Goal: Complete application form: Complete application form

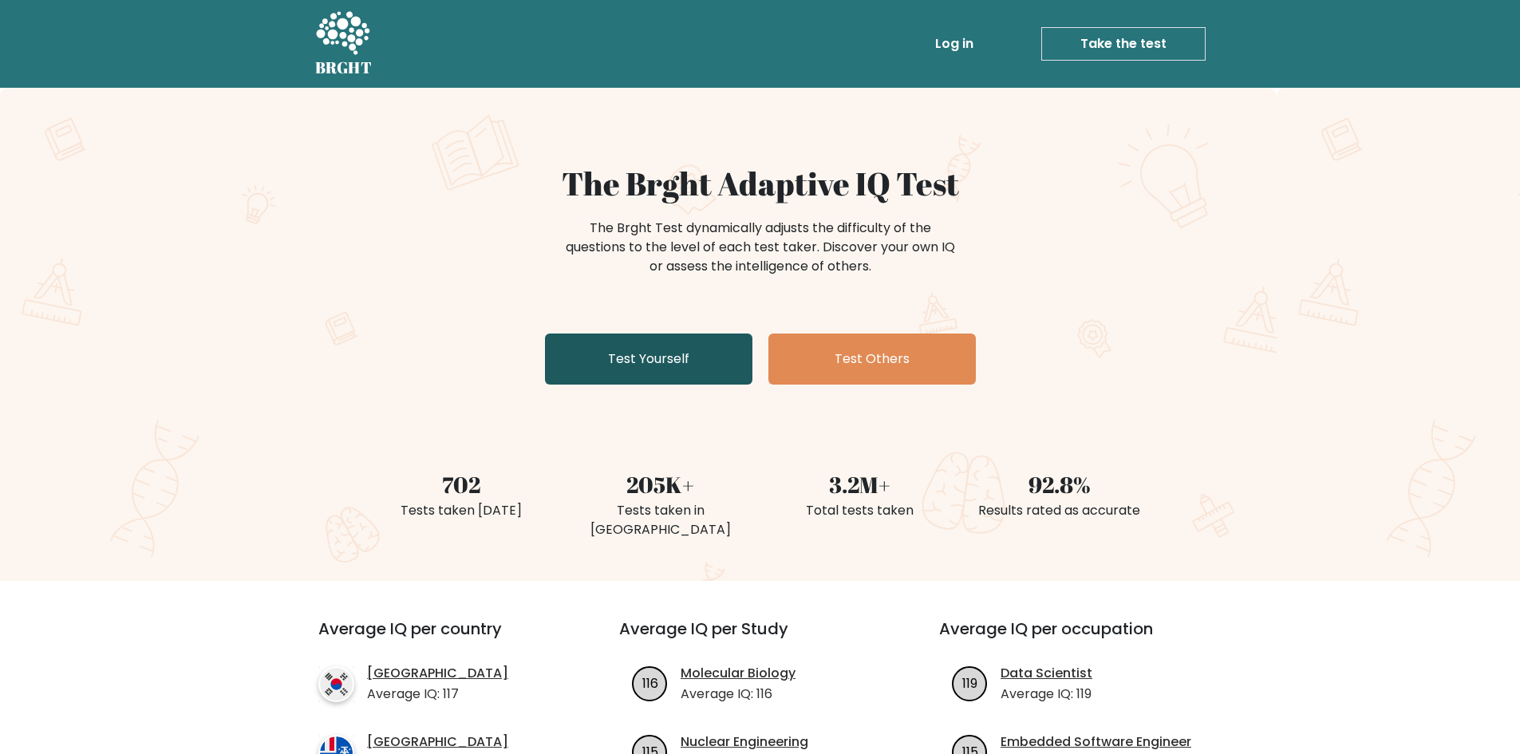
click at [704, 360] on link "Test Yourself" at bounding box center [649, 359] width 208 height 51
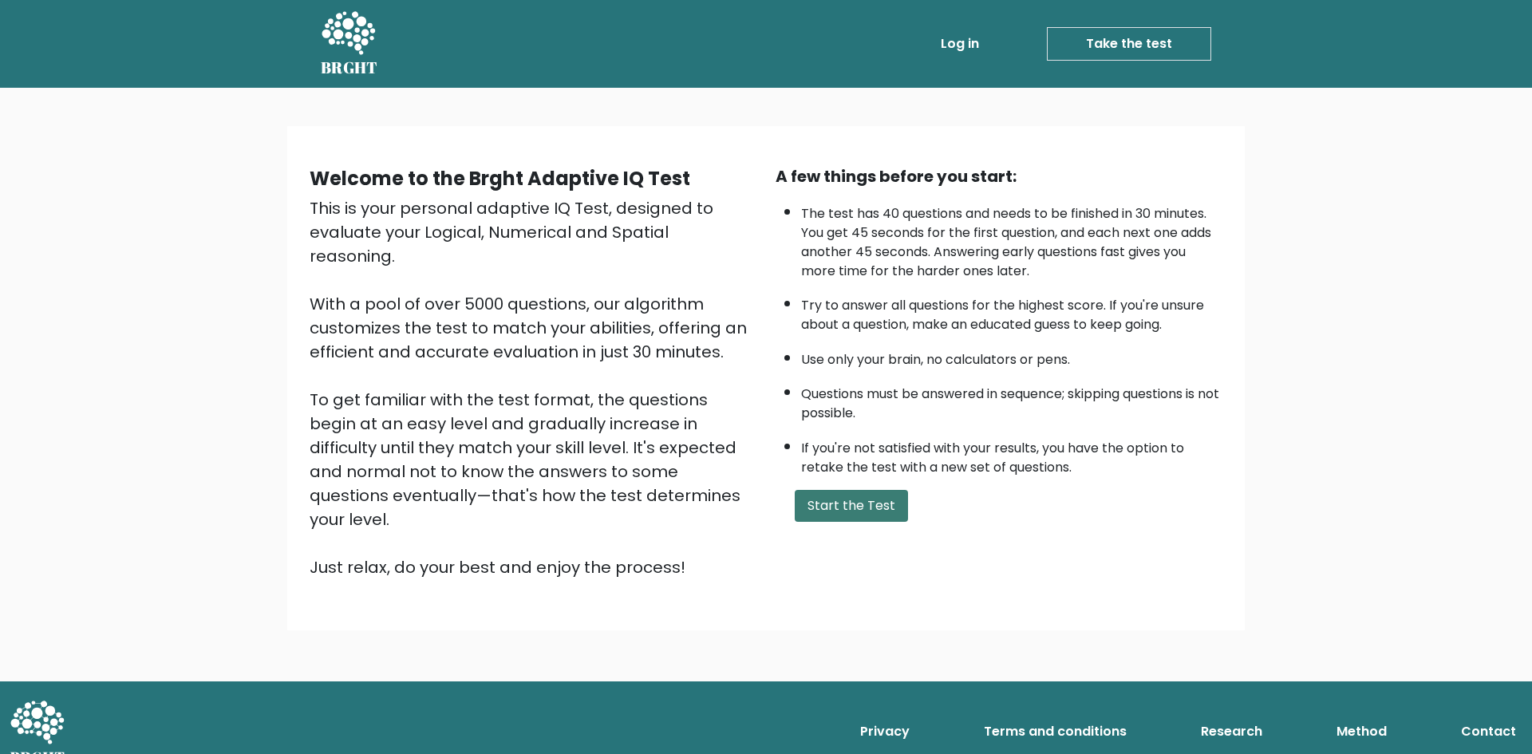
click at [851, 499] on button "Start the Test" at bounding box center [851, 506] width 113 height 32
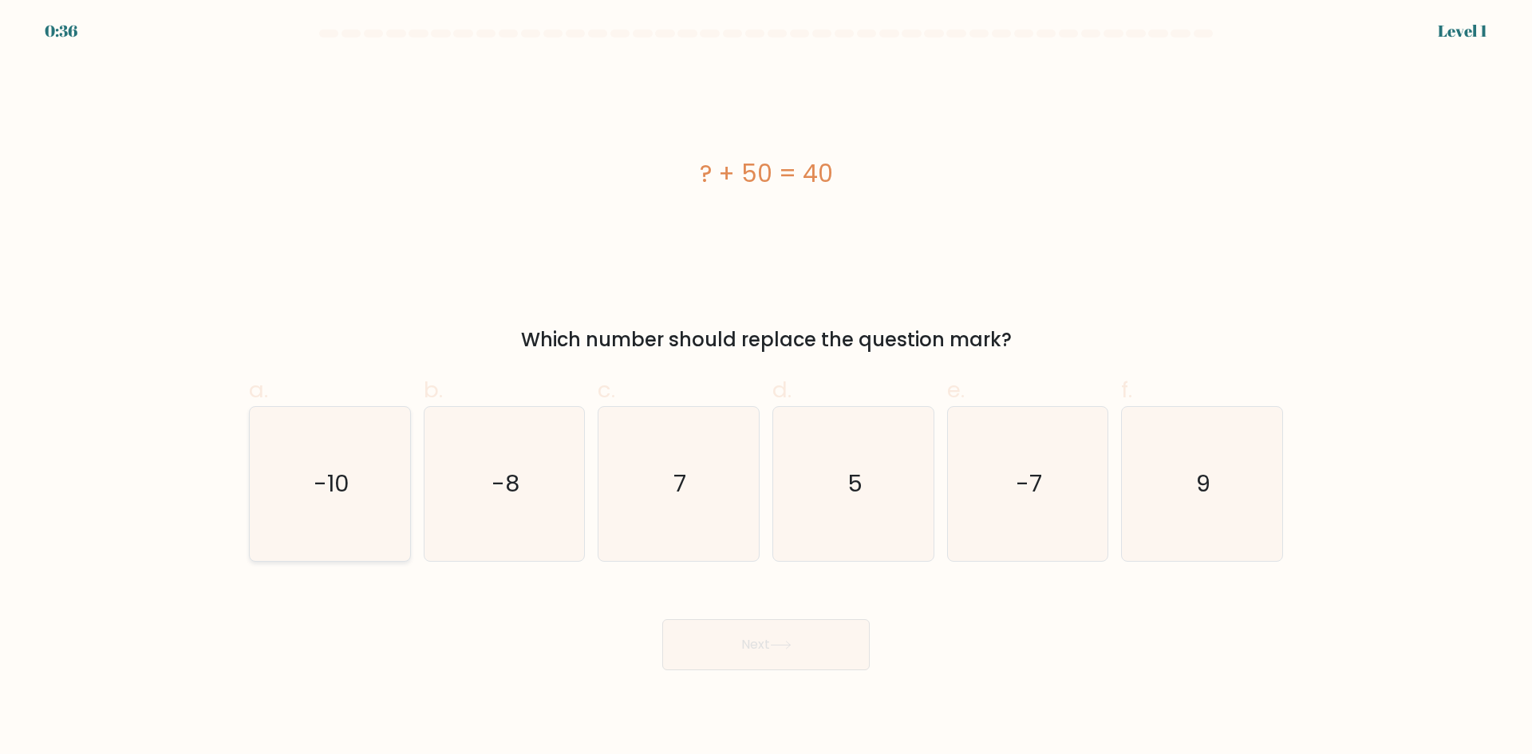
click at [310, 480] on icon "-10" at bounding box center [330, 484] width 154 height 154
click at [766, 388] on input "a. -10" at bounding box center [766, 383] width 1 height 10
radio input "true"
click at [757, 653] on button "Next" at bounding box center [766, 644] width 208 height 51
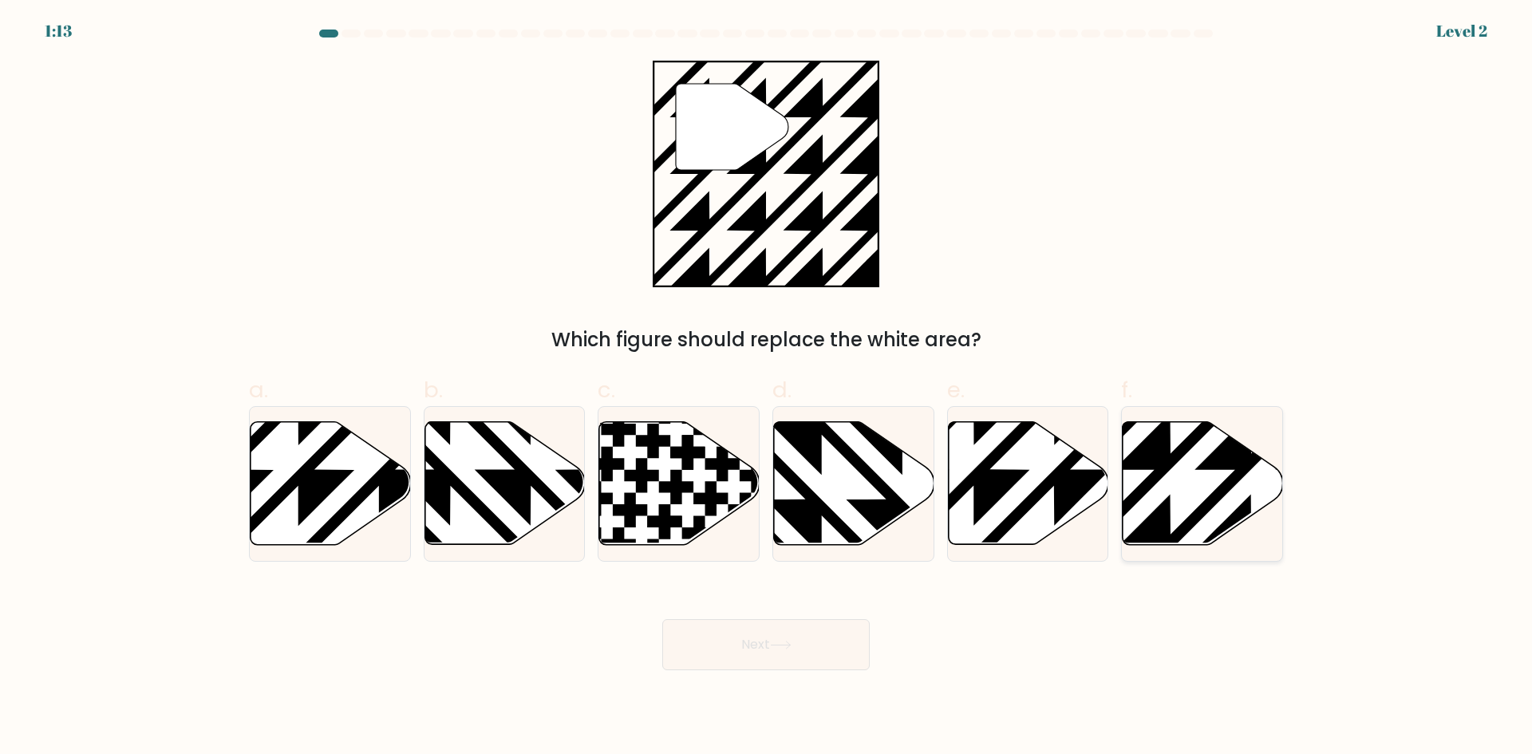
click at [1154, 488] on icon at bounding box center [1203, 483] width 160 height 123
click at [767, 388] on input "f." at bounding box center [766, 383] width 1 height 10
radio input "true"
click at [827, 638] on button "Next" at bounding box center [766, 644] width 208 height 51
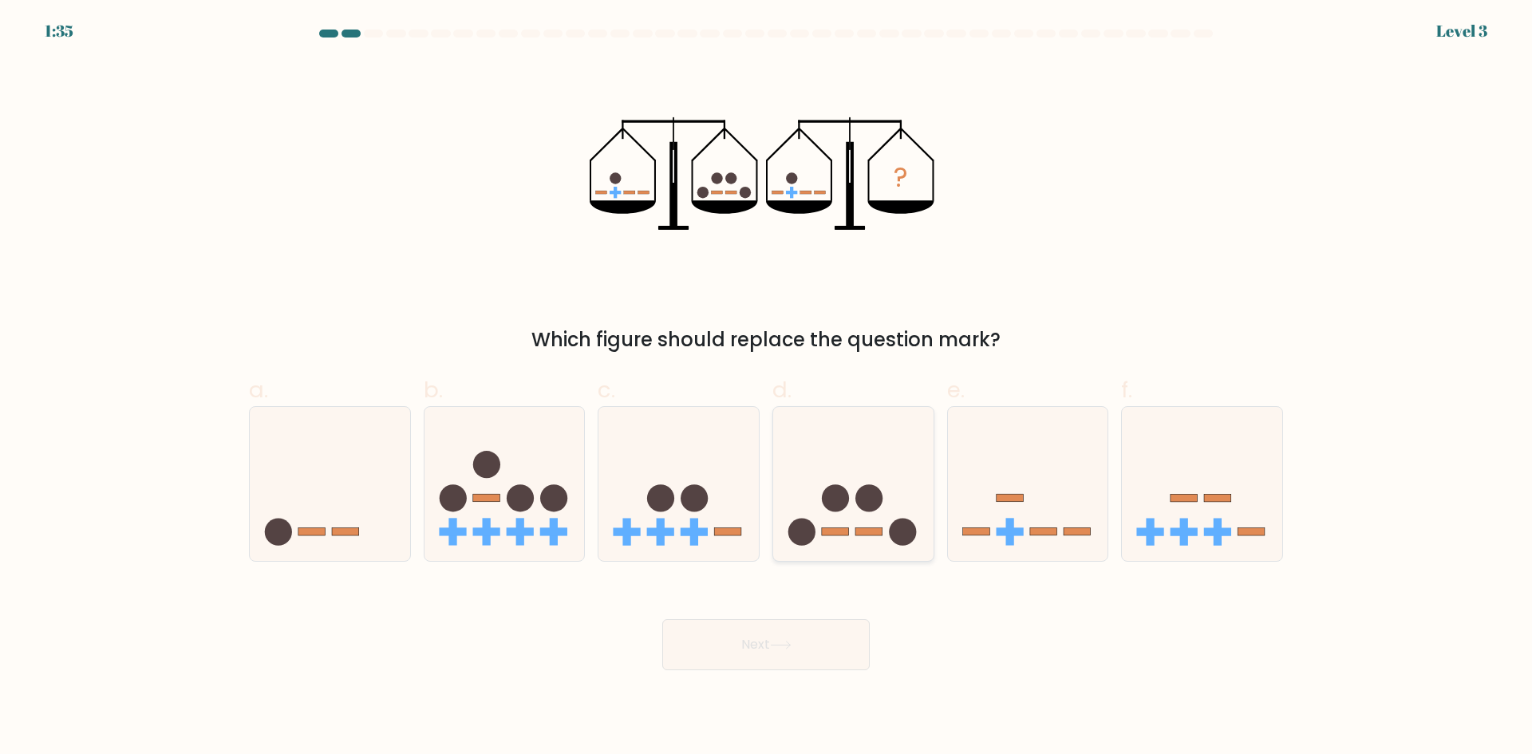
click at [884, 511] on icon at bounding box center [853, 483] width 160 height 132
click at [767, 388] on input "d." at bounding box center [766, 383] width 1 height 10
radio input "true"
click at [821, 649] on button "Next" at bounding box center [766, 644] width 208 height 51
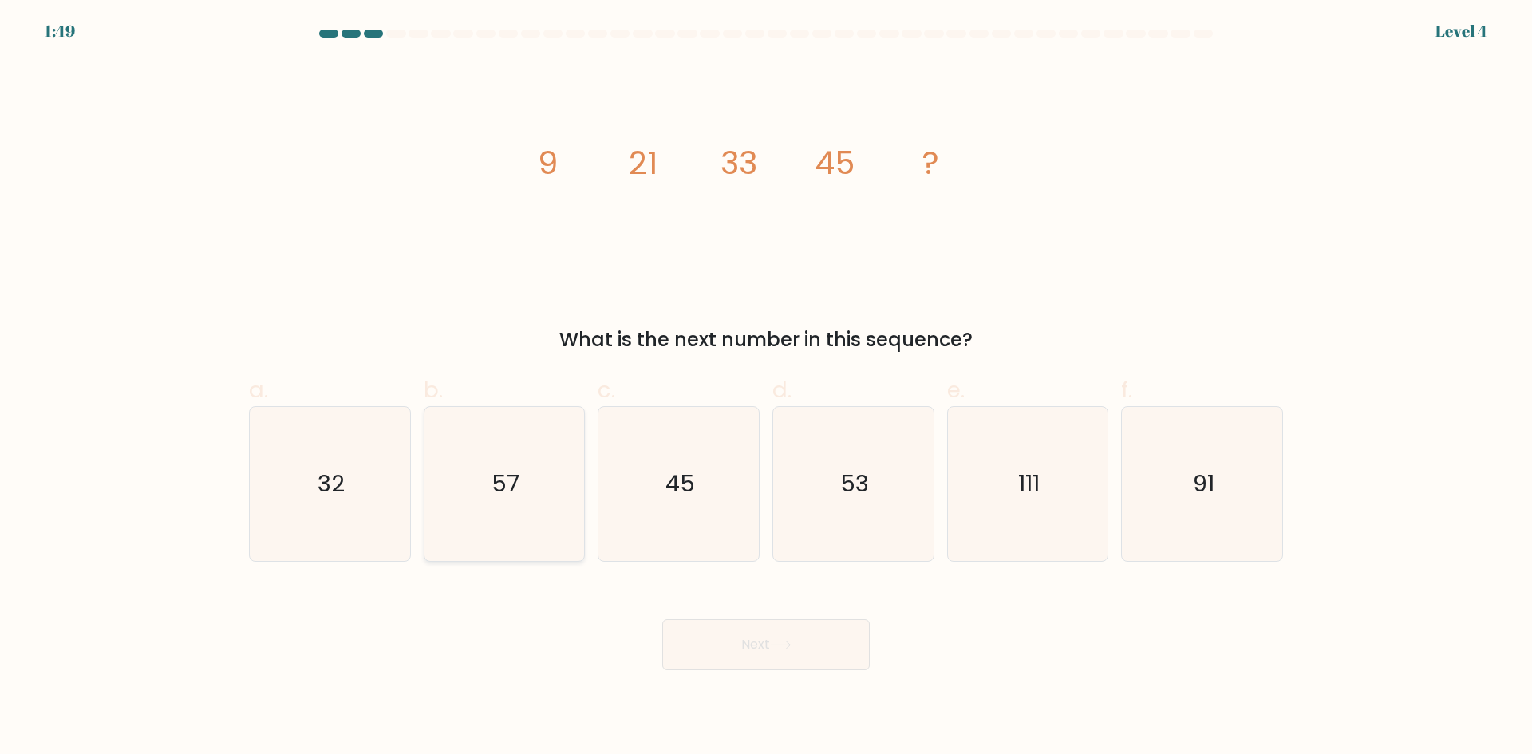
click at [505, 518] on icon "57" at bounding box center [504, 484] width 154 height 154
click at [766, 388] on input "b. 57" at bounding box center [766, 383] width 1 height 10
radio input "true"
click at [715, 619] on button "Next" at bounding box center [766, 644] width 208 height 51
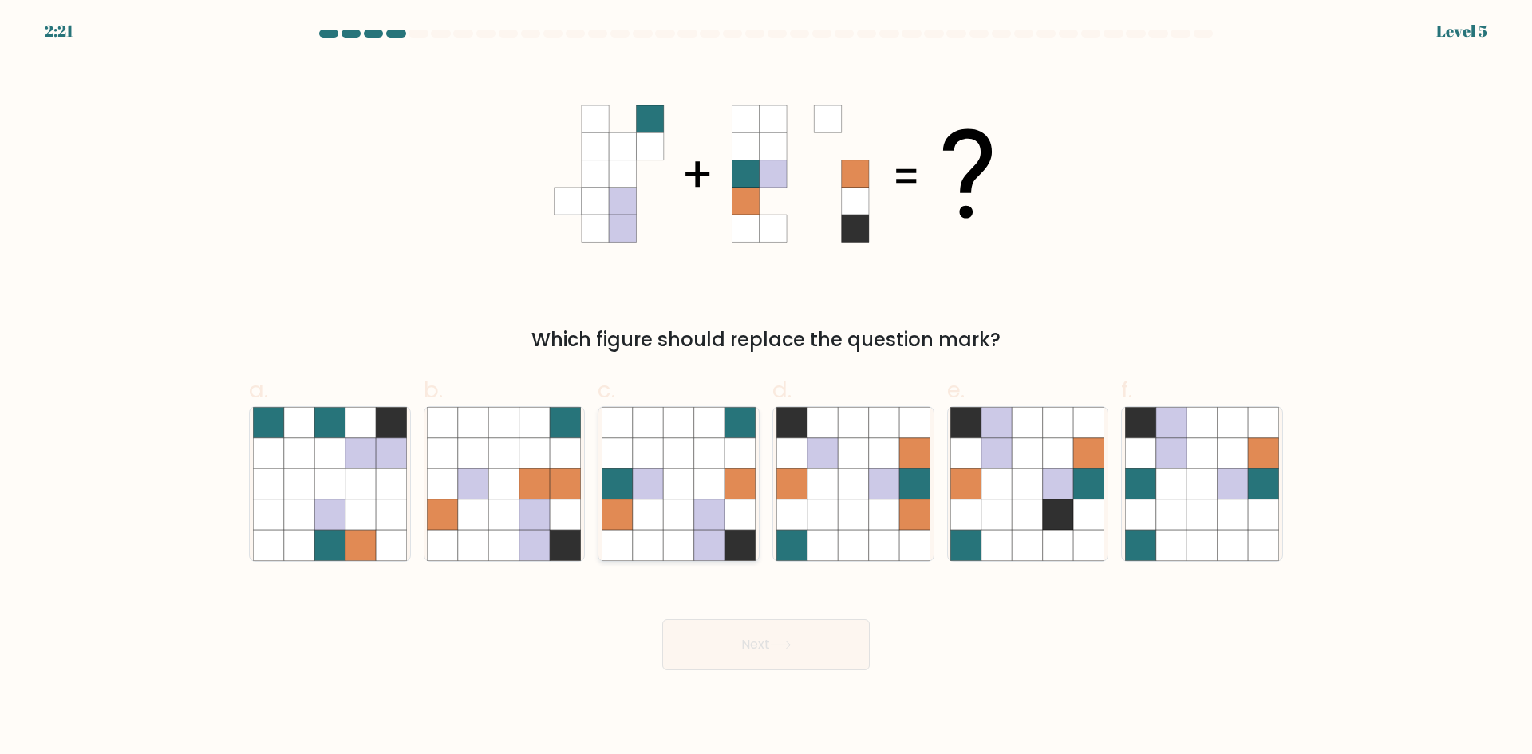
click at [635, 493] on icon at bounding box center [648, 483] width 30 height 30
click at [766, 388] on input "c." at bounding box center [766, 383] width 1 height 10
radio input "true"
click at [780, 633] on button "Next" at bounding box center [766, 644] width 208 height 51
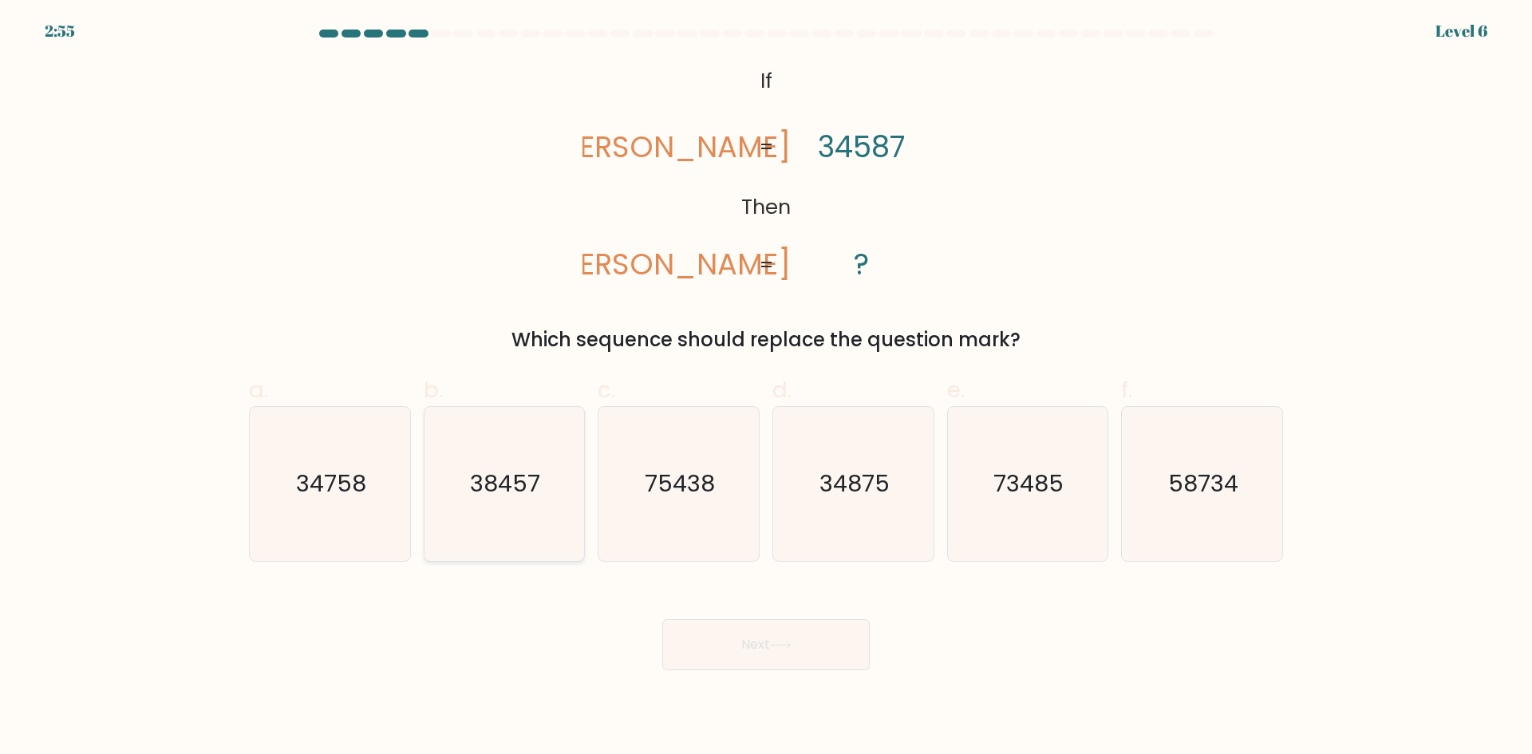
click at [457, 476] on icon "38457" at bounding box center [504, 484] width 154 height 154
click at [766, 388] on input "b. 38457" at bounding box center [766, 383] width 1 height 10
radio input "true"
click at [772, 643] on button "Next" at bounding box center [766, 644] width 208 height 51
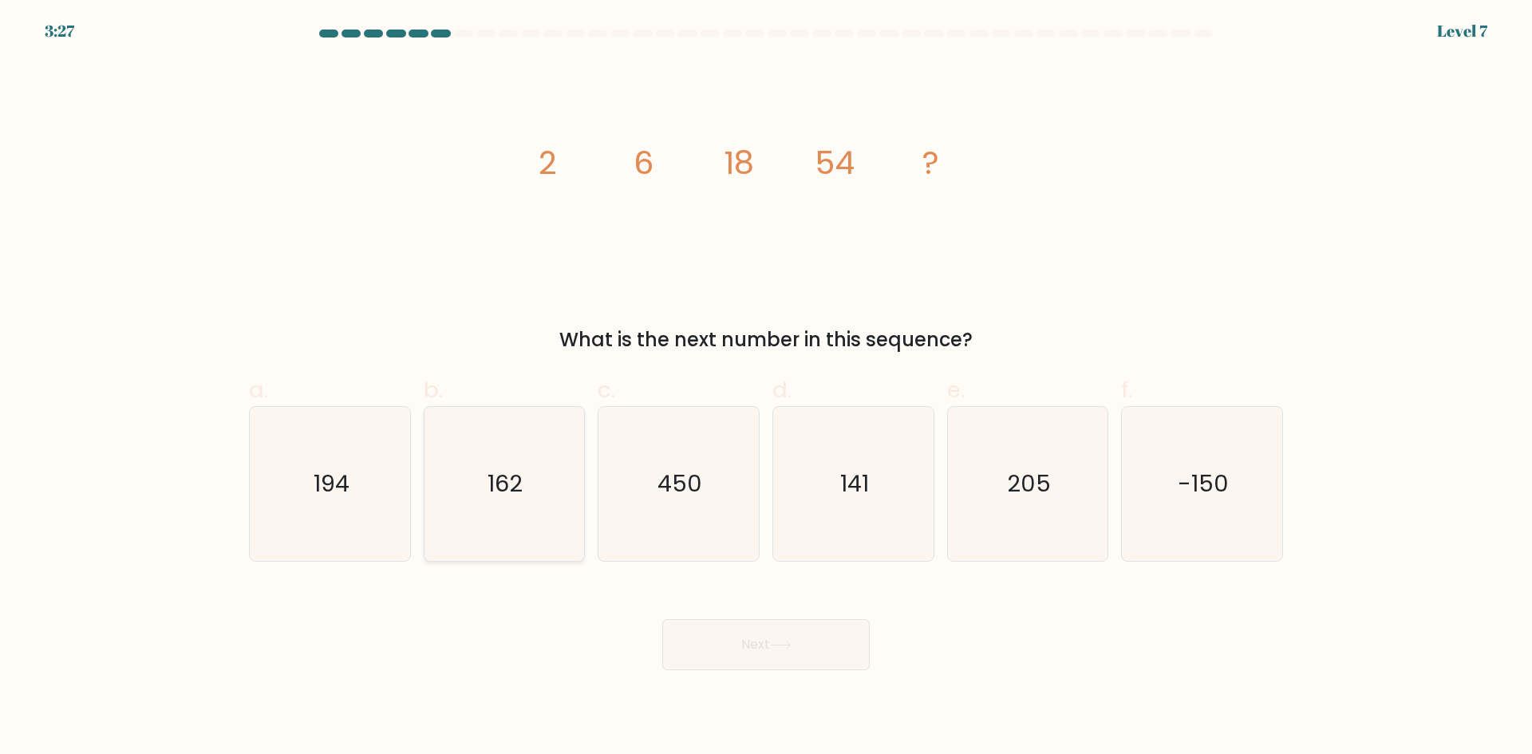
click at [480, 518] on icon "162" at bounding box center [504, 484] width 154 height 154
click at [766, 388] on input "b. 162" at bounding box center [766, 383] width 1 height 10
radio input "true"
click at [734, 649] on button "Next" at bounding box center [766, 644] width 208 height 51
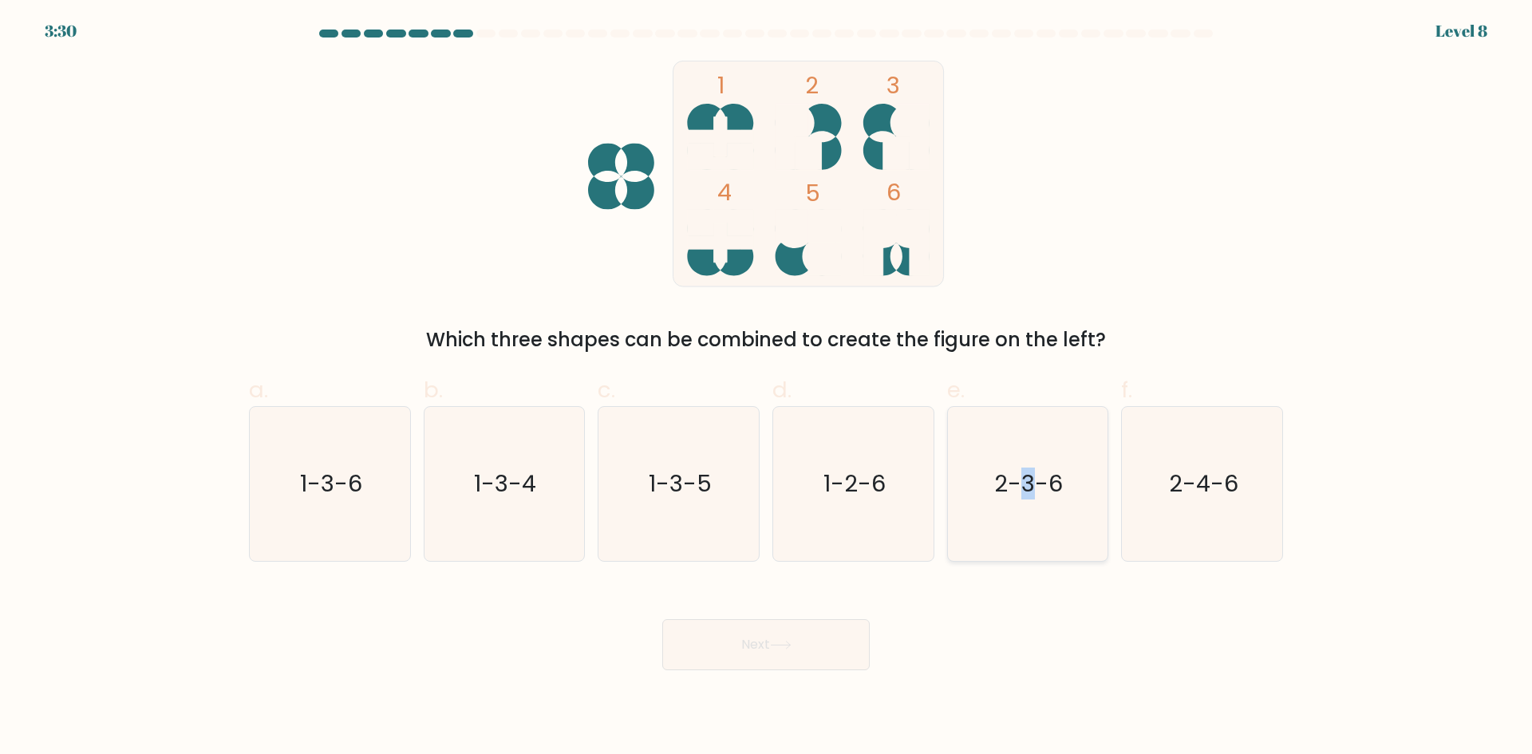
drag, startPoint x: 1030, startPoint y: 448, endPoint x: 1019, endPoint y: 444, distance: 11.9
click at [1019, 444] on icon "2-3-6" at bounding box center [1028, 484] width 154 height 154
click at [1111, 488] on div "e. 2-3-6" at bounding box center [1028, 468] width 175 height 188
click at [1058, 485] on text "2-3-6" at bounding box center [1029, 484] width 69 height 32
click at [767, 388] on input "e. 2-3-6" at bounding box center [766, 383] width 1 height 10
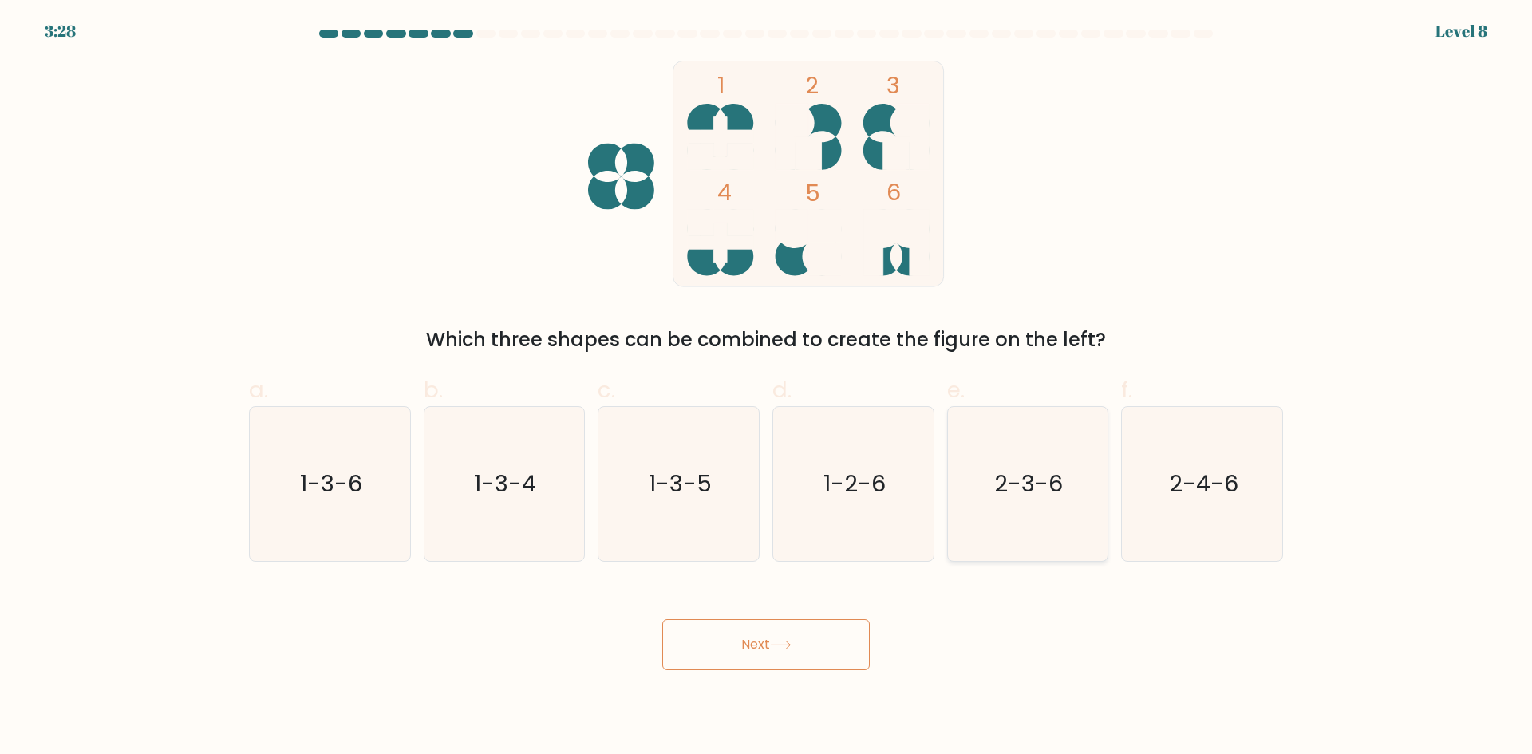
radio input "true"
click at [802, 644] on button "Next" at bounding box center [766, 644] width 208 height 51
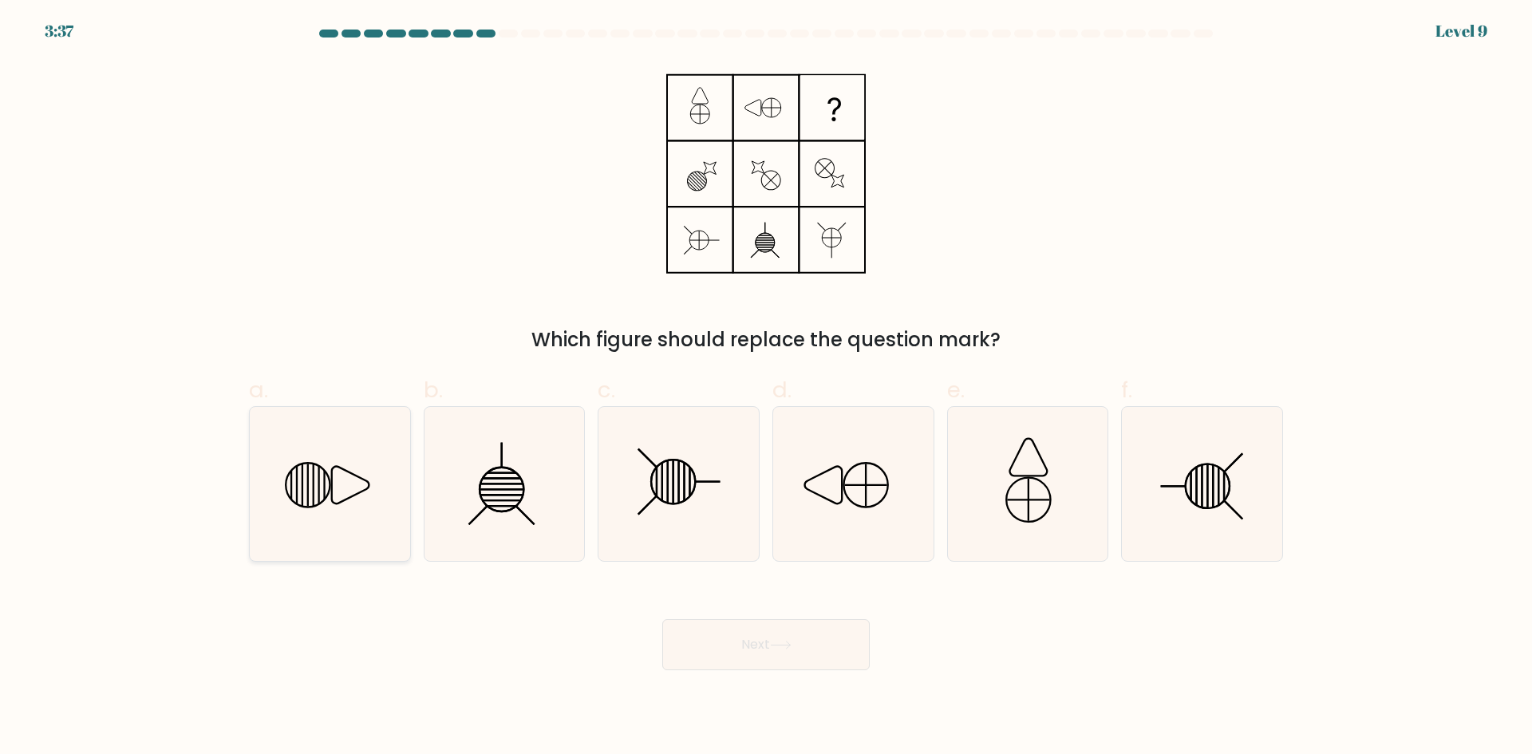
click at [372, 476] on icon at bounding box center [330, 484] width 154 height 154
click at [766, 388] on input "a." at bounding box center [766, 383] width 1 height 10
radio input "true"
click at [725, 632] on button "Next" at bounding box center [766, 644] width 208 height 51
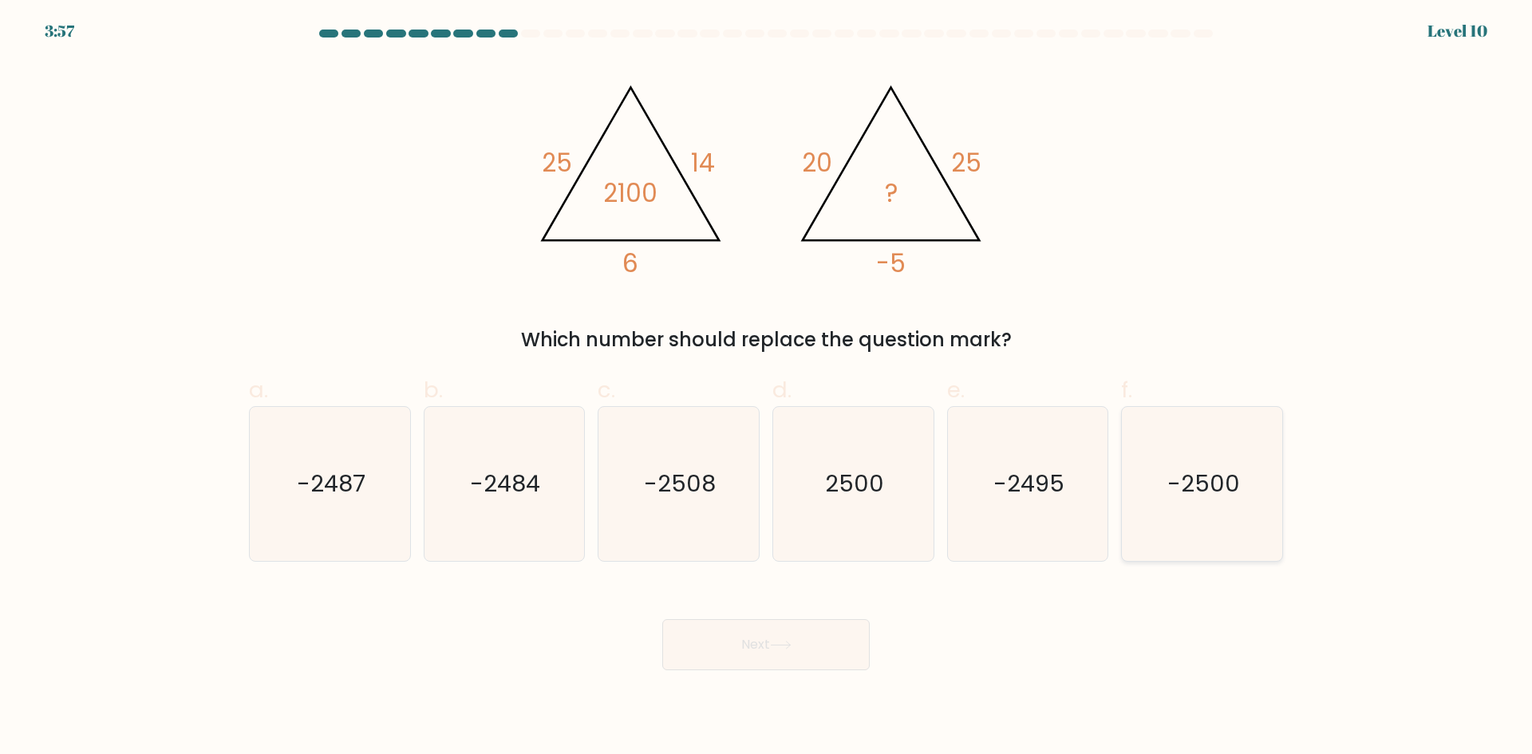
click at [1197, 496] on text "-2500" at bounding box center [1204, 484] width 73 height 32
click at [767, 388] on input "f. -2500" at bounding box center [766, 383] width 1 height 10
radio input "true"
click at [818, 649] on button "Next" at bounding box center [766, 644] width 208 height 51
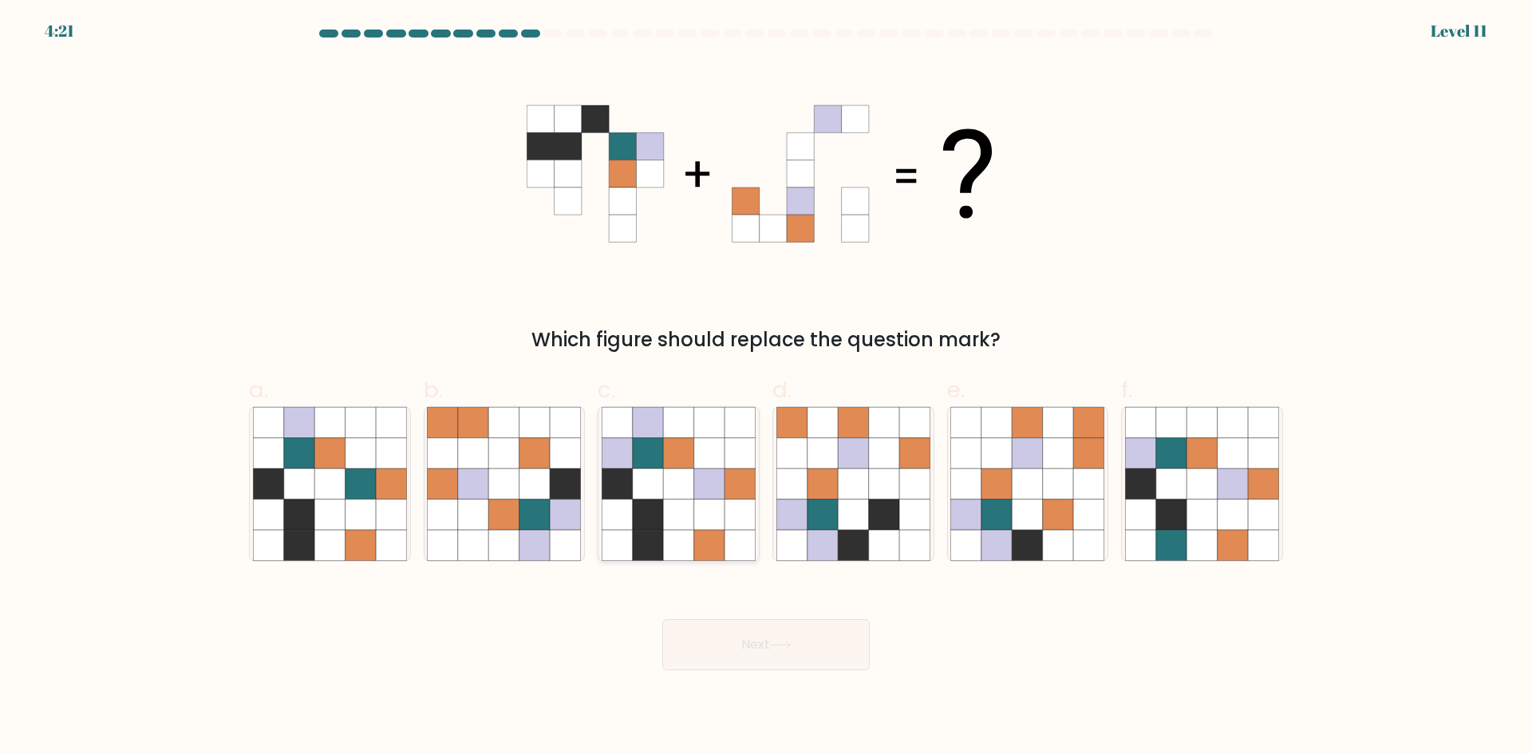
click at [621, 502] on icon at bounding box center [618, 515] width 30 height 30
click at [766, 388] on input "c." at bounding box center [766, 383] width 1 height 10
radio input "true"
click at [784, 634] on button "Next" at bounding box center [766, 644] width 208 height 51
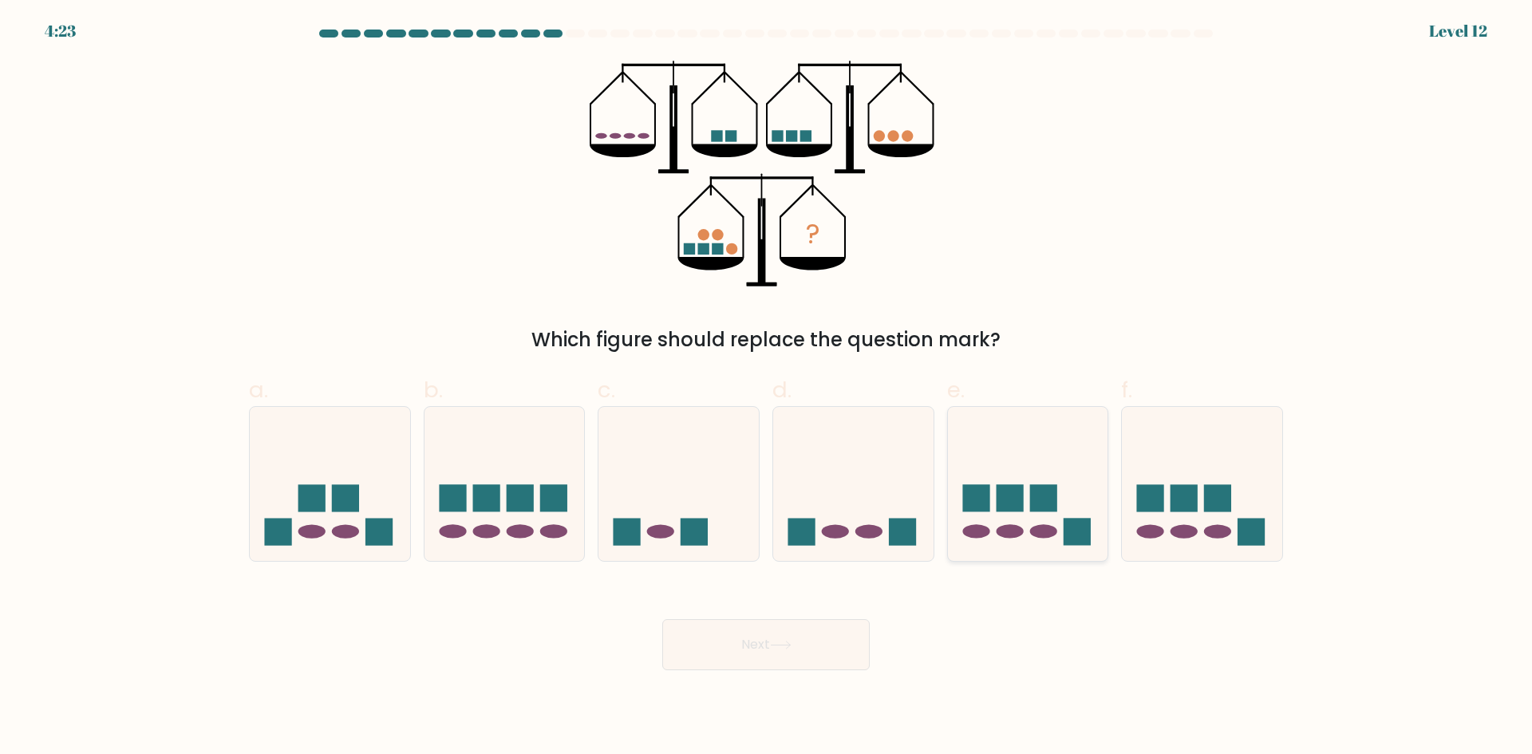
click at [1065, 528] on rect at bounding box center [1077, 532] width 27 height 27
click at [767, 388] on input "e." at bounding box center [766, 383] width 1 height 10
radio input "true"
click at [864, 623] on button "Next" at bounding box center [766, 644] width 208 height 51
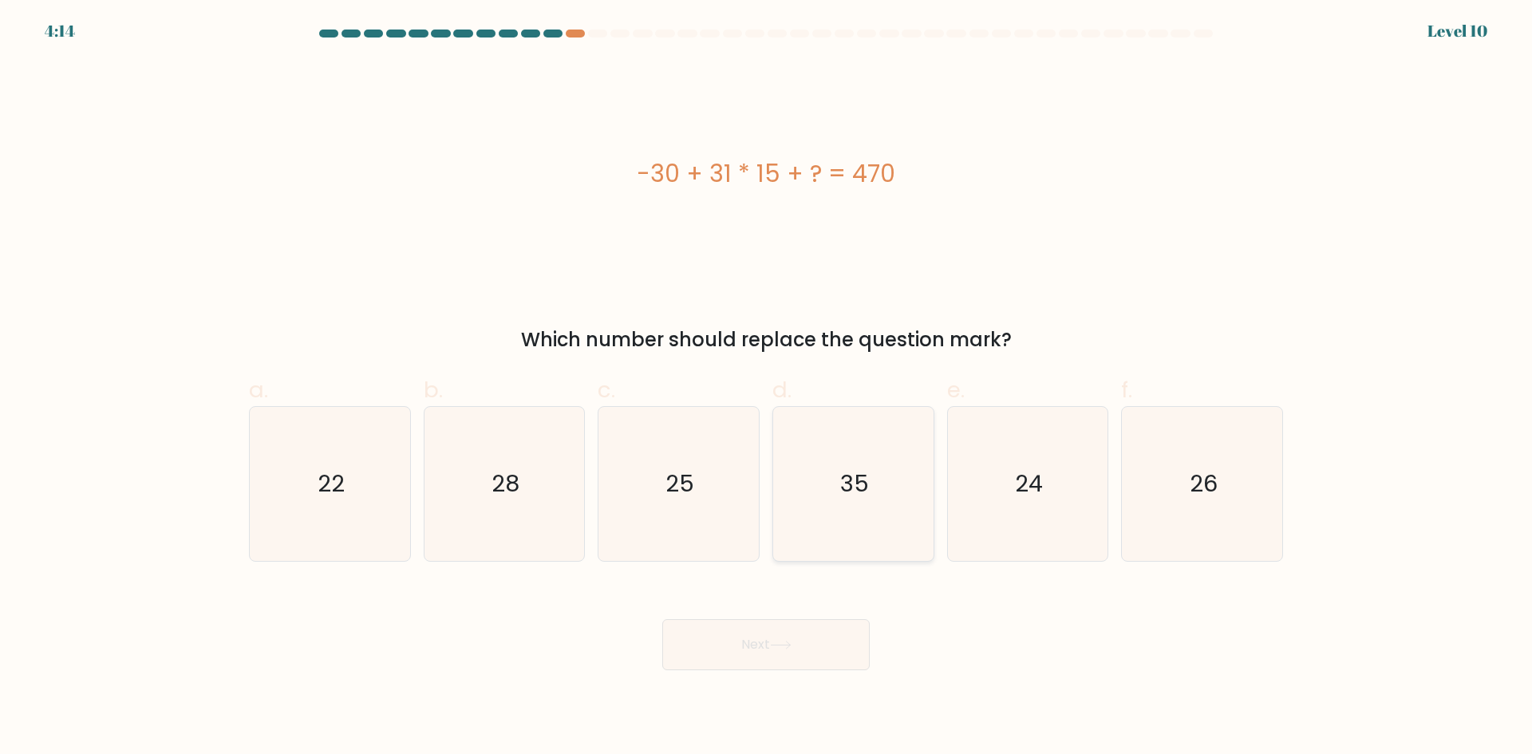
click at [889, 468] on icon "35" at bounding box center [854, 484] width 154 height 154
click at [767, 388] on input "d. 35" at bounding box center [766, 383] width 1 height 10
radio input "true"
click at [820, 643] on button "Next" at bounding box center [766, 644] width 208 height 51
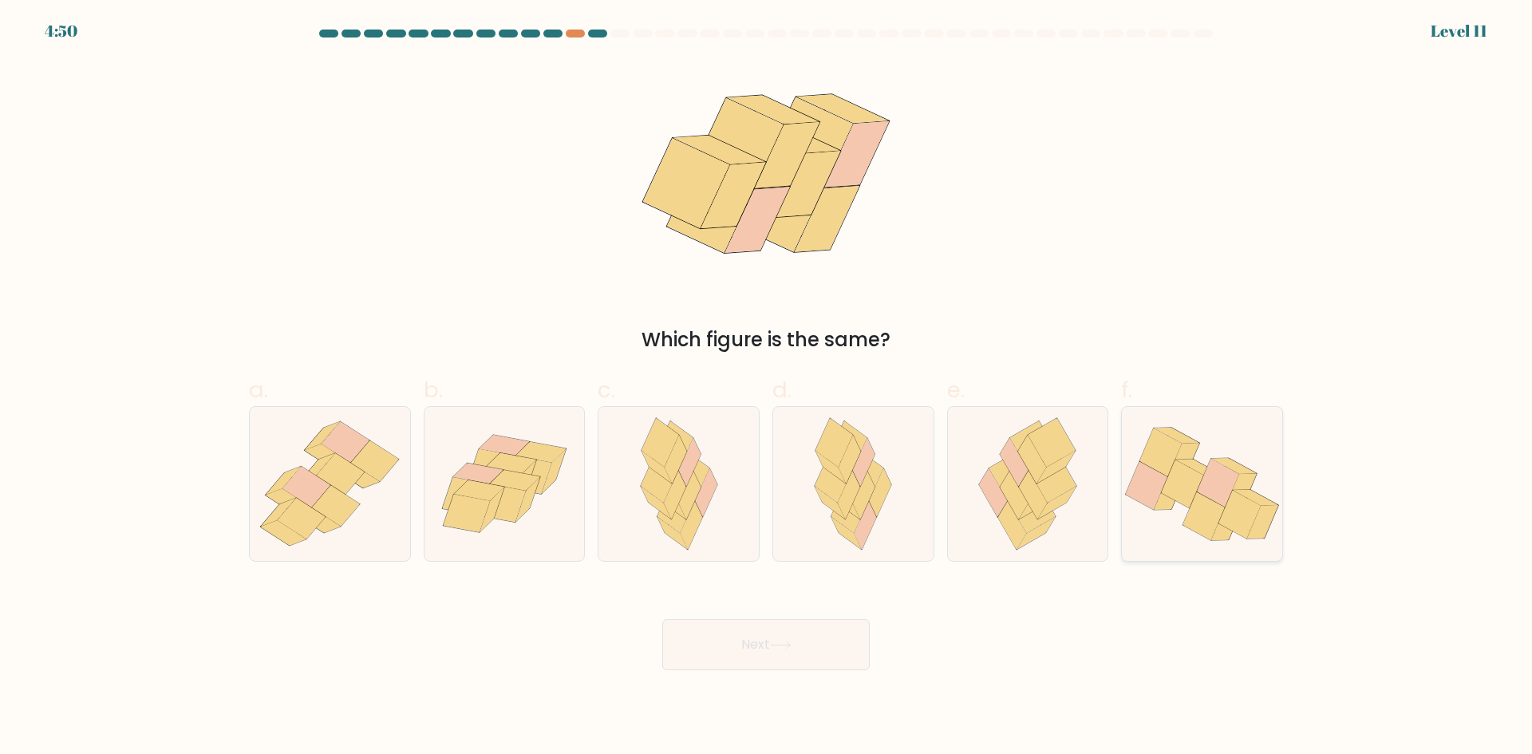
click at [1180, 457] on icon at bounding box center [1183, 460] width 31 height 34
click at [767, 388] on input "f." at bounding box center [766, 383] width 1 height 10
radio input "true"
click at [801, 642] on button "Next" at bounding box center [766, 644] width 208 height 51
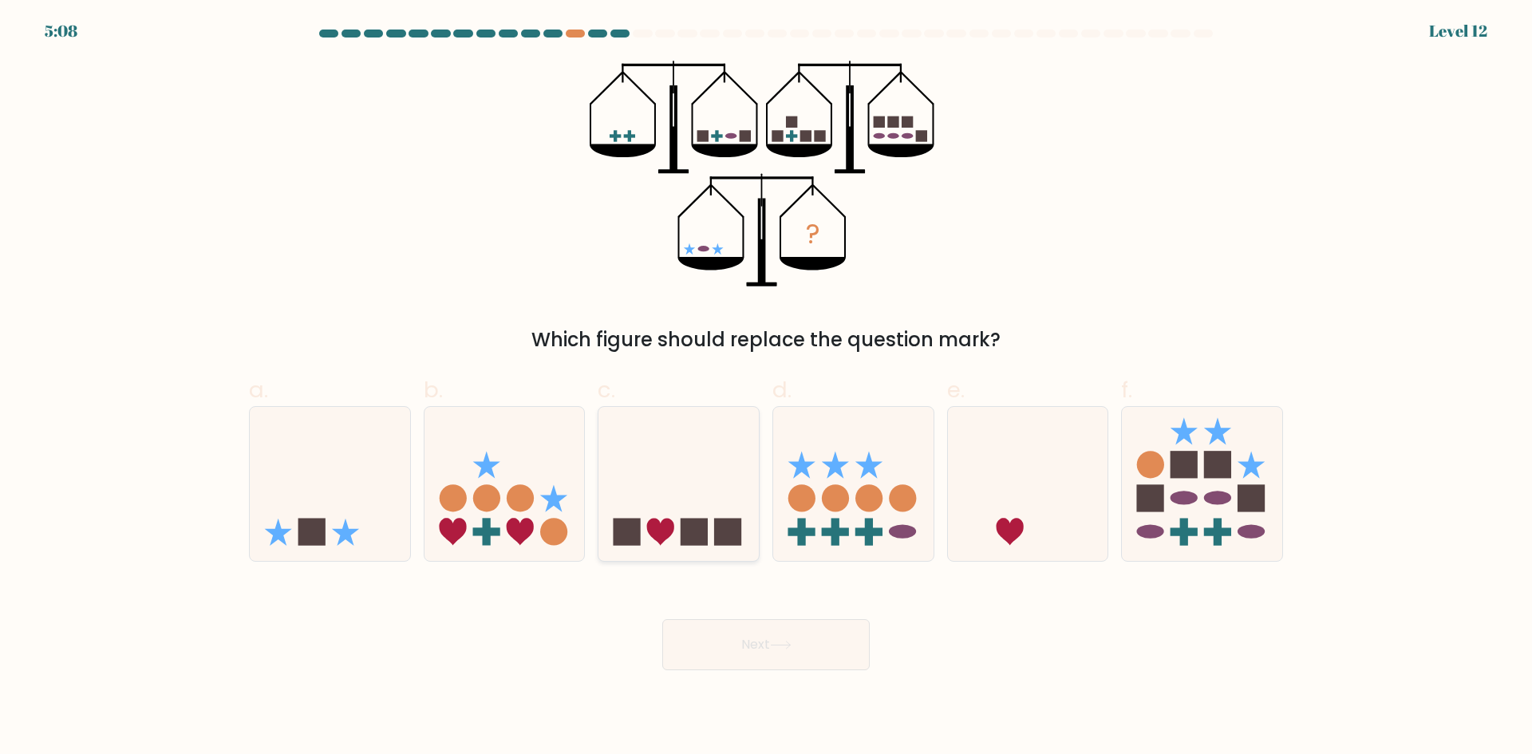
click at [700, 492] on icon at bounding box center [679, 483] width 160 height 132
click at [766, 388] on input "c." at bounding box center [766, 383] width 1 height 10
radio input "true"
click at [773, 614] on div "Next" at bounding box center [766, 625] width 1054 height 89
click at [776, 624] on button "Next" at bounding box center [766, 644] width 208 height 51
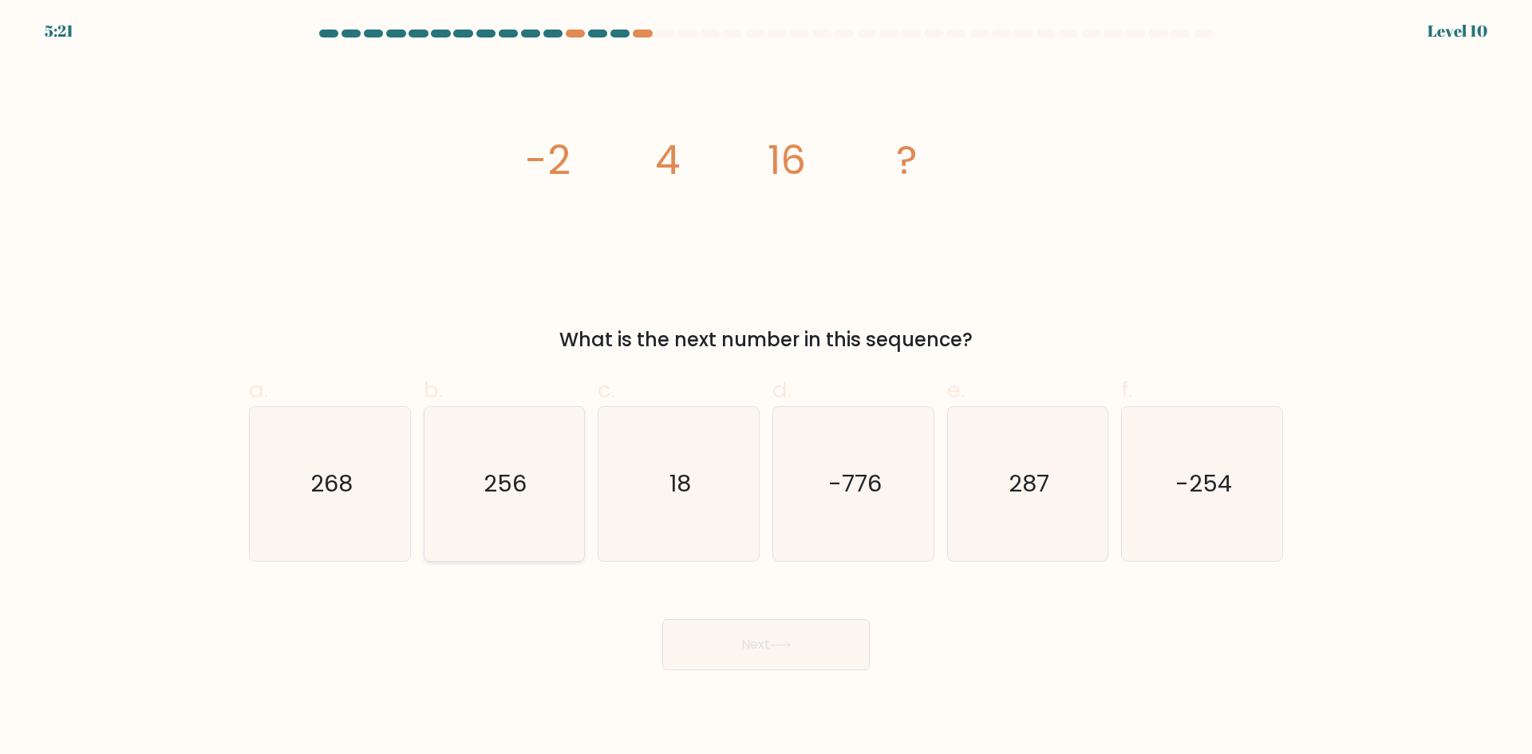
click at [530, 447] on icon "256" at bounding box center [504, 484] width 154 height 154
click at [766, 388] on input "b. 256" at bounding box center [766, 383] width 1 height 10
radio input "true"
click at [744, 636] on button "Next" at bounding box center [766, 644] width 208 height 51
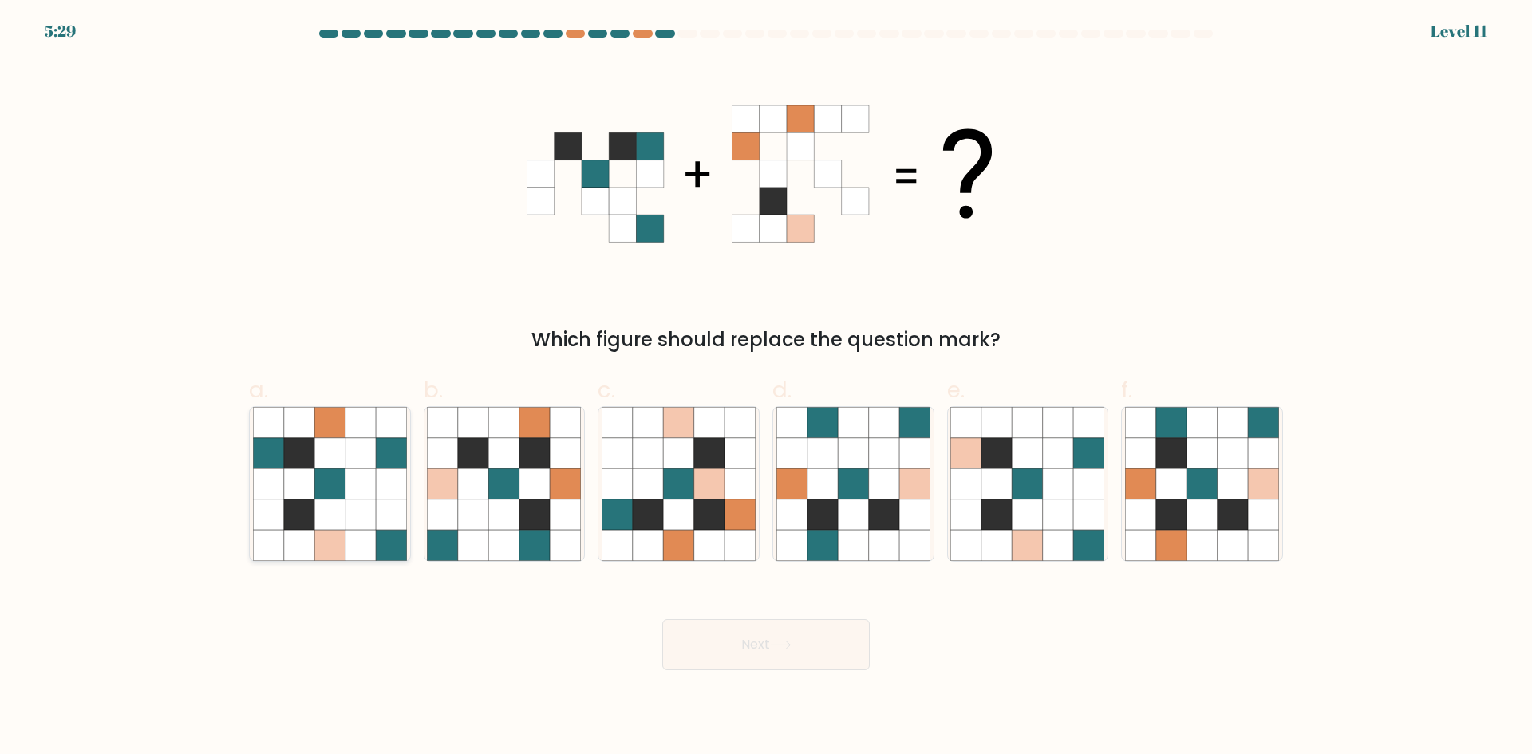
click at [267, 481] on icon at bounding box center [268, 483] width 30 height 30
click at [766, 388] on input "a." at bounding box center [766, 383] width 1 height 10
radio input "true"
click at [772, 628] on button "Next" at bounding box center [766, 644] width 208 height 51
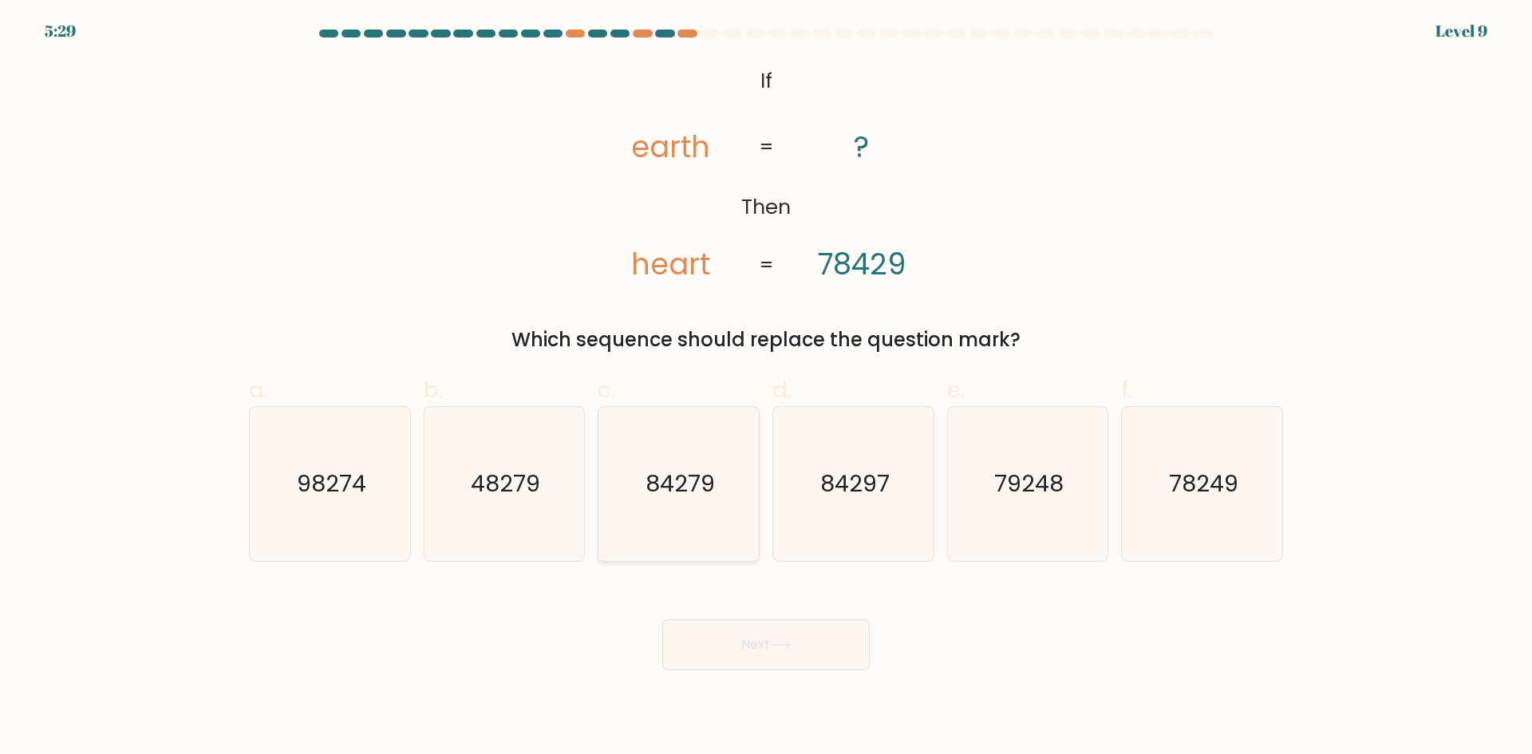
click at [710, 503] on icon "84279" at bounding box center [679, 484] width 154 height 154
click at [766, 388] on input "c. 84279" at bounding box center [766, 383] width 1 height 10
radio input "true"
click at [868, 528] on icon "84297" at bounding box center [854, 484] width 154 height 154
click at [767, 388] on input "d. 84297" at bounding box center [766, 383] width 1 height 10
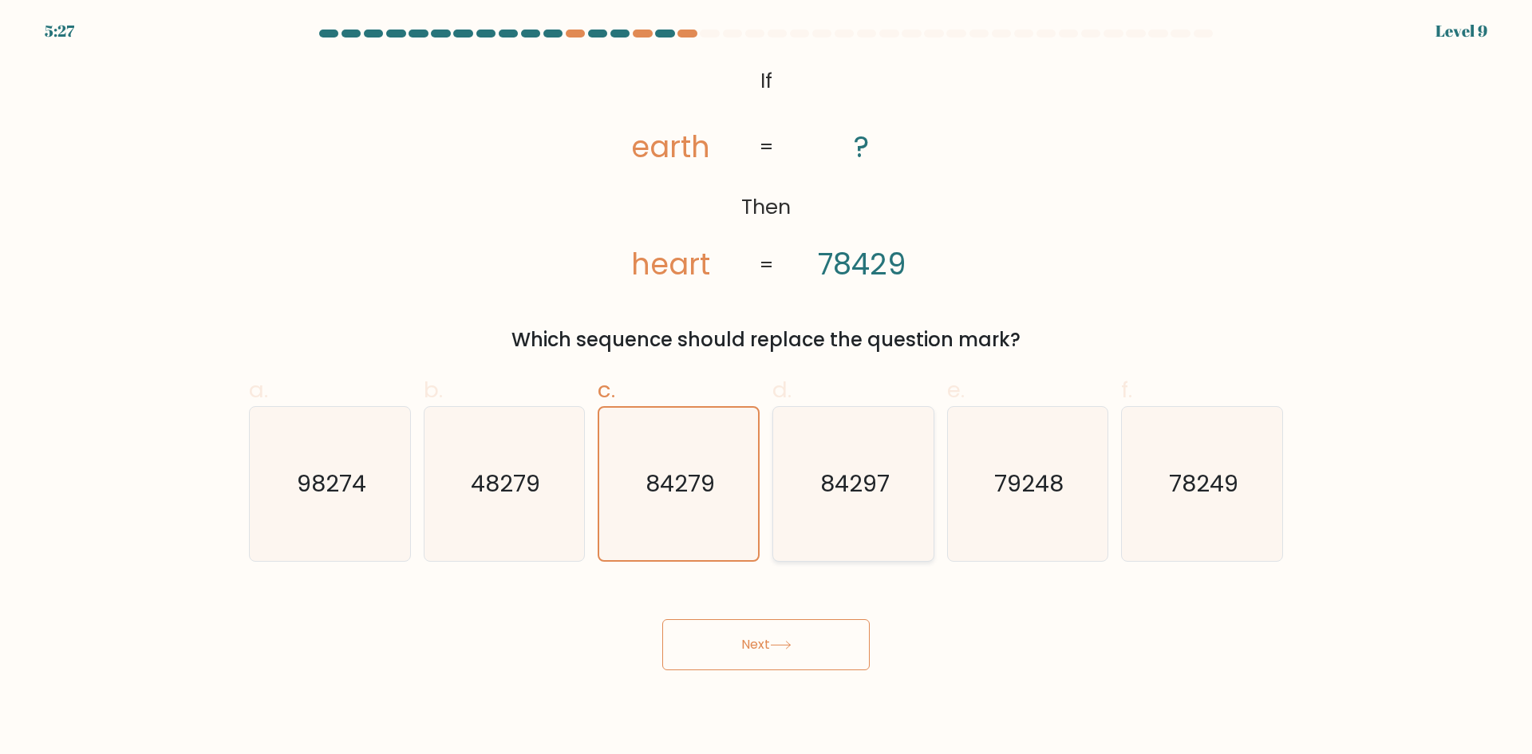
radio input "true"
click at [801, 638] on button "Next" at bounding box center [766, 644] width 208 height 51
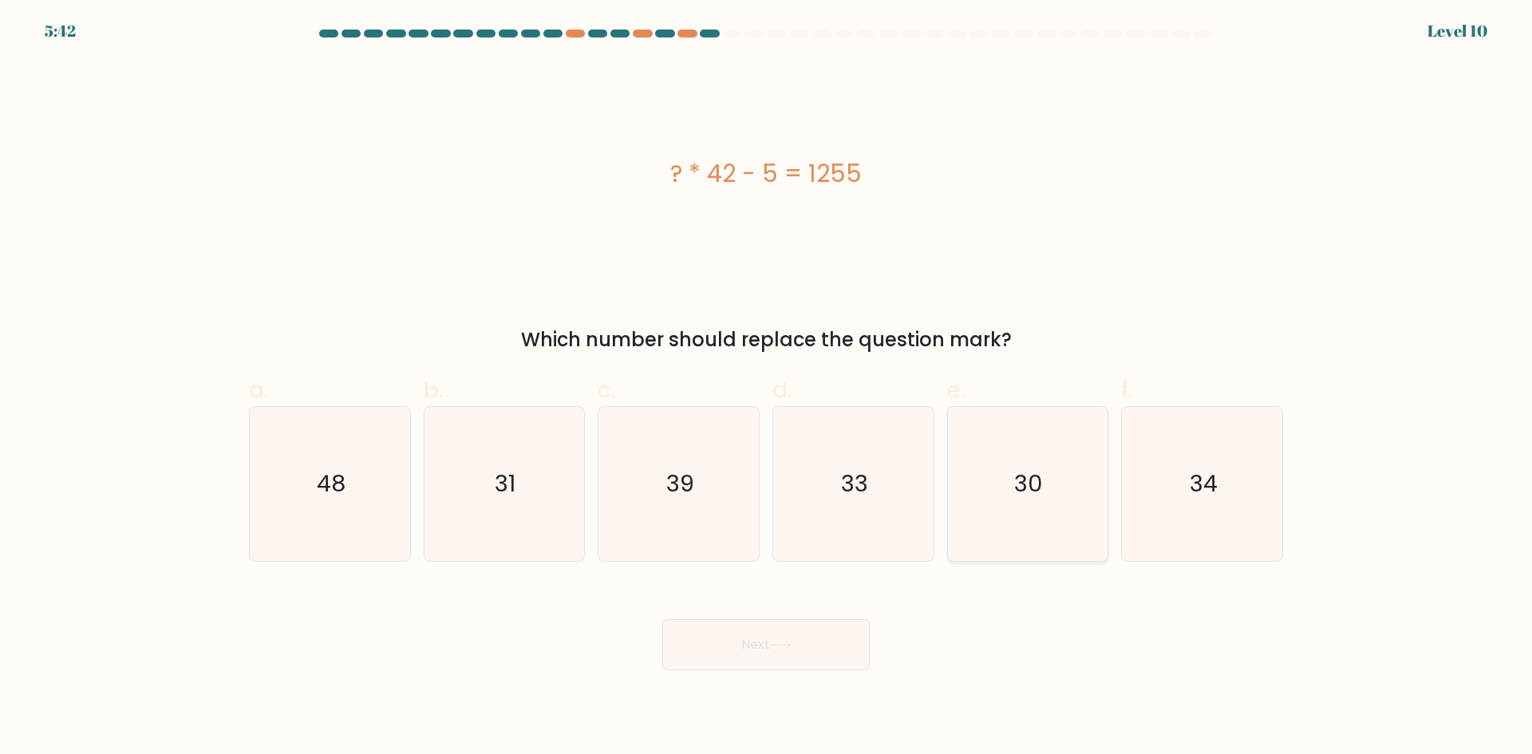
drag, startPoint x: 965, startPoint y: 520, endPoint x: 966, endPoint y: 528, distance: 8.0
click at [967, 519] on icon "30" at bounding box center [1028, 484] width 154 height 154
click at [767, 388] on input "e. 30" at bounding box center [766, 383] width 1 height 10
radio input "true"
click at [808, 654] on button "Next" at bounding box center [766, 644] width 208 height 51
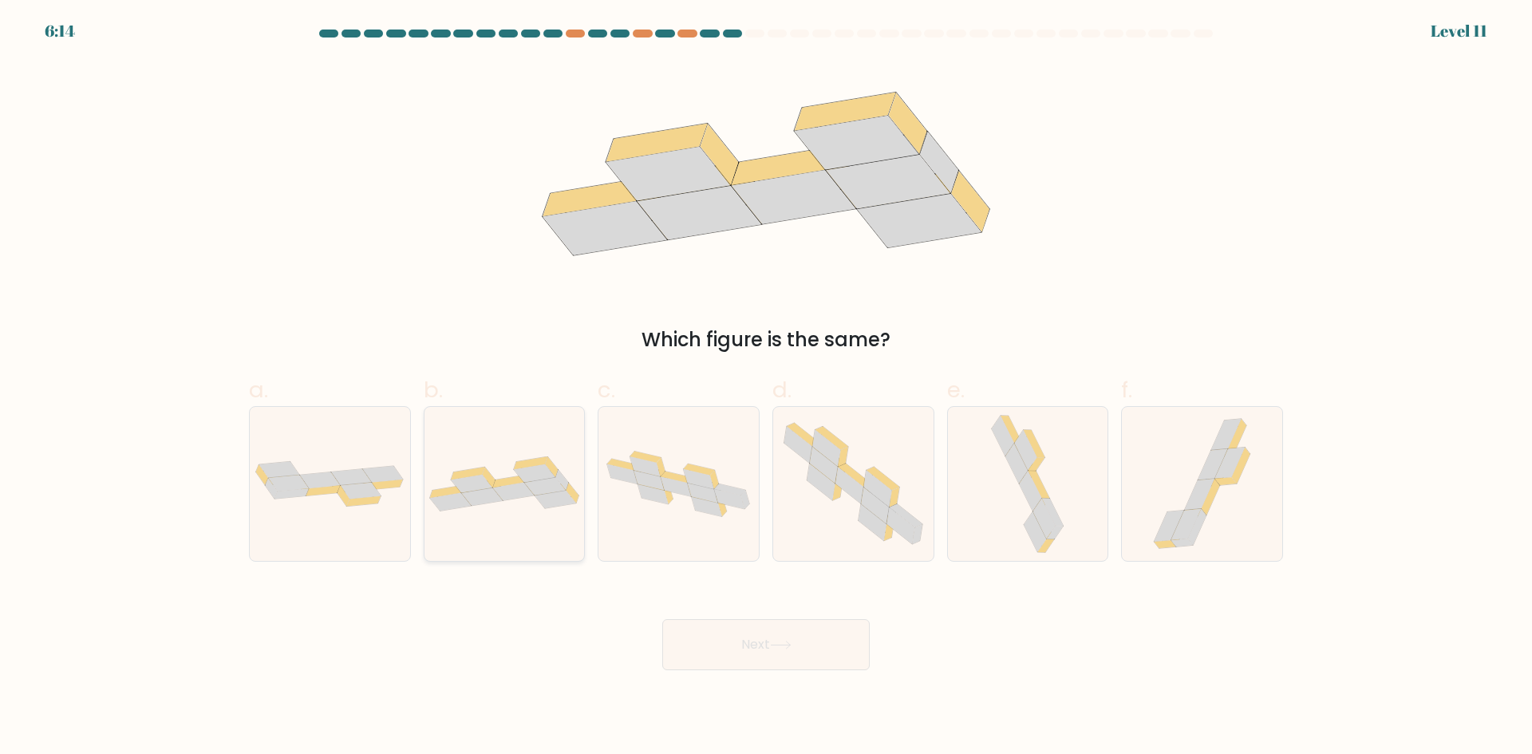
click at [548, 503] on icon at bounding box center [556, 500] width 42 height 18
click at [766, 388] on input "b." at bounding box center [766, 383] width 1 height 10
radio input "true"
click at [717, 647] on button "Next" at bounding box center [766, 644] width 208 height 51
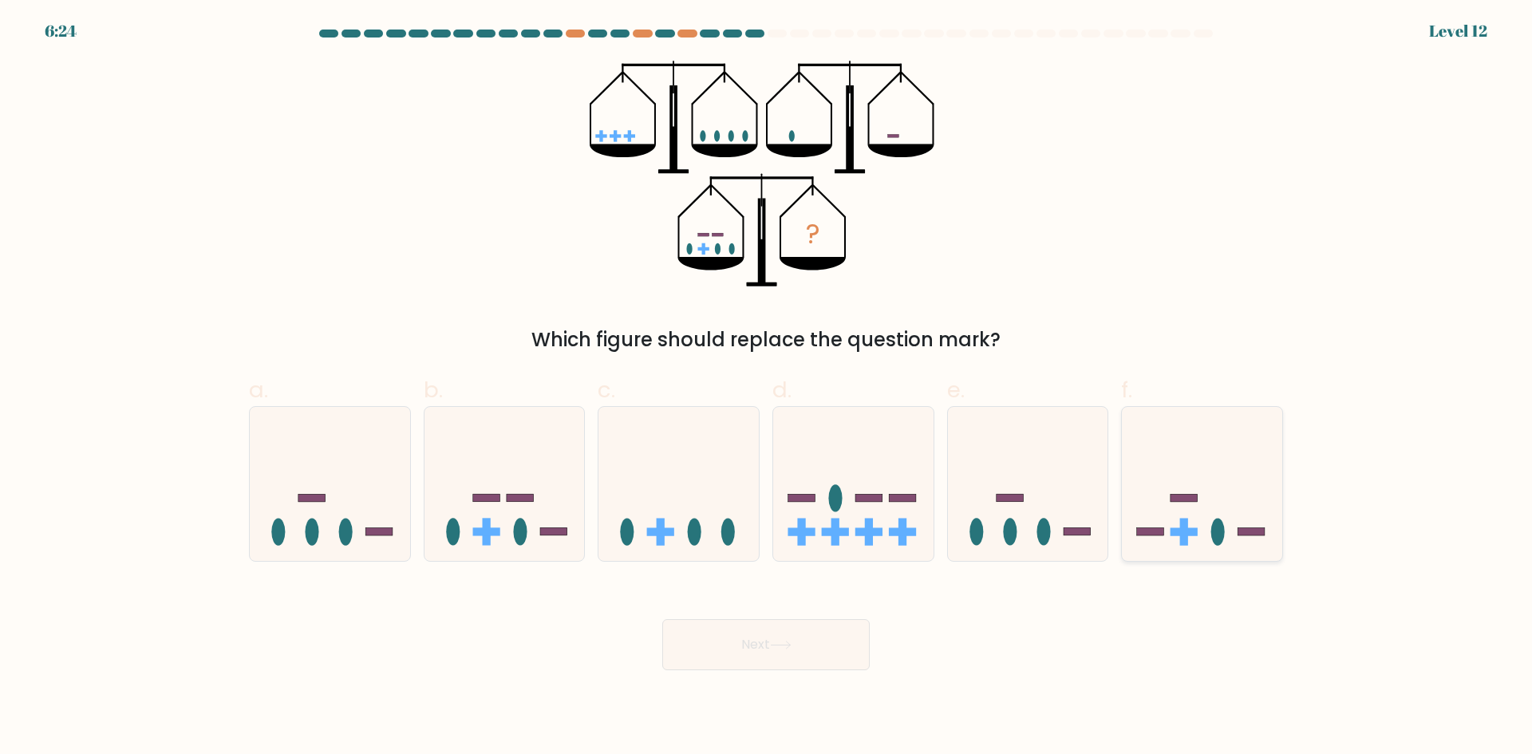
click at [1242, 471] on icon at bounding box center [1202, 483] width 160 height 132
click at [767, 388] on input "f." at bounding box center [766, 383] width 1 height 10
radio input "true"
click at [832, 645] on button "Next" at bounding box center [766, 644] width 208 height 51
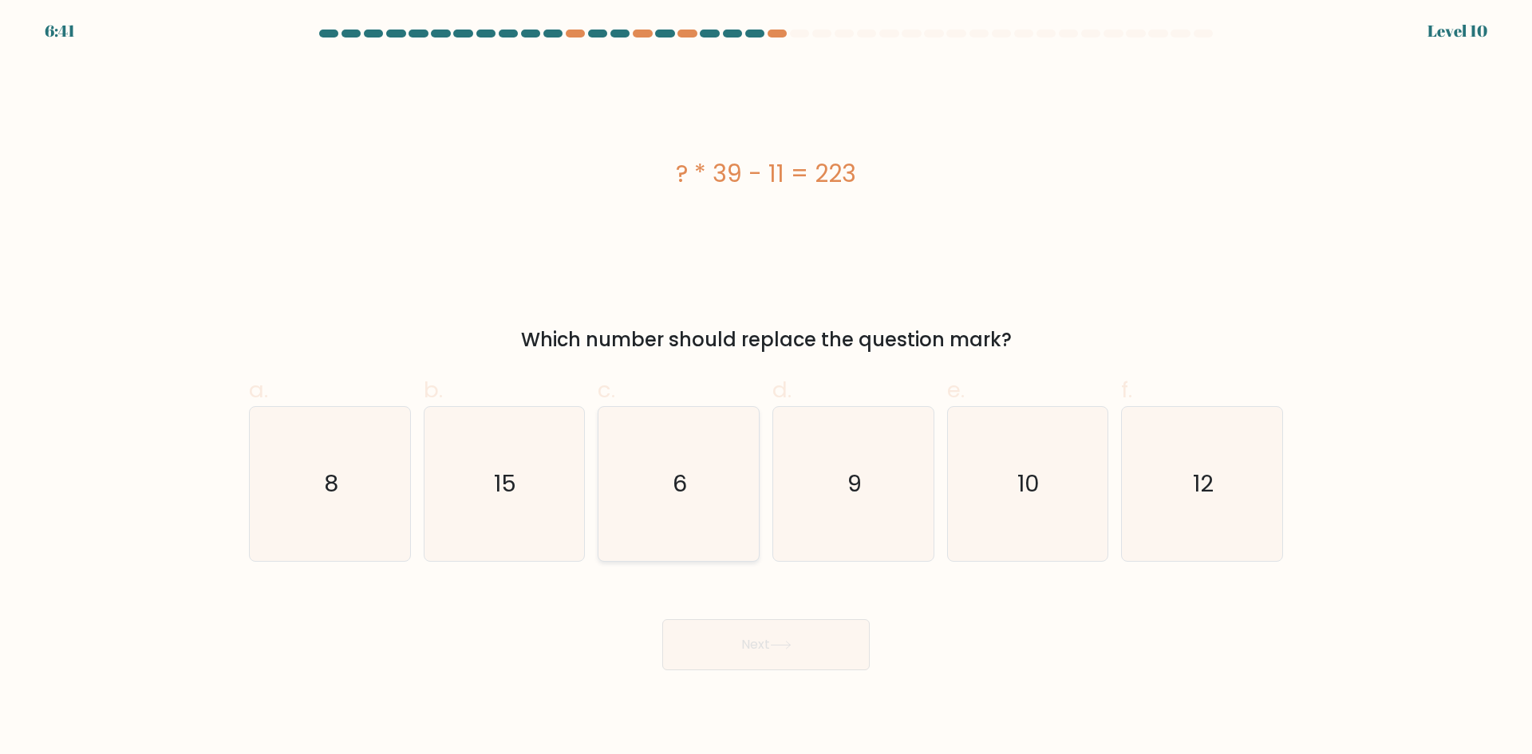
click at [600, 482] on div "6" at bounding box center [679, 484] width 162 height 156
click at [766, 388] on input "c. 6" at bounding box center [766, 383] width 1 height 10
radio input "true"
click at [721, 636] on button "Next" at bounding box center [766, 644] width 208 height 51
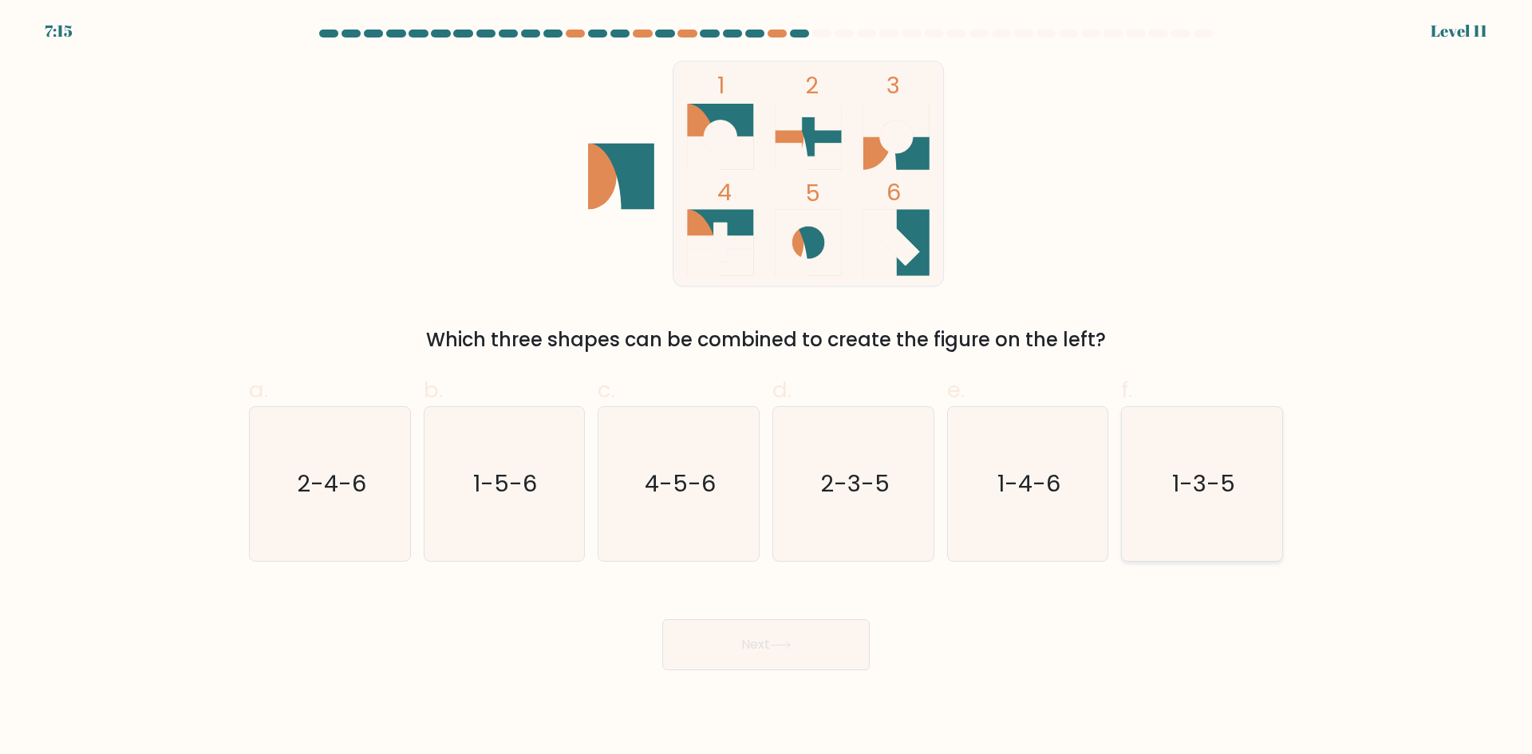
click at [1208, 458] on icon "1-3-5" at bounding box center [1202, 484] width 154 height 154
click at [767, 388] on input "f. 1-3-5" at bounding box center [766, 383] width 1 height 10
radio input "true"
click at [797, 634] on button "Next" at bounding box center [766, 644] width 208 height 51
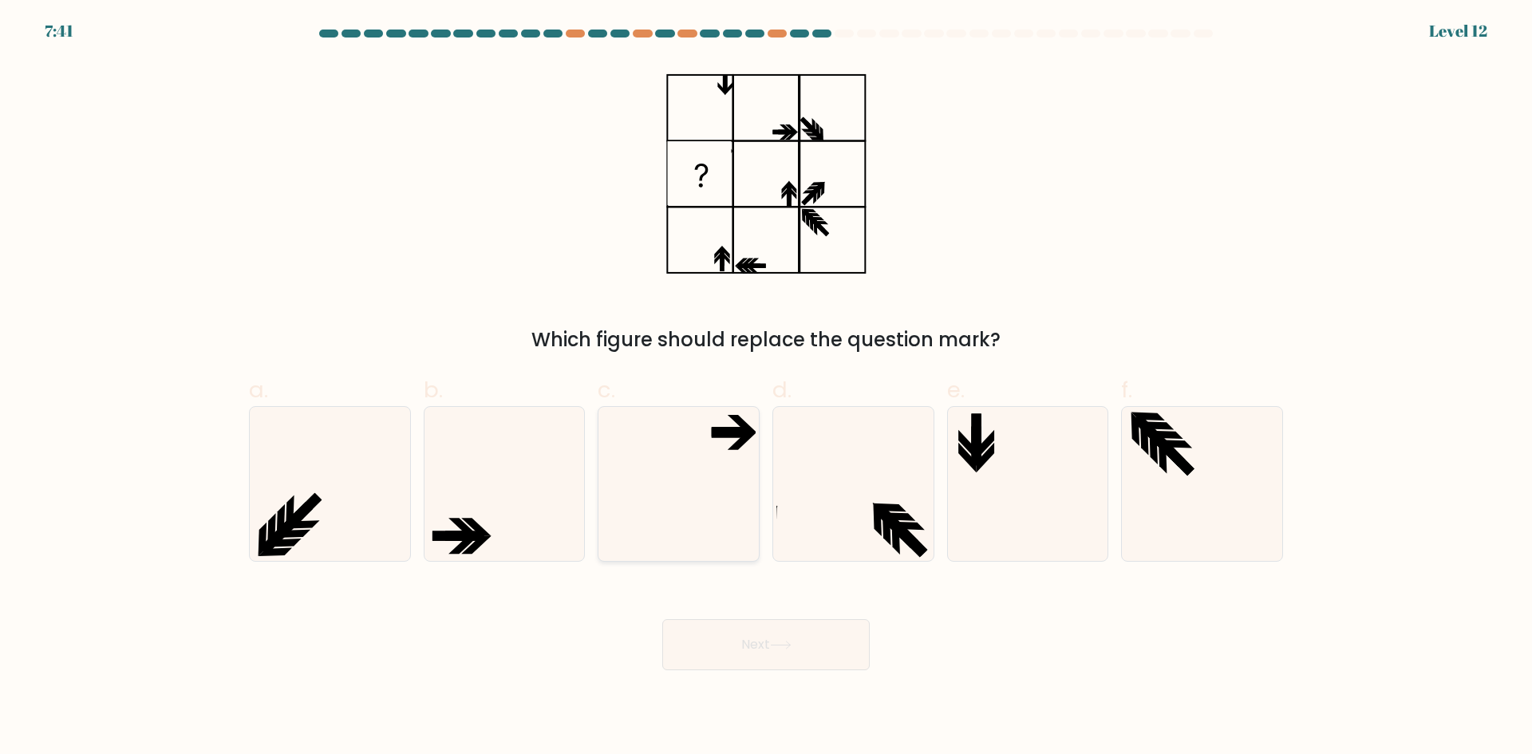
click at [745, 476] on icon at bounding box center [679, 484] width 154 height 154
click at [766, 388] on input "c." at bounding box center [766, 383] width 1 height 10
radio input "true"
click at [765, 638] on button "Next" at bounding box center [766, 644] width 208 height 51
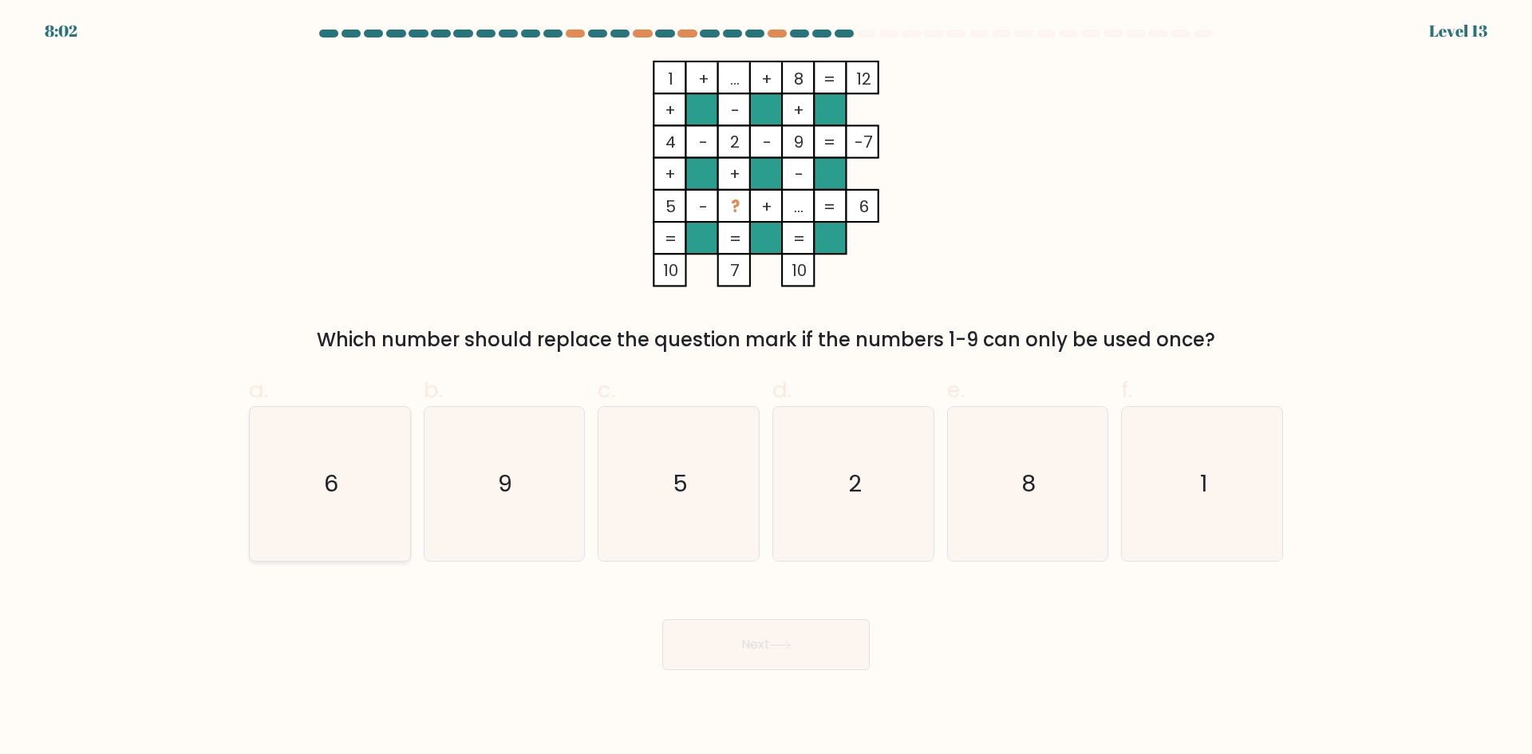
click at [362, 480] on icon "6" at bounding box center [330, 484] width 154 height 154
click at [766, 388] on input "a. 6" at bounding box center [766, 383] width 1 height 10
radio input "true"
click at [769, 642] on button "Next" at bounding box center [766, 644] width 208 height 51
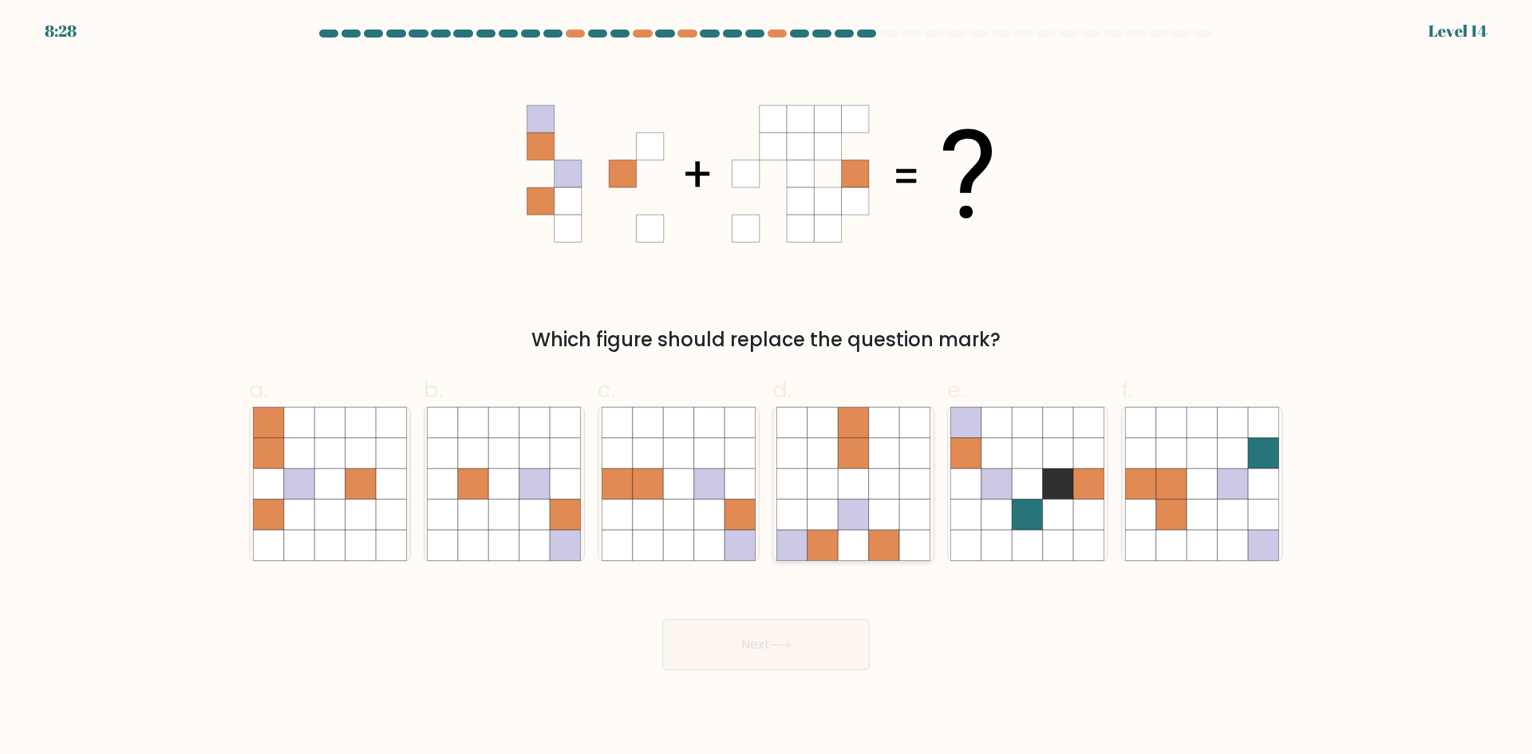
click at [866, 500] on icon at bounding box center [853, 515] width 30 height 30
click at [767, 388] on input "d." at bounding box center [766, 383] width 1 height 10
radio input "true"
click at [805, 672] on body "8:28 Level 14" at bounding box center [766, 377] width 1532 height 754
click at [805, 638] on button "Next" at bounding box center [766, 644] width 208 height 51
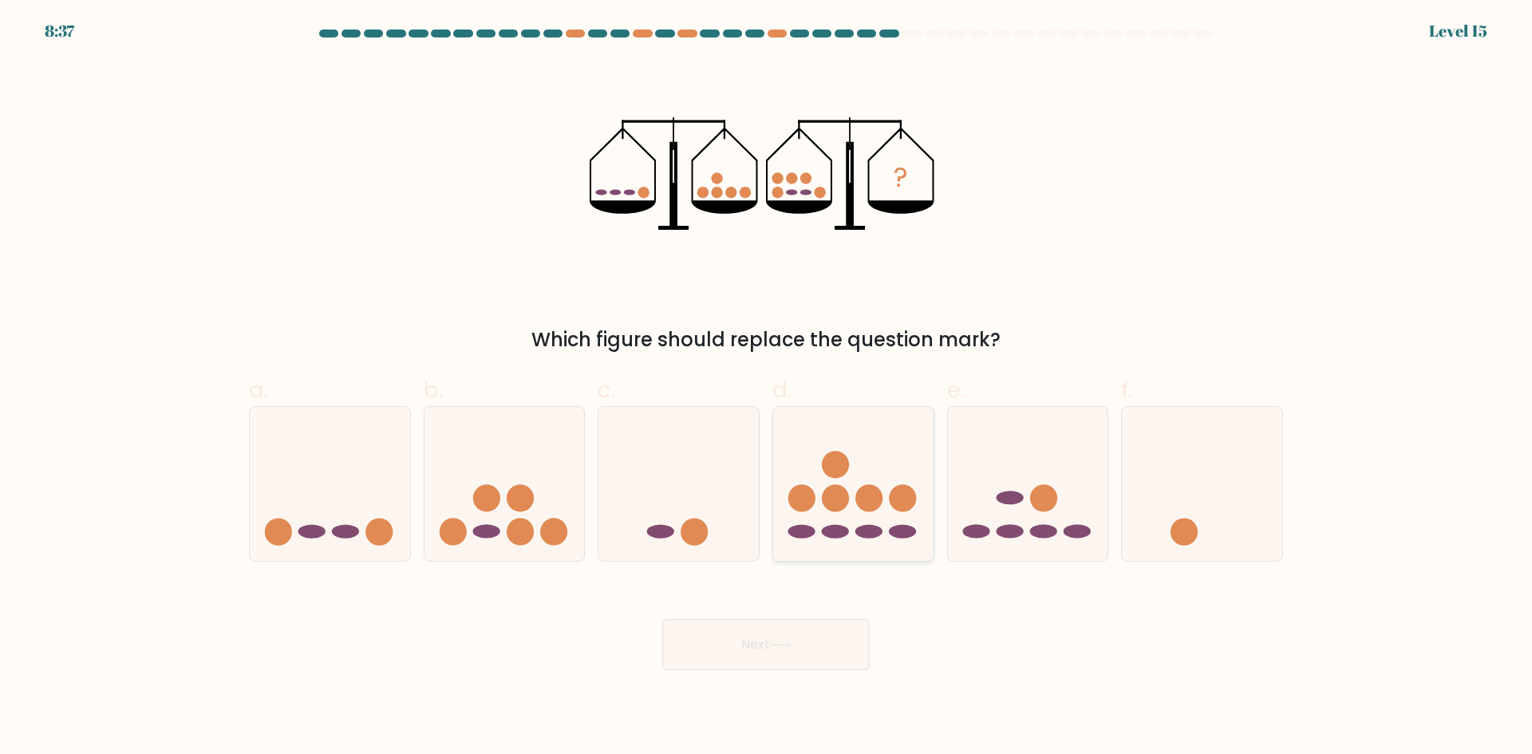
click at [866, 506] on circle at bounding box center [869, 498] width 27 height 27
click at [767, 388] on input "d." at bounding box center [766, 383] width 1 height 10
radio input "true"
click at [987, 525] on icon at bounding box center [1028, 483] width 160 height 132
click at [767, 388] on input "e." at bounding box center [766, 383] width 1 height 10
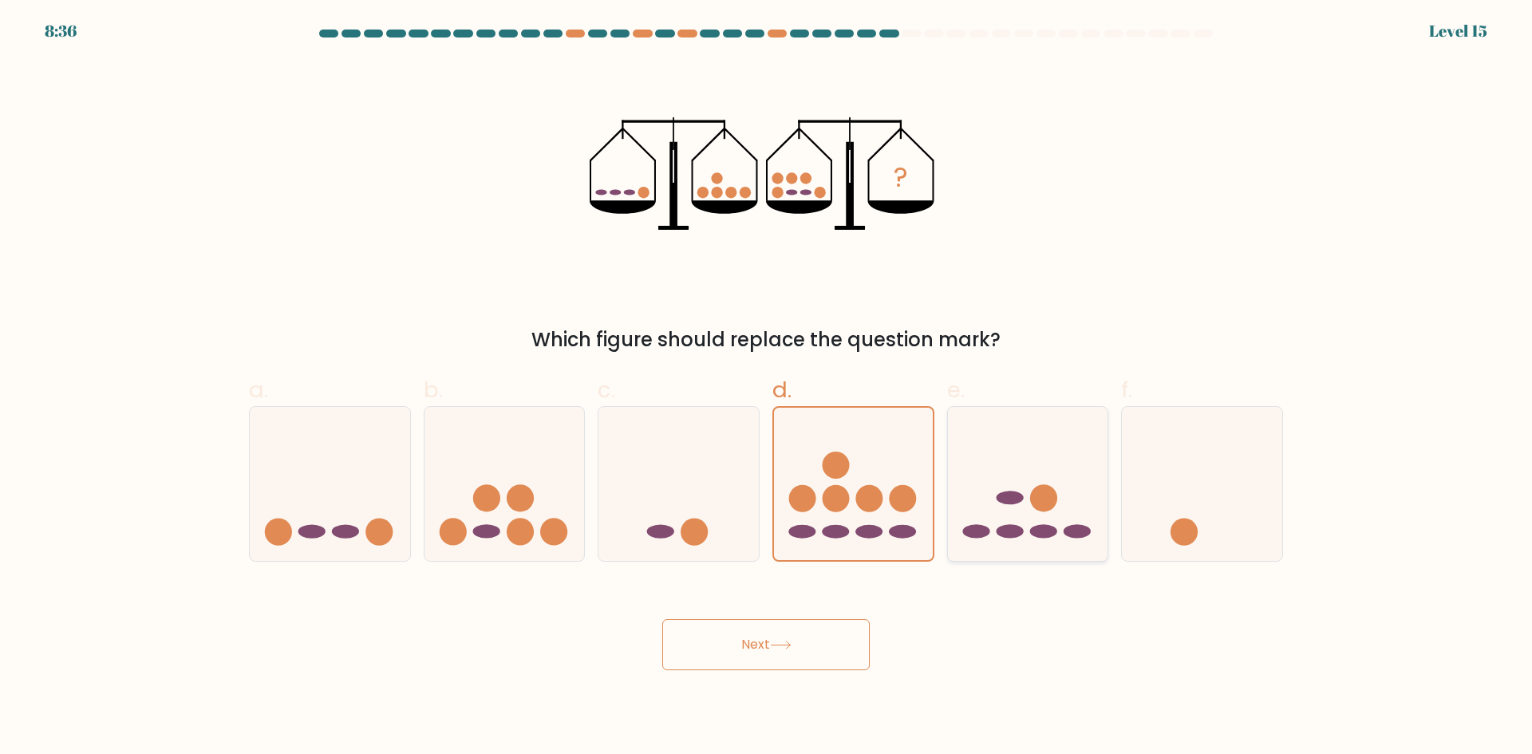
radio input "true"
click at [820, 651] on button "Next" at bounding box center [766, 644] width 208 height 51
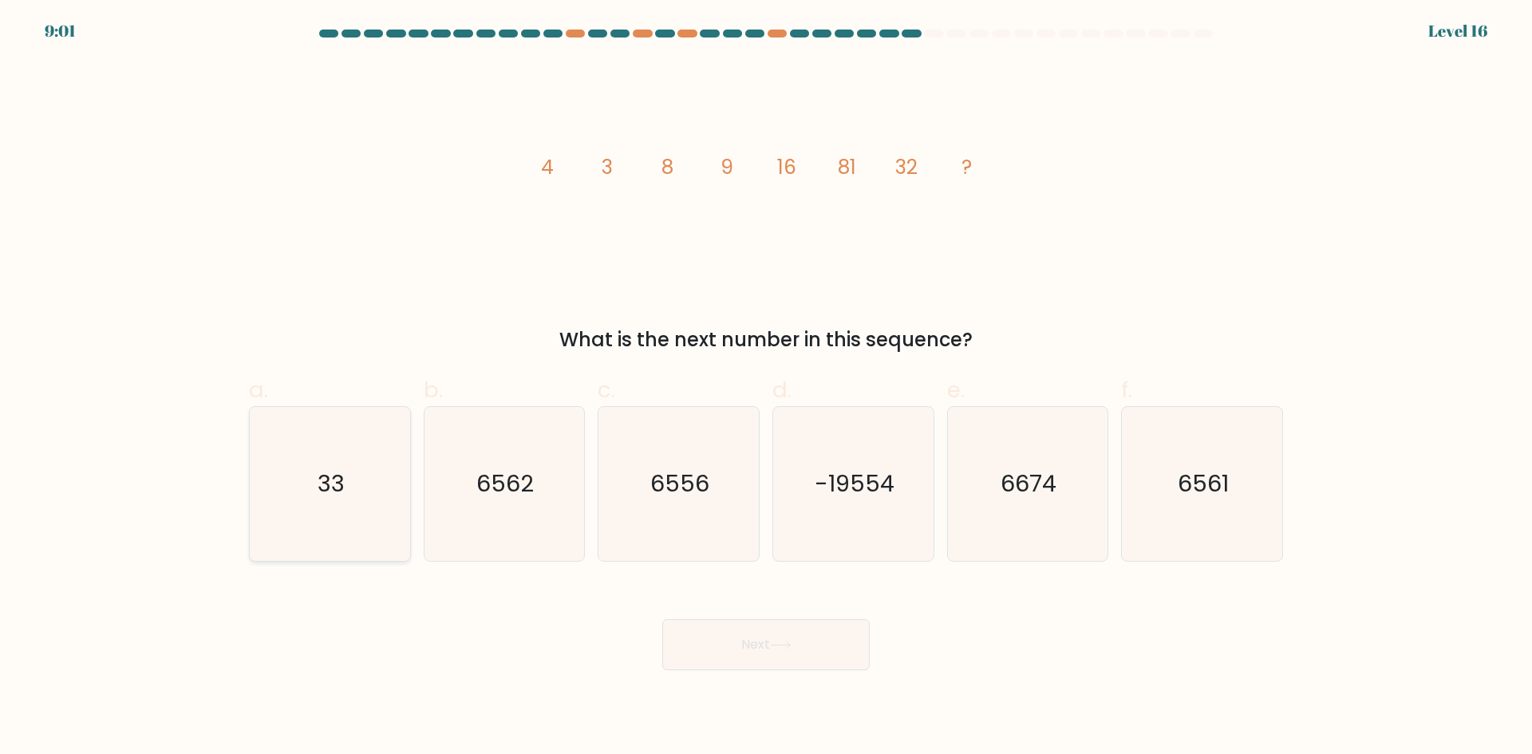
click at [312, 517] on icon "33" at bounding box center [330, 484] width 154 height 154
click at [766, 388] on input "a. 33" at bounding box center [766, 383] width 1 height 10
radio input "true"
click at [772, 649] on button "Next" at bounding box center [766, 644] width 208 height 51
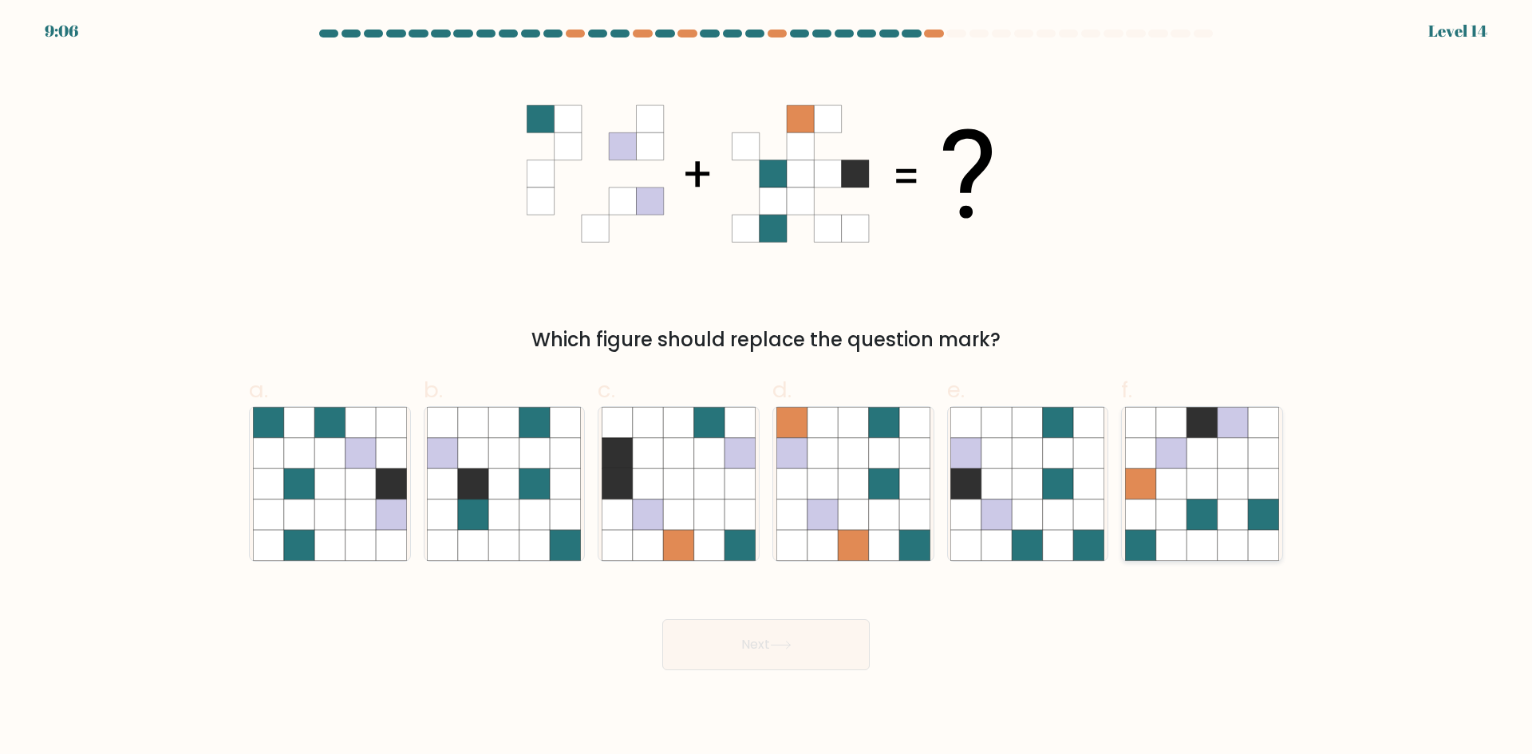
drag, startPoint x: 1254, startPoint y: 480, endPoint x: 1213, endPoint y: 499, distance: 44.7
click at [1254, 480] on icon at bounding box center [1263, 483] width 30 height 30
click at [767, 388] on input "f." at bounding box center [766, 383] width 1 height 10
radio input "true"
click at [750, 641] on button "Next" at bounding box center [766, 644] width 208 height 51
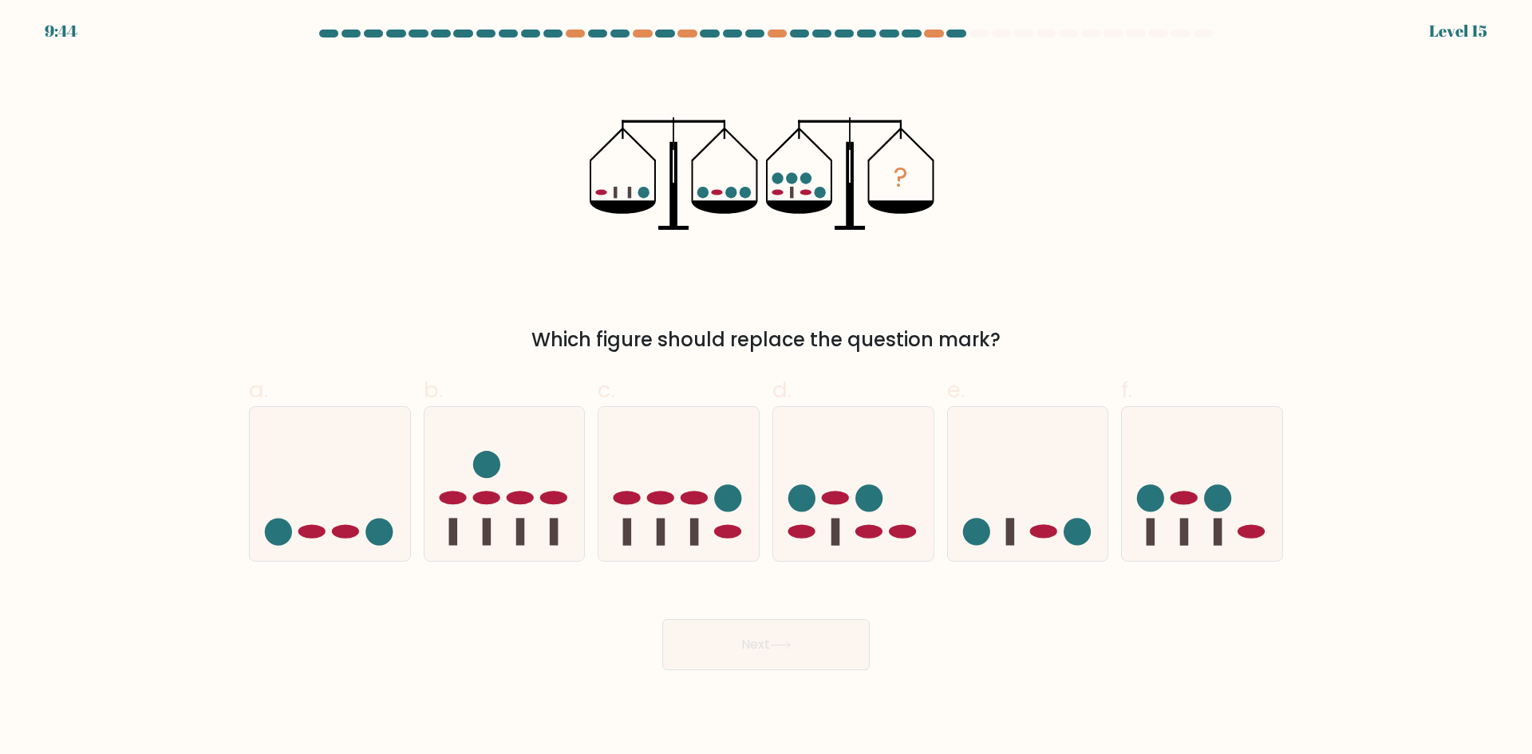
click at [707, 300] on div "? Which figure should replace the question mark?" at bounding box center [766, 208] width 1054 height 294
click at [311, 511] on icon at bounding box center [330, 483] width 160 height 132
click at [766, 388] on input "a." at bounding box center [766, 383] width 1 height 10
radio input "true"
click at [714, 631] on button "Next" at bounding box center [766, 644] width 208 height 51
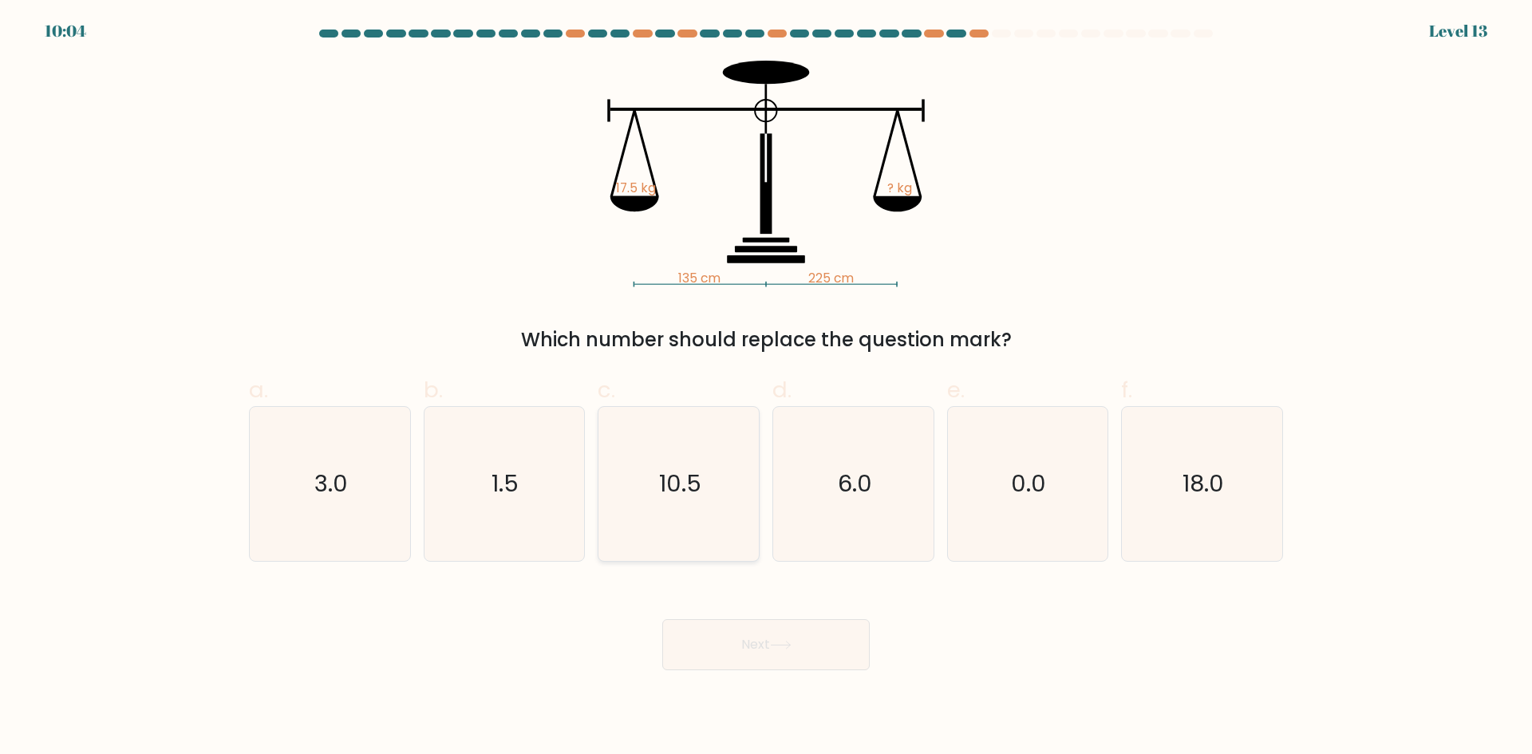
click at [698, 500] on text "10.5" at bounding box center [680, 484] width 42 height 32
click at [766, 388] on input "c. 10.5" at bounding box center [766, 383] width 1 height 10
radio input "true"
click at [725, 634] on button "Next" at bounding box center [766, 644] width 208 height 51
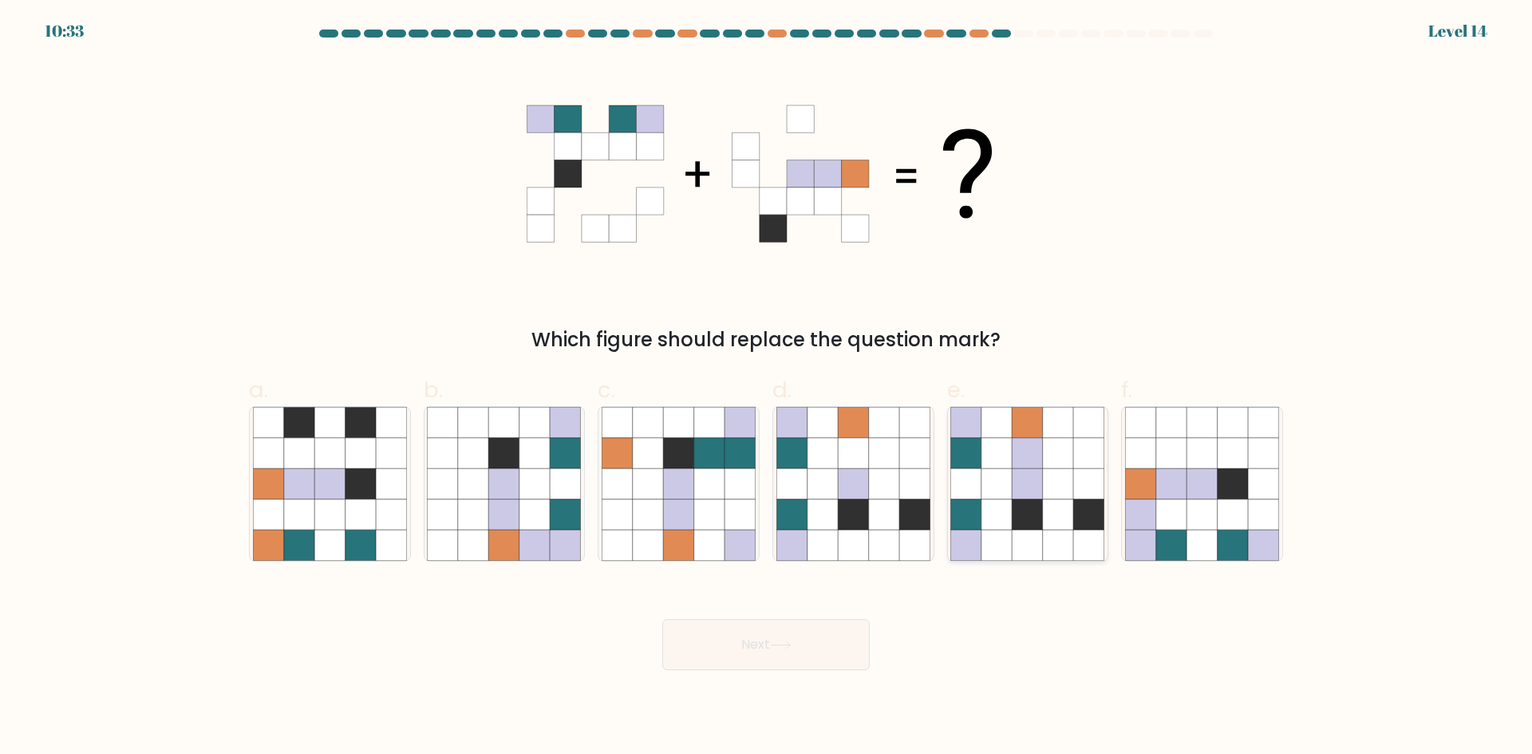
click at [1049, 492] on icon at bounding box center [1058, 483] width 30 height 30
click at [767, 388] on input "e." at bounding box center [766, 383] width 1 height 10
radio input "true"
click at [799, 634] on button "Next" at bounding box center [766, 644] width 208 height 51
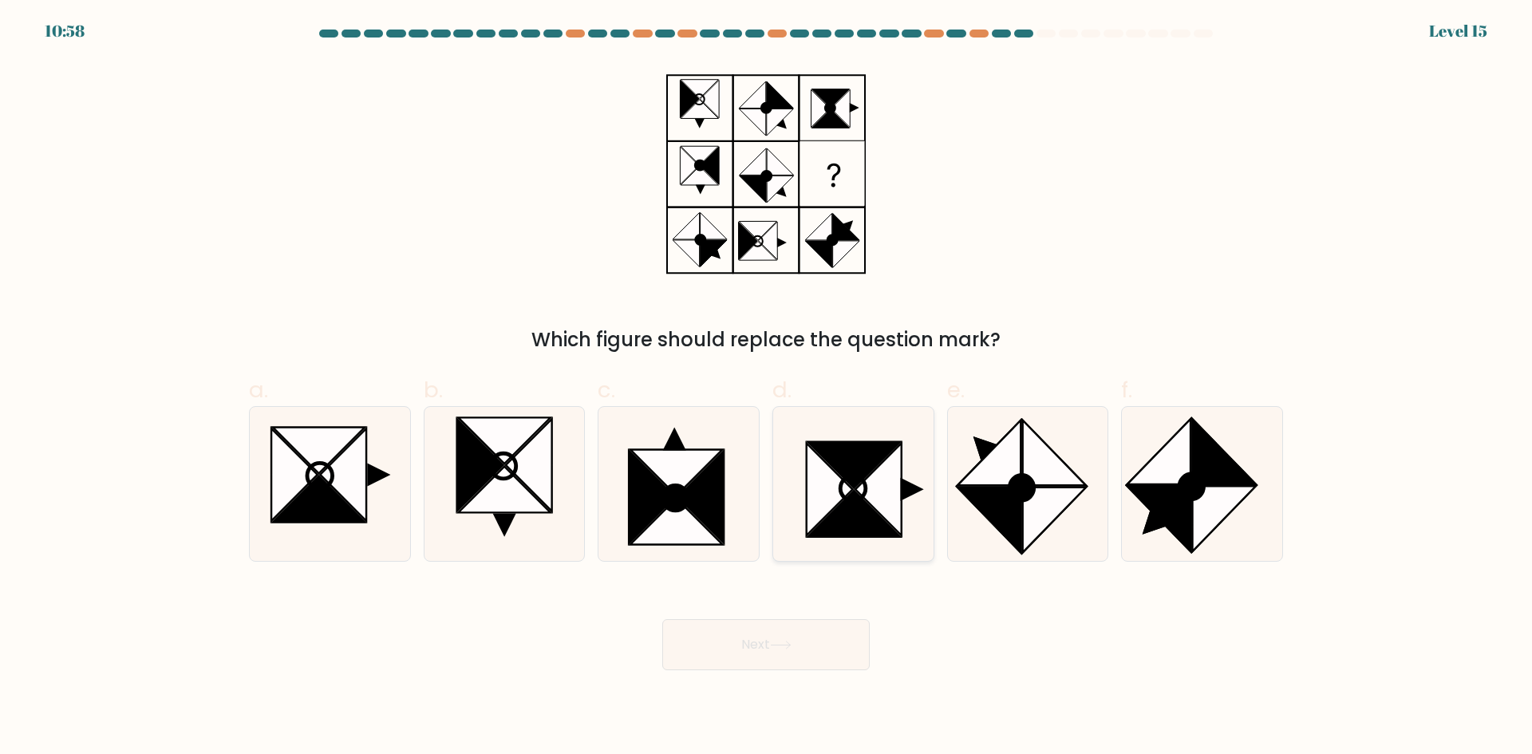
click at [844, 506] on icon at bounding box center [854, 514] width 93 height 46
click at [767, 388] on input "d." at bounding box center [766, 383] width 1 height 10
radio input "true"
click at [824, 642] on button "Next" at bounding box center [766, 644] width 208 height 51
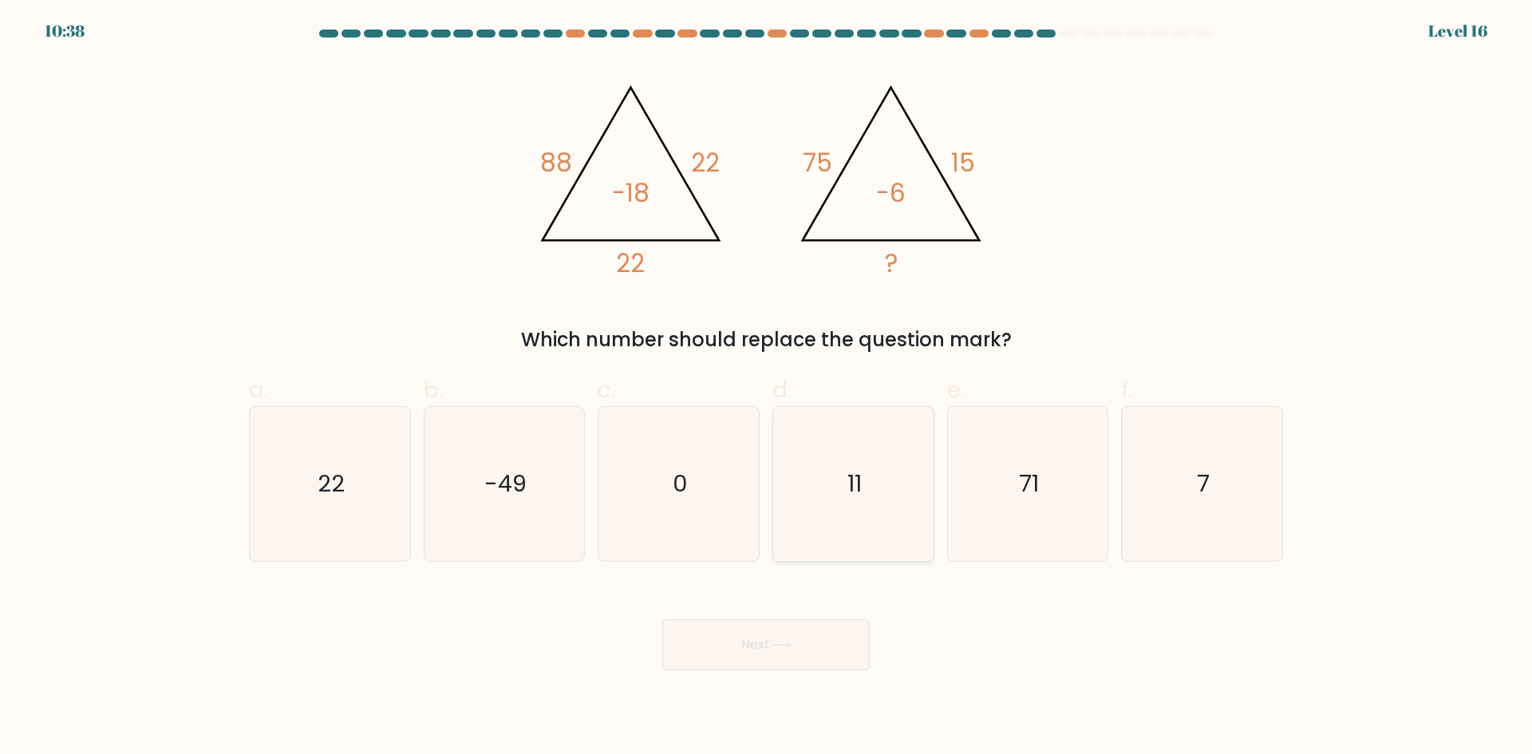
click at [838, 464] on icon "11" at bounding box center [854, 484] width 154 height 154
click at [767, 388] on input "d. 11" at bounding box center [766, 383] width 1 height 10
radio input "true"
click at [816, 639] on button "Next" at bounding box center [766, 644] width 208 height 51
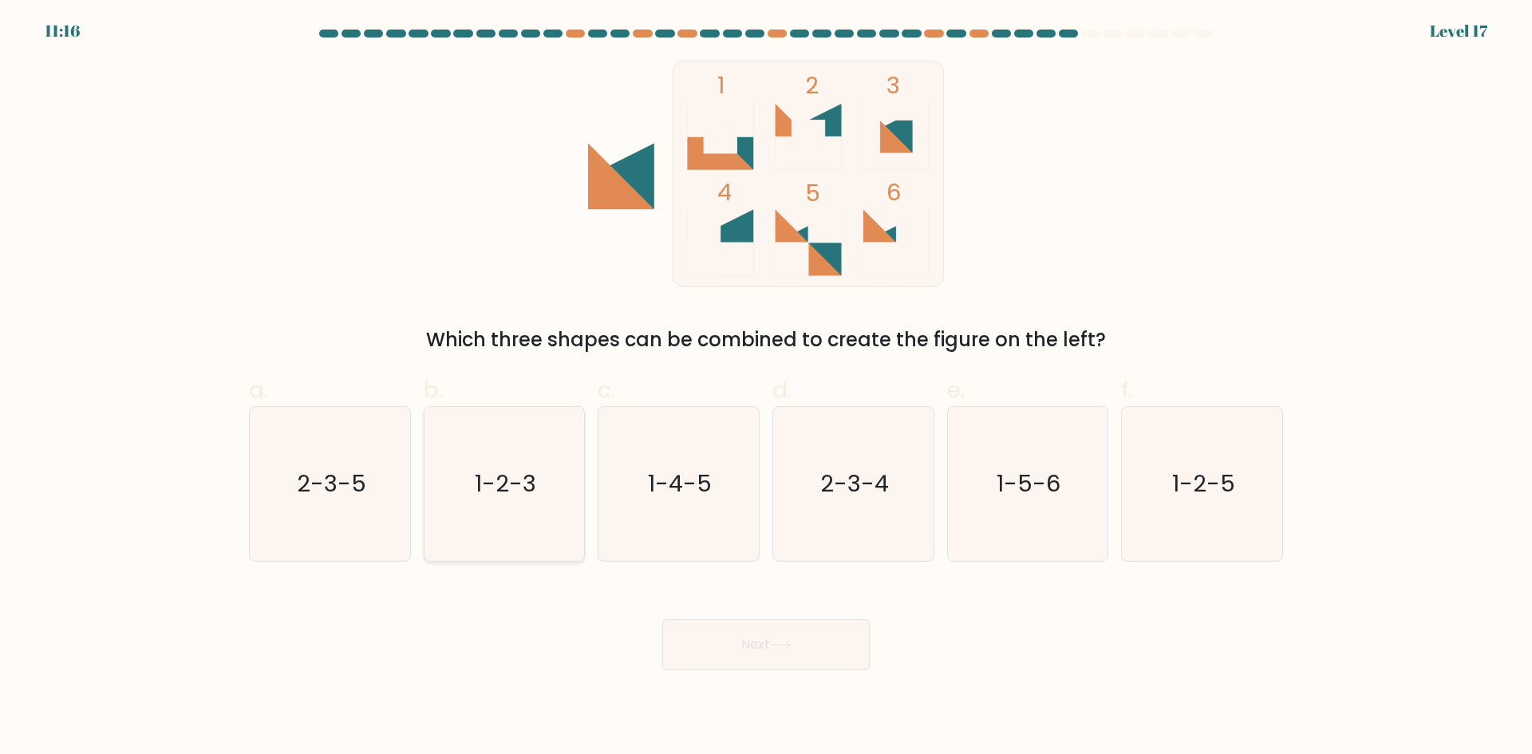
click at [503, 481] on text "1-2-3" at bounding box center [505, 484] width 61 height 32
click at [766, 388] on input "b. 1-2-3" at bounding box center [766, 383] width 1 height 10
radio input "true"
click at [730, 638] on button "Next" at bounding box center [766, 644] width 208 height 51
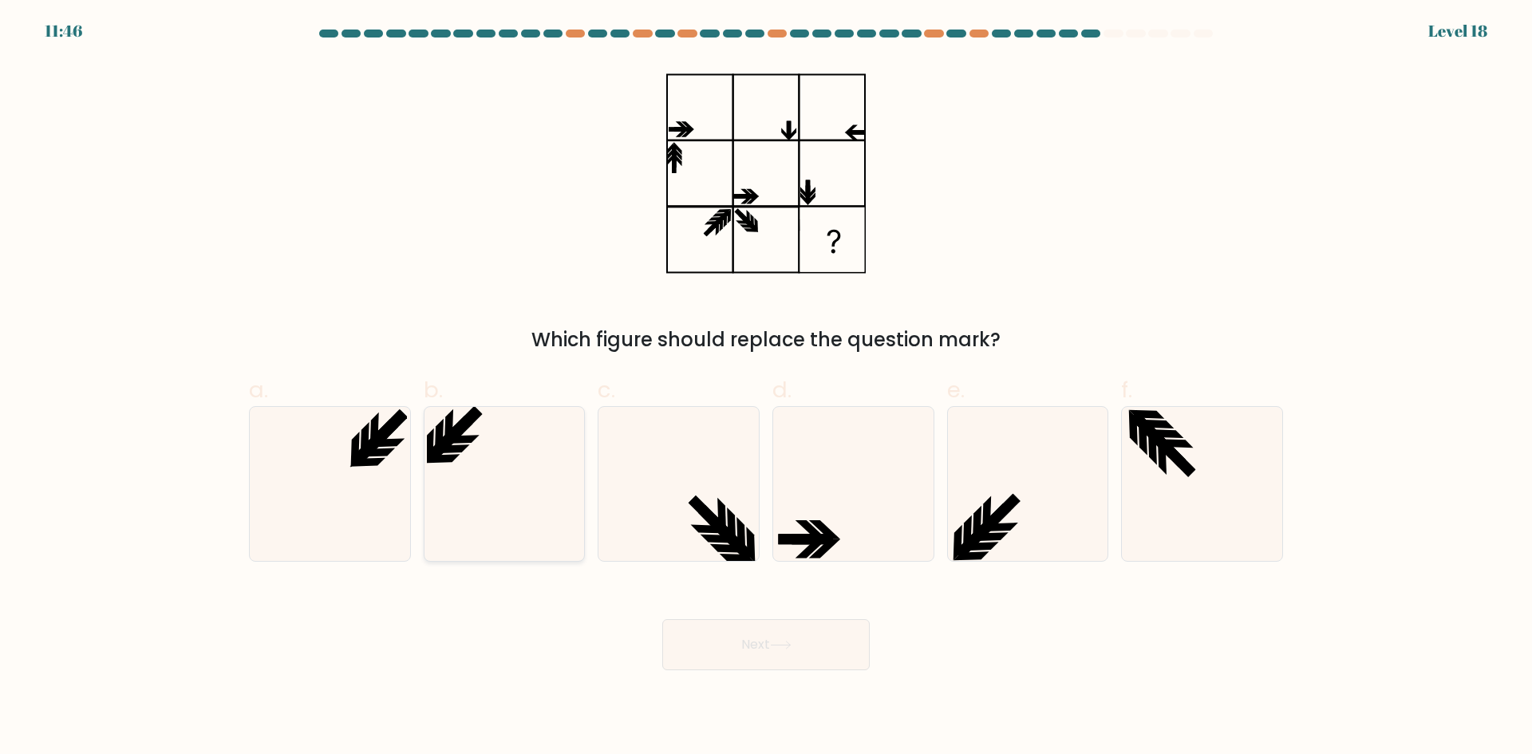
click at [475, 475] on icon at bounding box center [504, 484] width 154 height 154
click at [766, 388] on input "b." at bounding box center [766, 383] width 1 height 10
radio input "true"
click at [776, 632] on button "Next" at bounding box center [766, 644] width 208 height 51
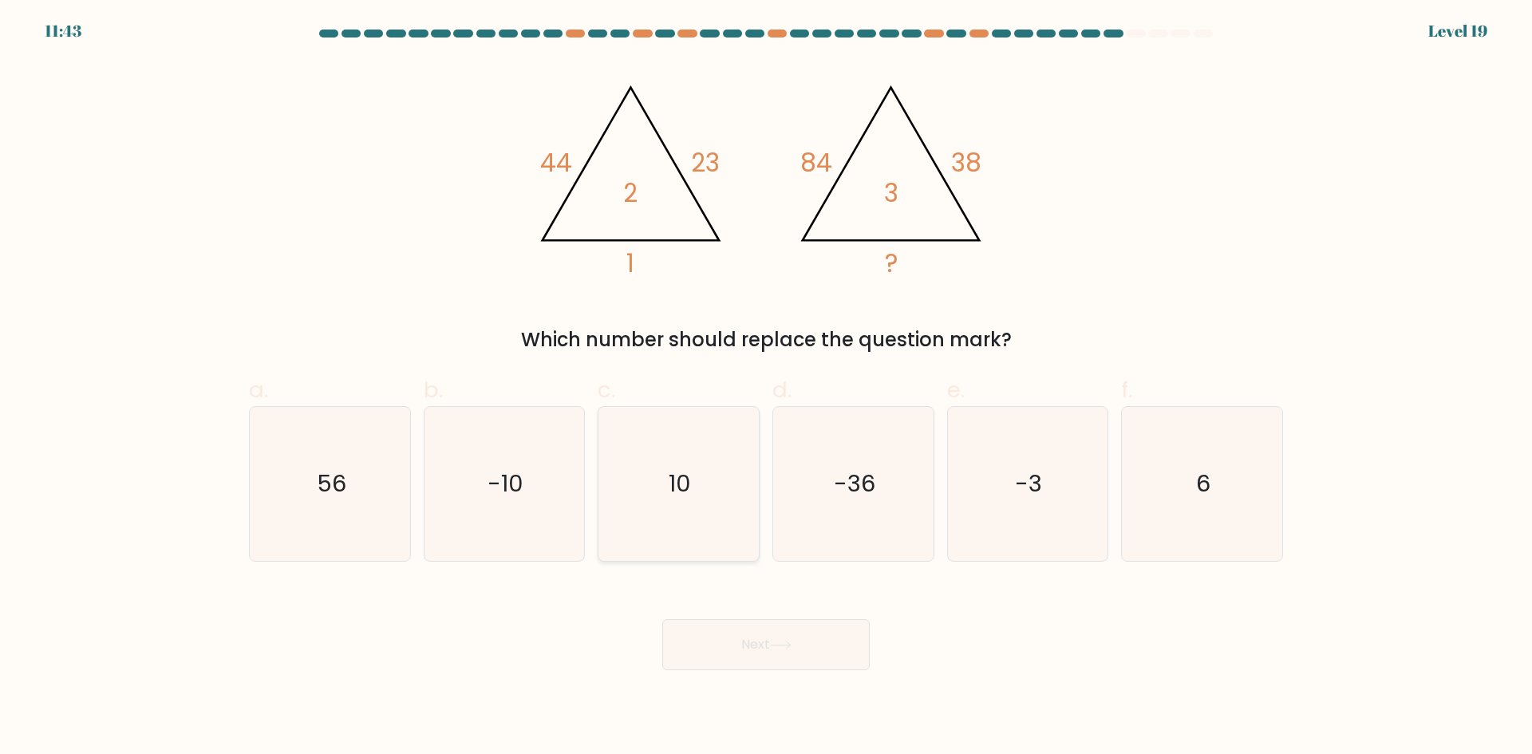
click at [702, 526] on icon "10" at bounding box center [679, 484] width 154 height 154
click at [766, 388] on input "c. 10" at bounding box center [766, 383] width 1 height 10
radio input "true"
click at [745, 646] on button "Next" at bounding box center [766, 644] width 208 height 51
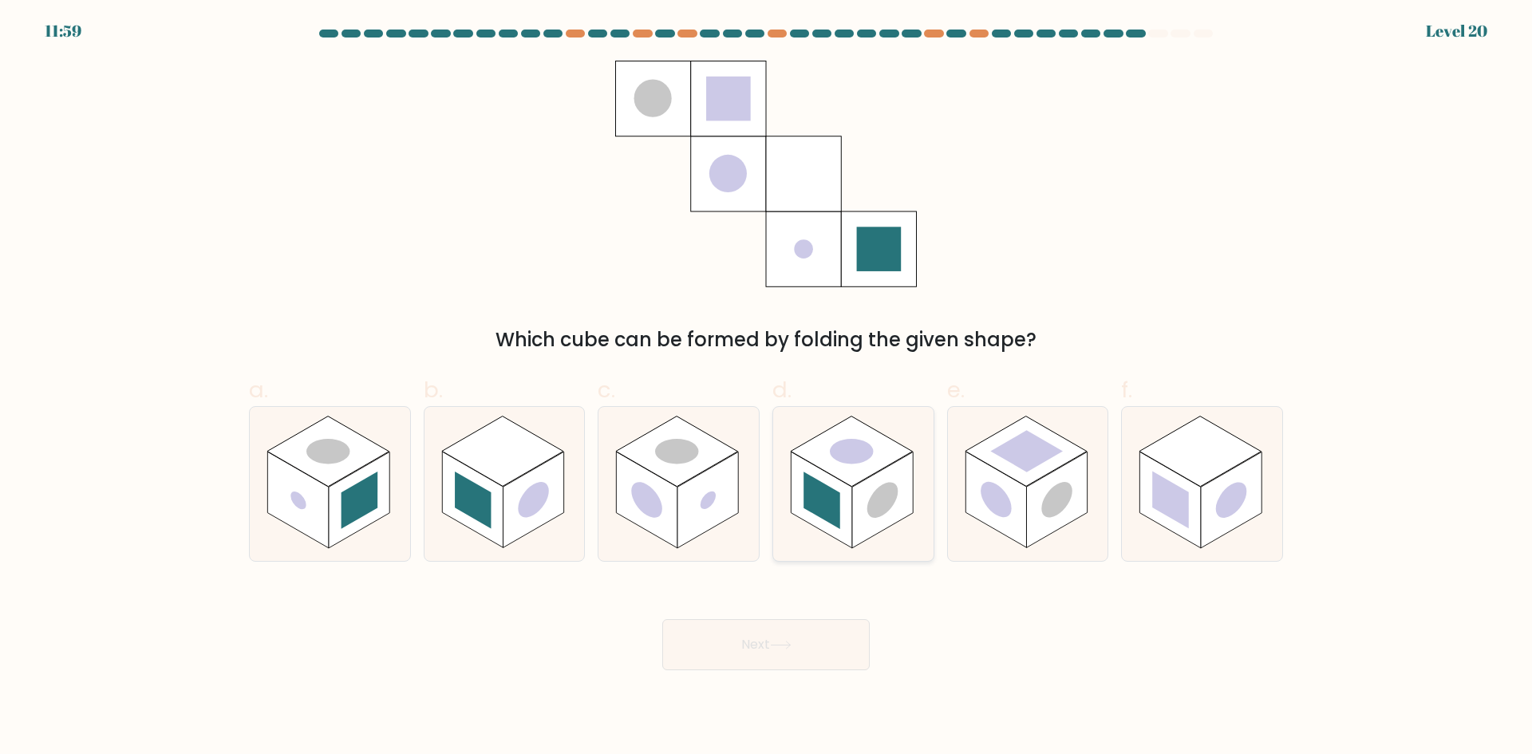
click at [830, 486] on rect at bounding box center [821, 500] width 61 height 97
click at [767, 388] on input "d." at bounding box center [766, 383] width 1 height 10
radio input "true"
click at [809, 642] on button "Next" at bounding box center [766, 644] width 208 height 51
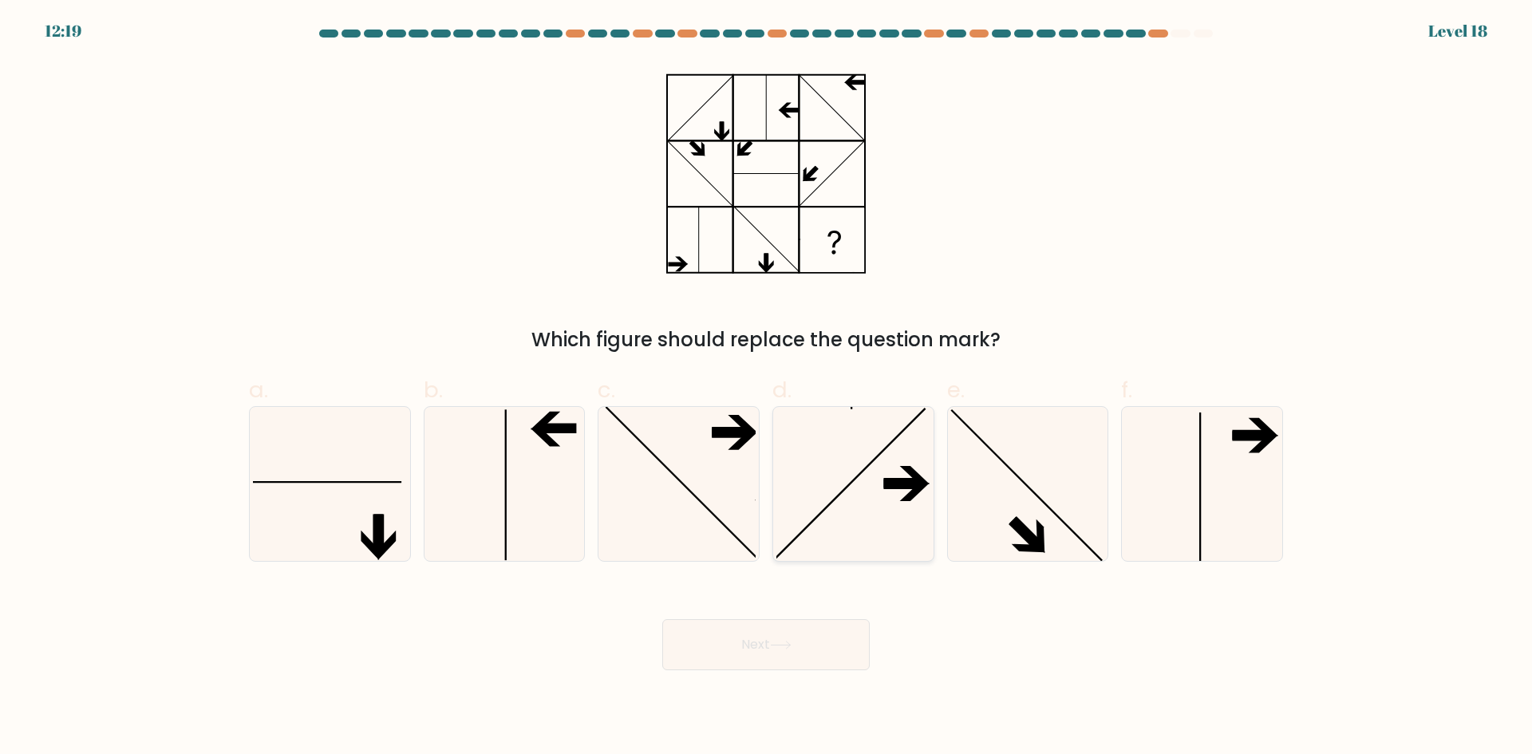
click at [872, 499] on icon at bounding box center [854, 484] width 154 height 154
click at [767, 388] on input "d." at bounding box center [766, 383] width 1 height 10
radio input "true"
click at [823, 638] on button "Next" at bounding box center [766, 644] width 208 height 51
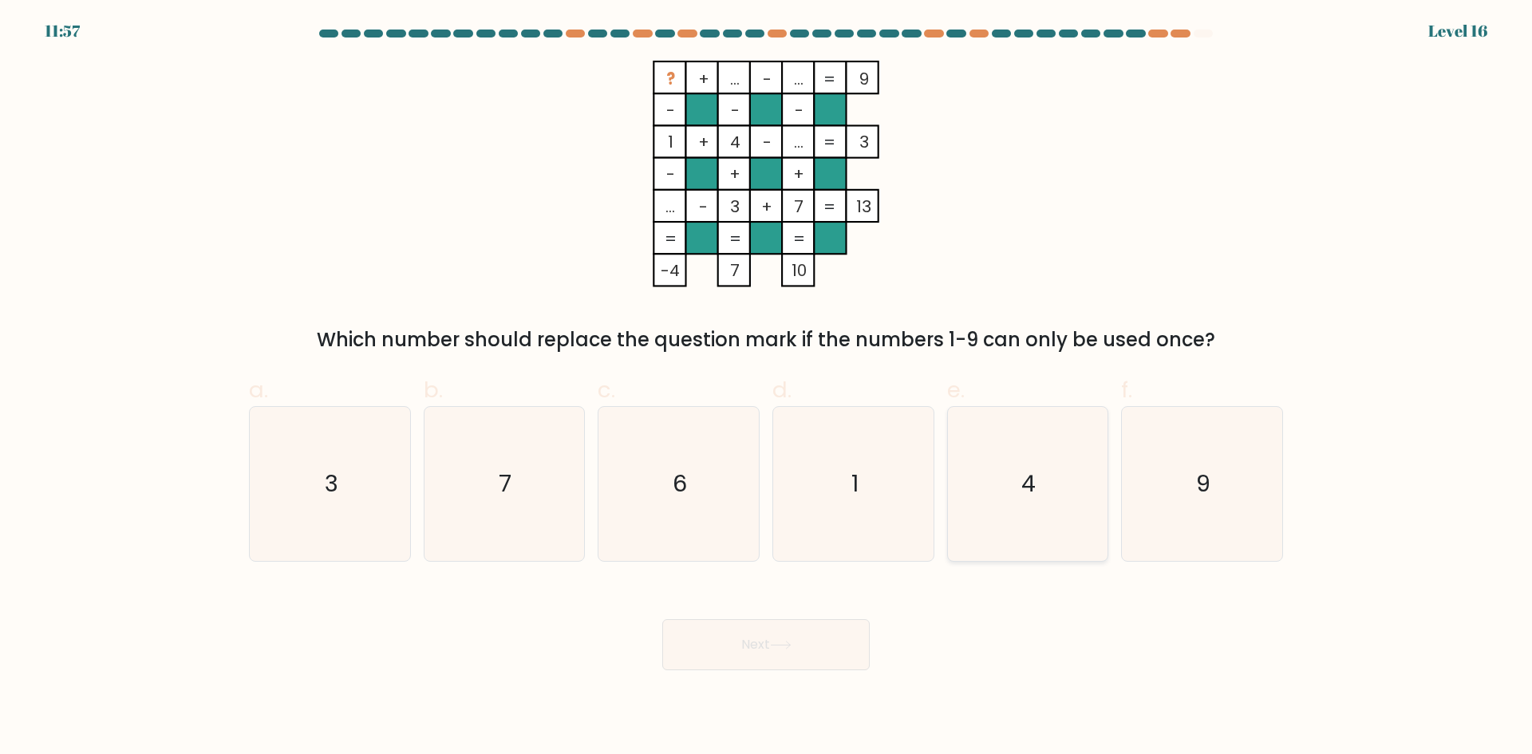
click at [988, 483] on icon "4" at bounding box center [1028, 484] width 154 height 154
click at [767, 388] on input "e. 4" at bounding box center [766, 383] width 1 height 10
radio input "true"
click at [806, 640] on button "Next" at bounding box center [766, 644] width 208 height 51
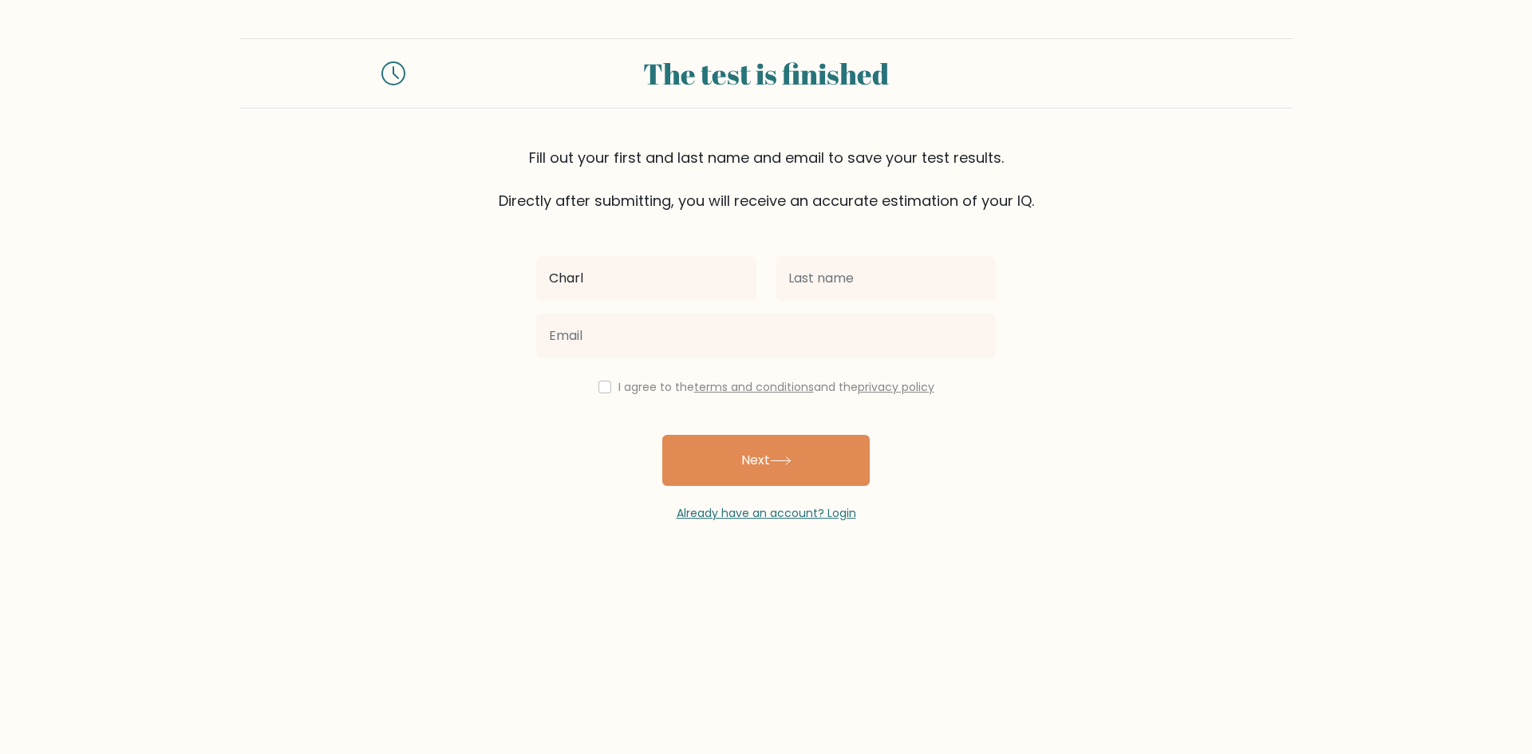
type input "[PERSON_NAME]"
click at [831, 290] on input "text" at bounding box center [886, 278] width 220 height 45
type input "[PERSON_NAME]"
click at [599, 381] on input "checkbox" at bounding box center [605, 387] width 13 height 13
checkbox input "true"
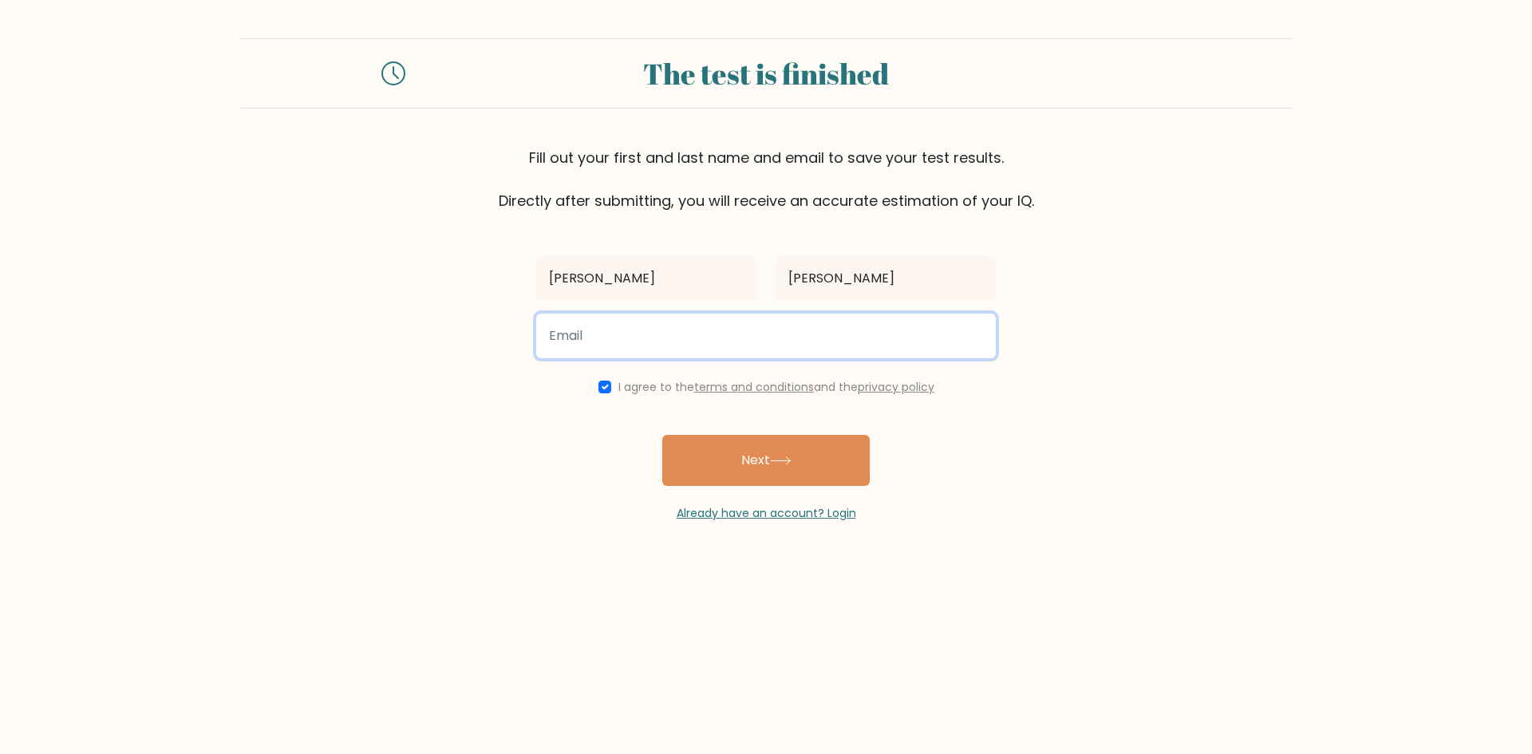
click at [592, 347] on input "email" at bounding box center [766, 336] width 460 height 45
type input "[EMAIL_ADDRESS][DOMAIN_NAME]"
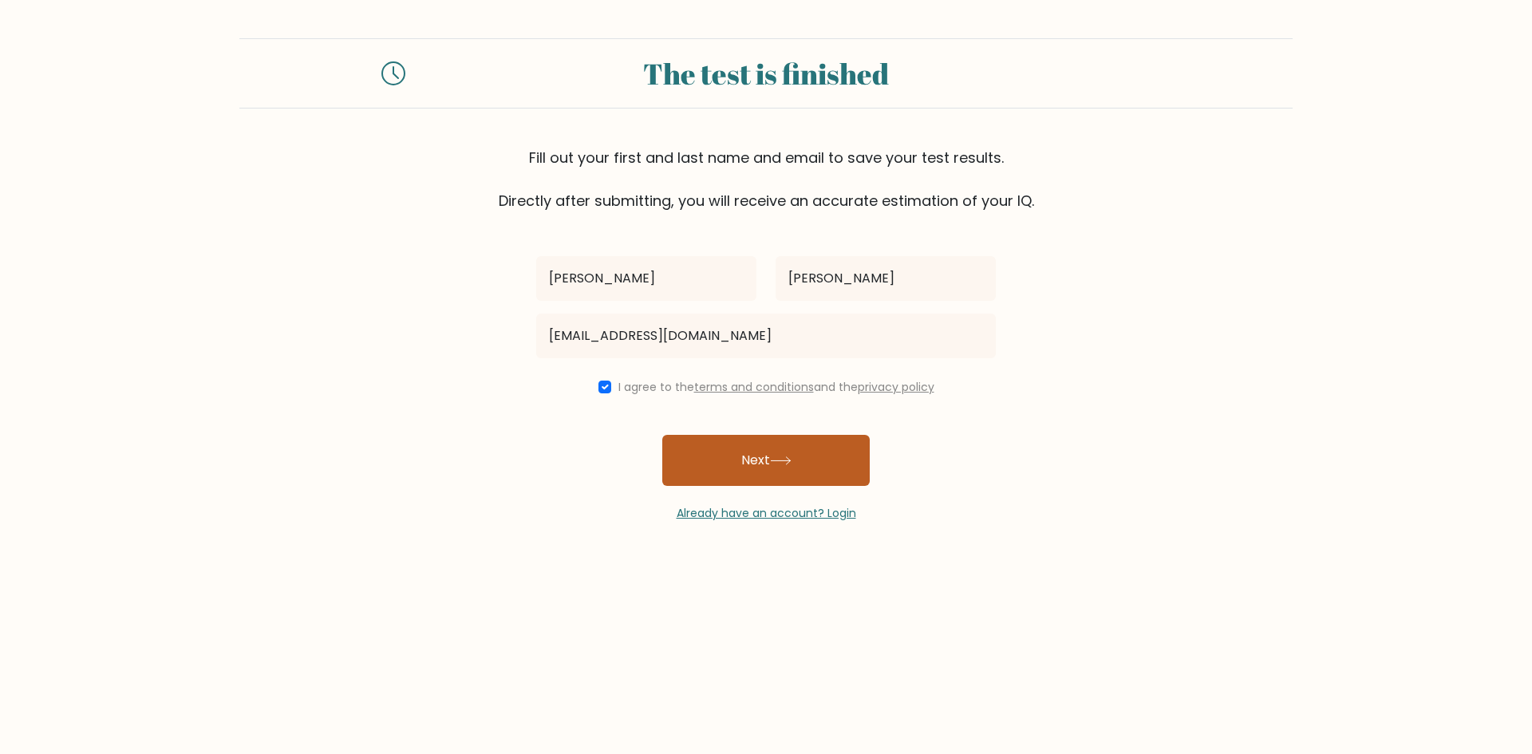
click at [761, 468] on button "Next" at bounding box center [766, 460] width 208 height 51
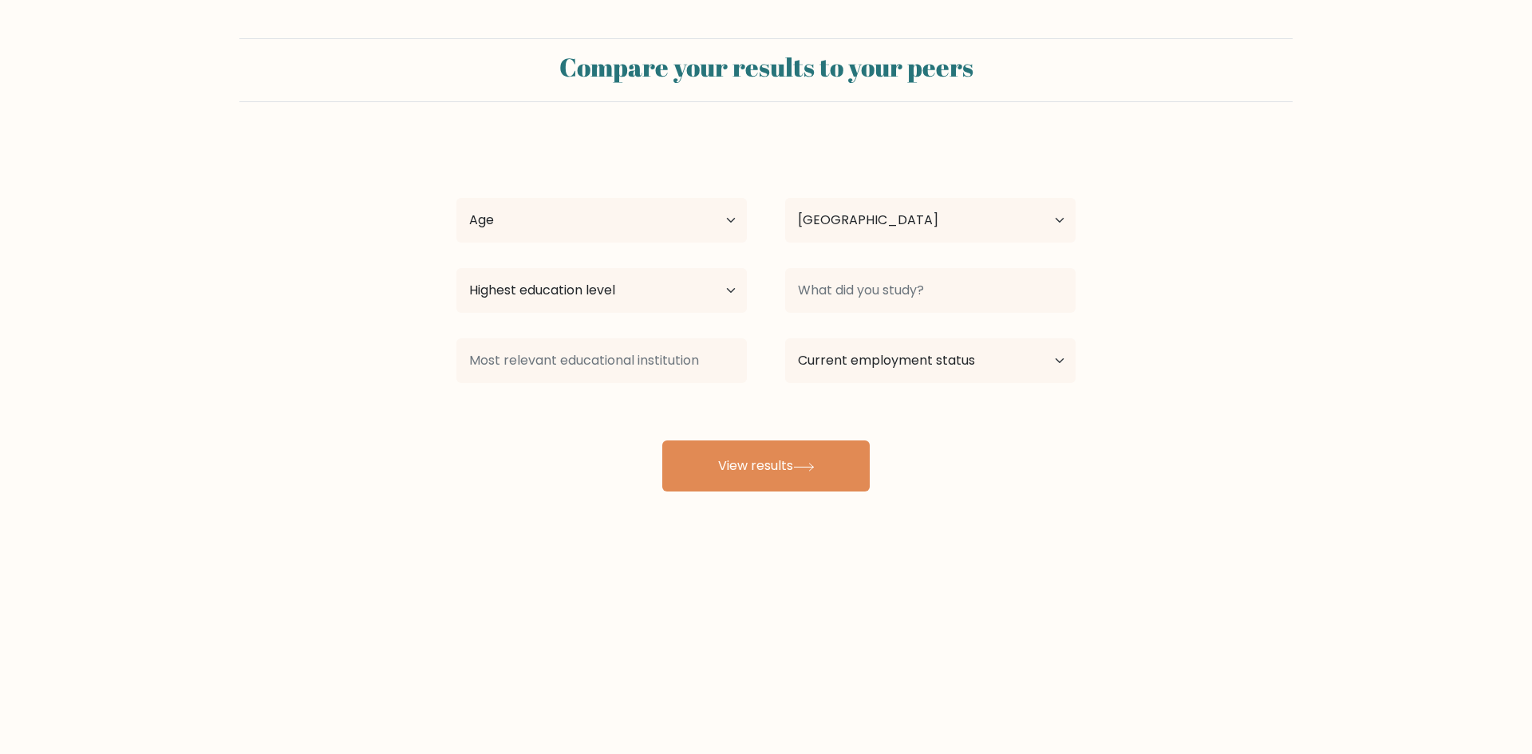
select select "PH"
click at [691, 224] on select "Age Under 18 years old 18-24 years old 25-34 years old 35-44 years old 45-54 ye…" at bounding box center [602, 220] width 291 height 45
select select "18_24"
click at [457, 198] on select "Age Under 18 years old 18-24 years old 25-34 years old 35-44 years old 45-54 ye…" at bounding box center [602, 220] width 291 height 45
click at [703, 276] on select "Highest education level No schooling Primary Lower Secondary Upper Secondary Oc…" at bounding box center [602, 290] width 291 height 45
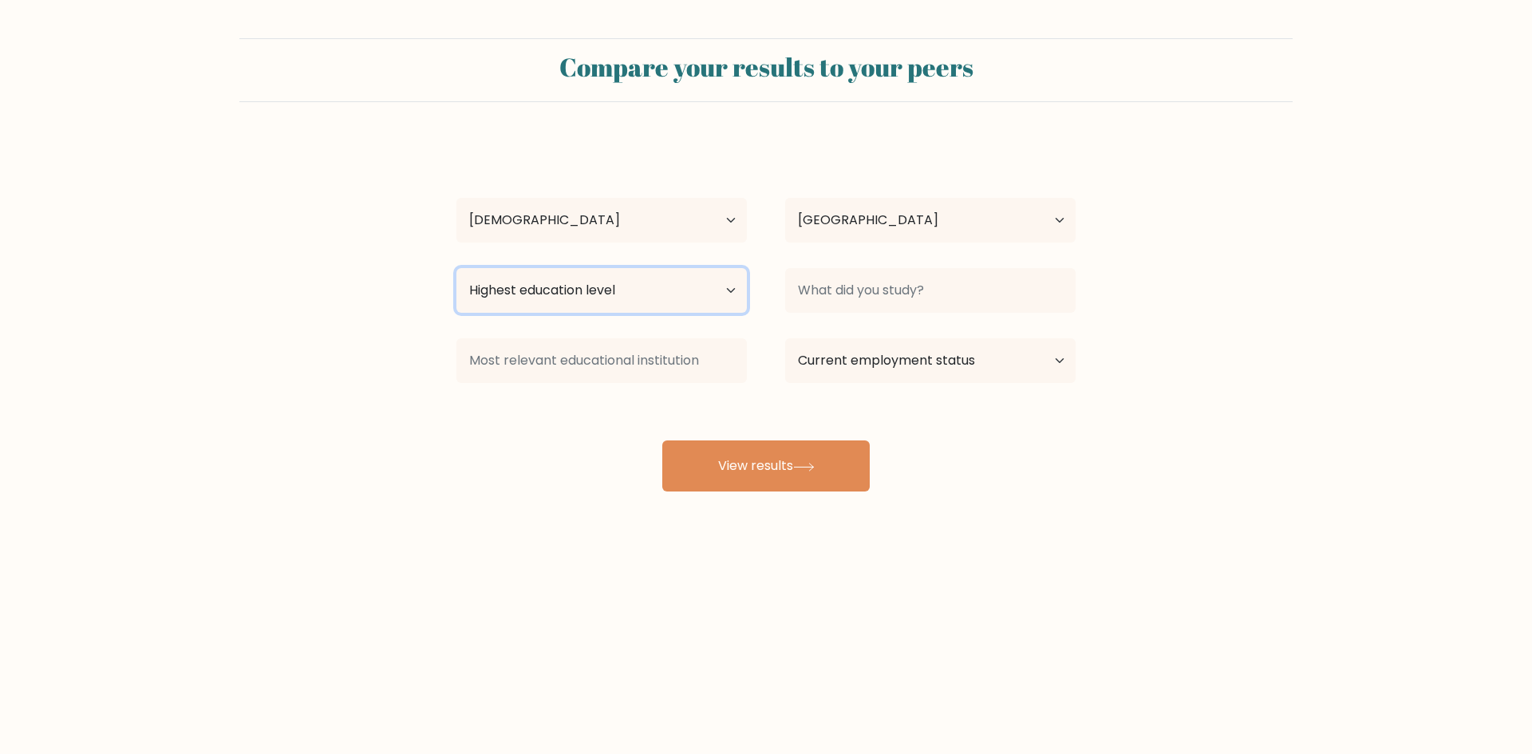
select select "bachelors_degree"
click at [457, 268] on select "Highest education level No schooling Primary Lower Secondary Upper Secondary Oc…" at bounding box center [602, 290] width 291 height 45
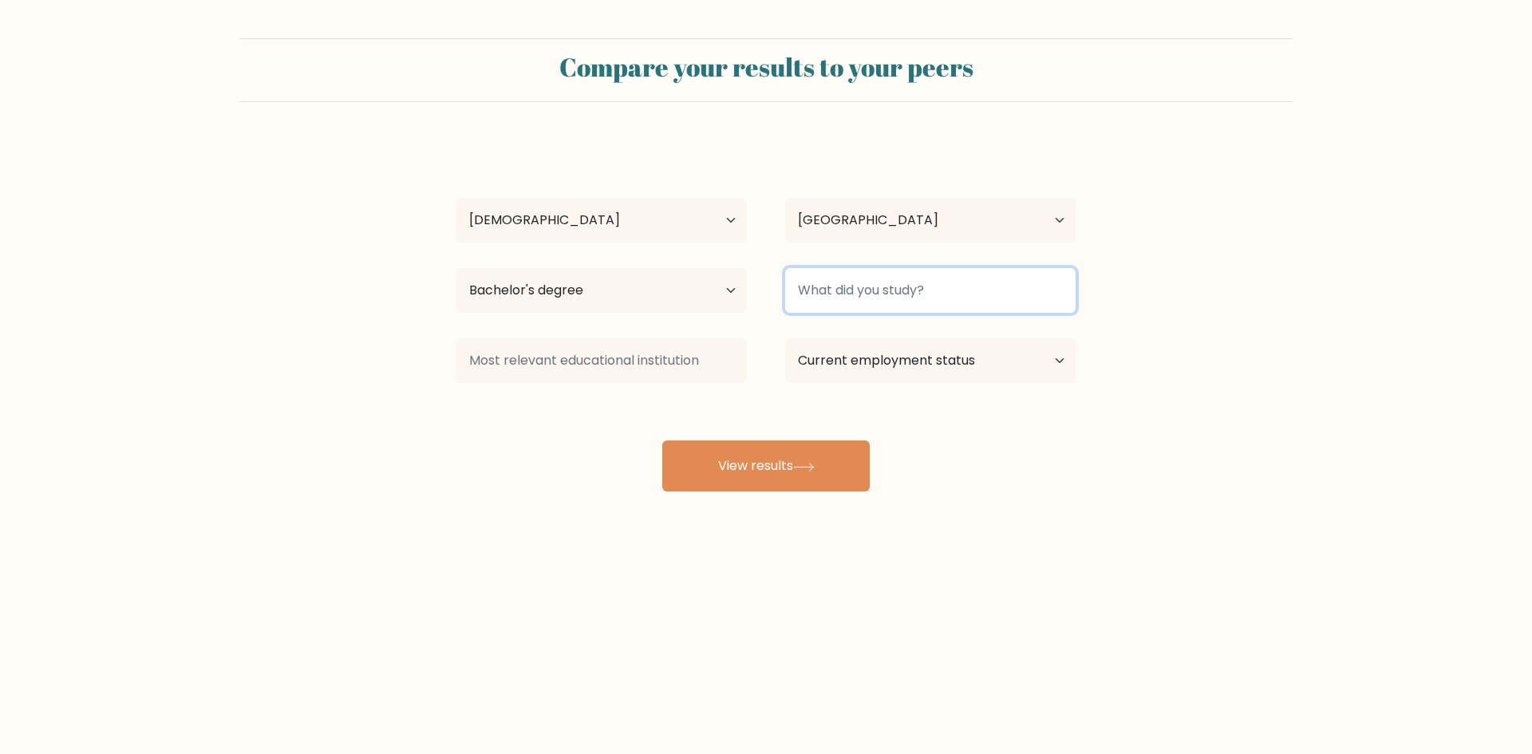
click at [840, 301] on input at bounding box center [930, 290] width 291 height 45
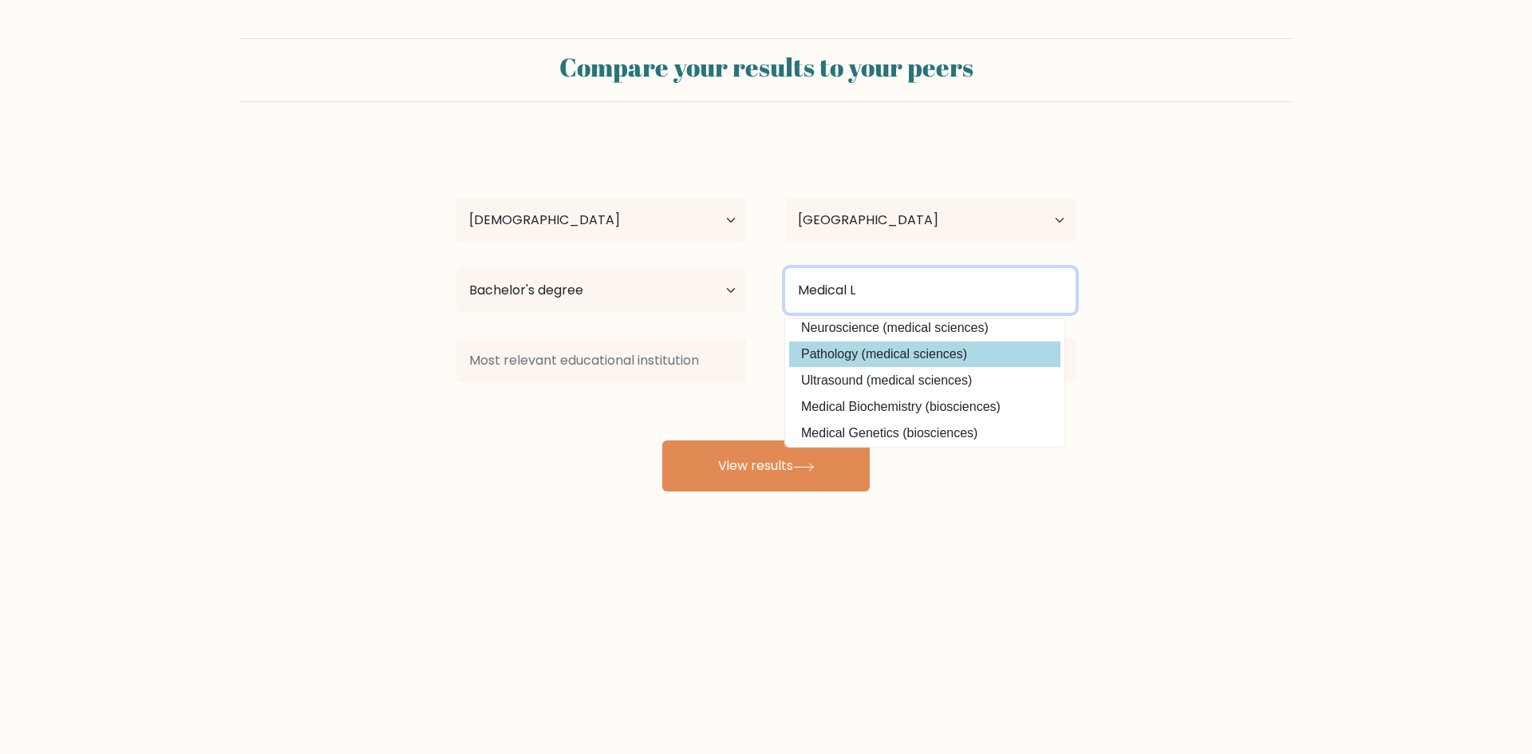
scroll to position [144, 0]
drag, startPoint x: 920, startPoint y: 301, endPoint x: 692, endPoint y: 294, distance: 228.4
click at [702, 300] on div "Highest education level No schooling Primary Lower Secondary Upper Secondary Oc…" at bounding box center [766, 290] width 658 height 57
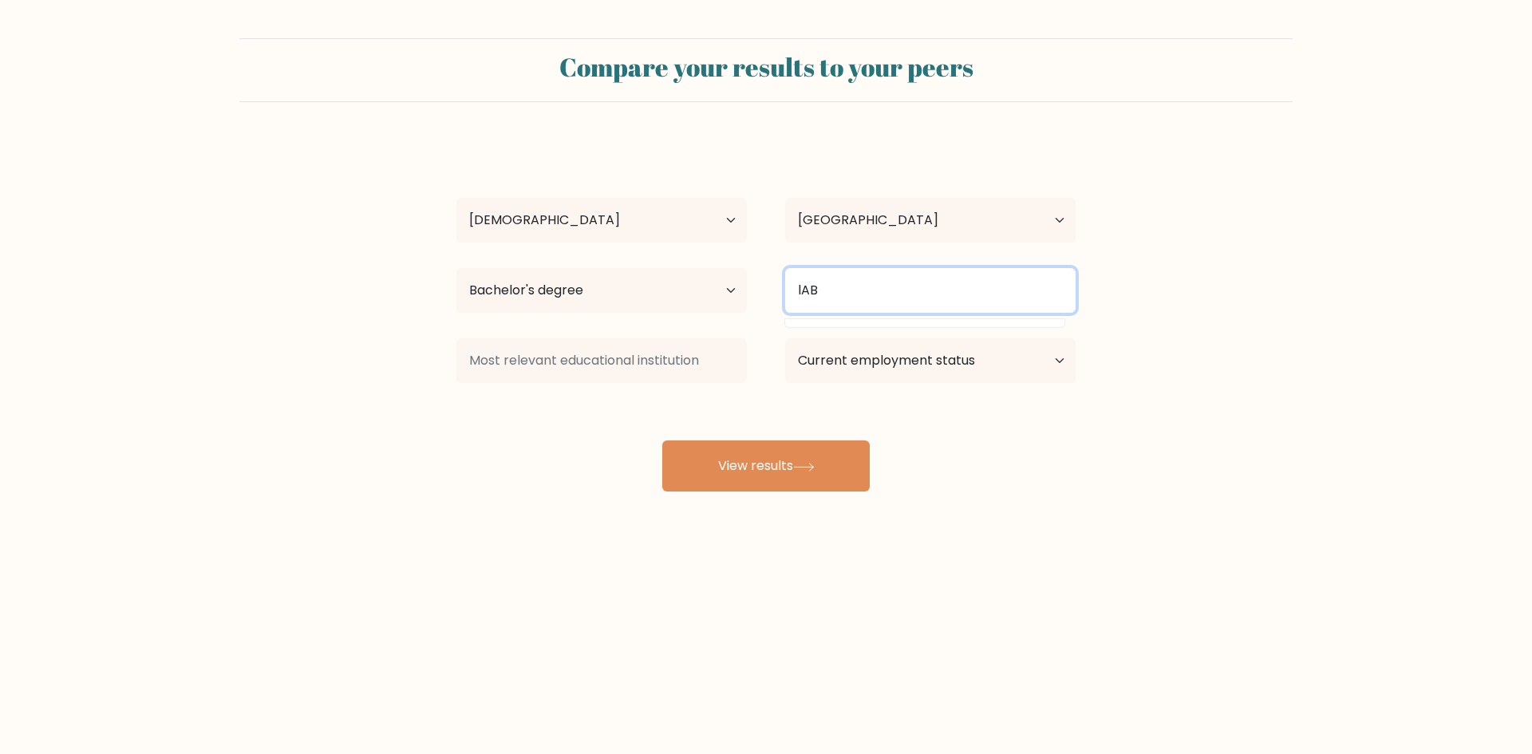
scroll to position [0, 0]
type input "l"
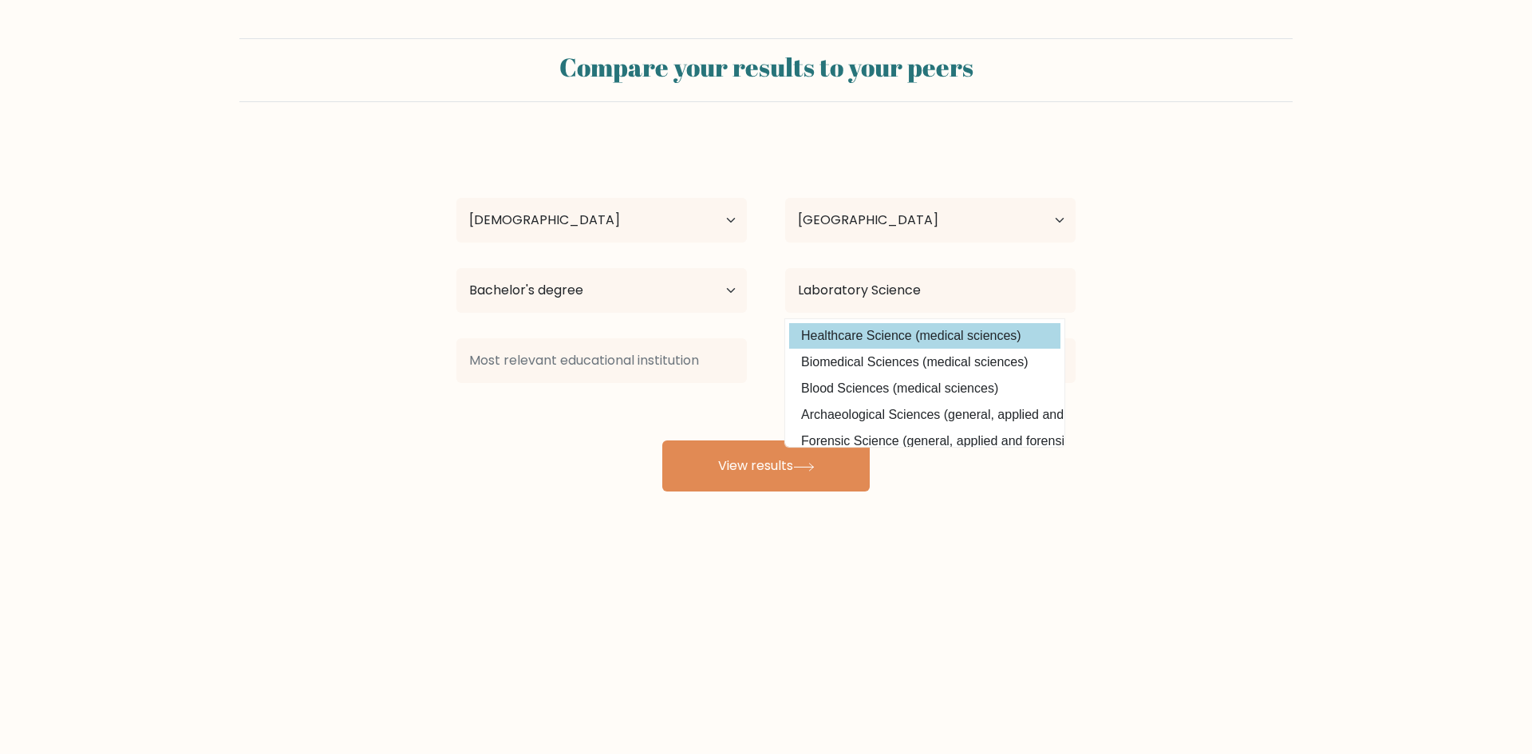
click at [971, 338] on option "Healthcare Science (medical sciences)" at bounding box center [924, 336] width 271 height 26
type input "Healthcare Science"
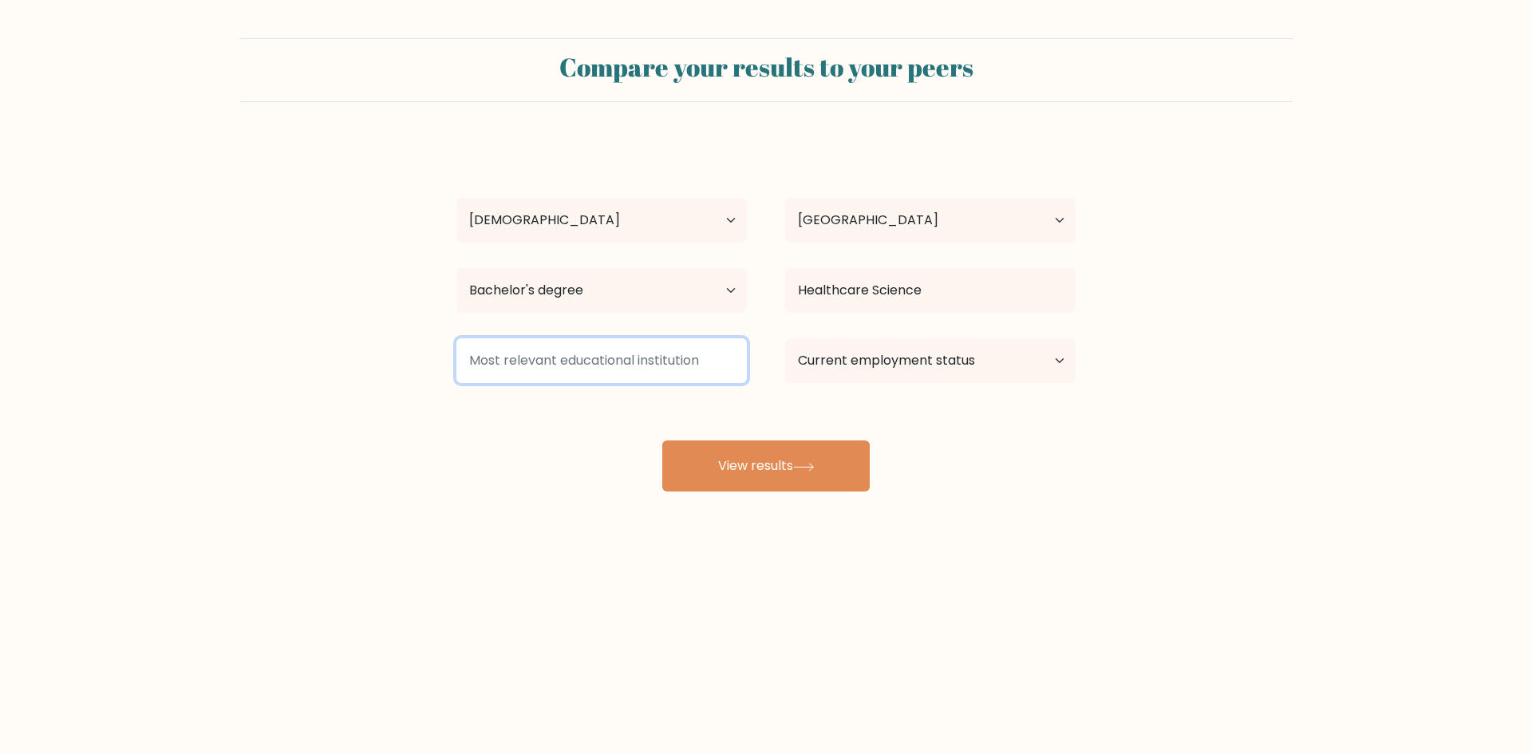
click at [661, 357] on input at bounding box center [602, 360] width 291 height 45
click at [884, 362] on select "Current employment status Employed Student Retired Other / prefer not to answer" at bounding box center [930, 360] width 291 height 45
select select "other"
click at [785, 338] on select "Current employment status Employed Student Retired Other / prefer not to answer" at bounding box center [930, 360] width 291 height 45
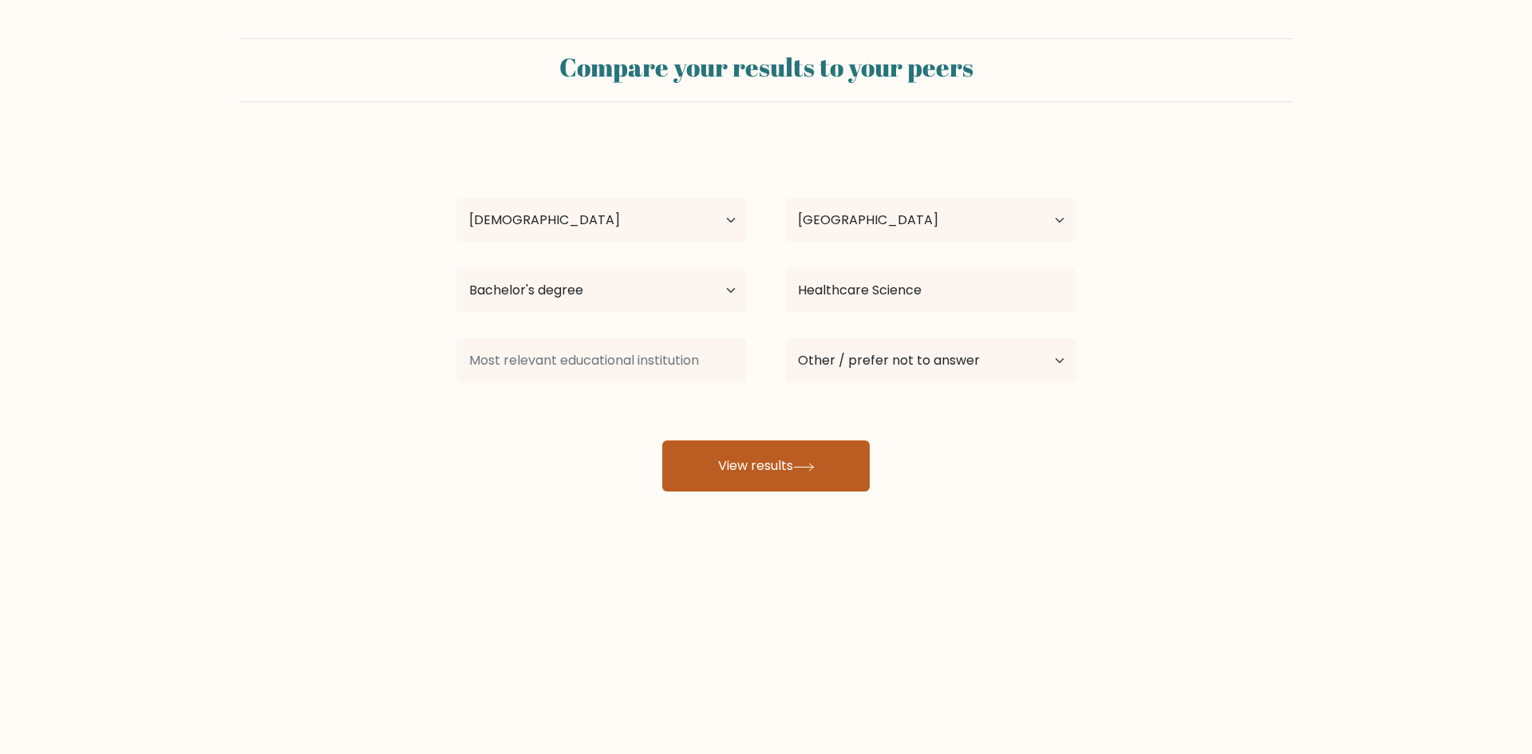
click at [832, 472] on button "View results" at bounding box center [766, 466] width 208 height 51
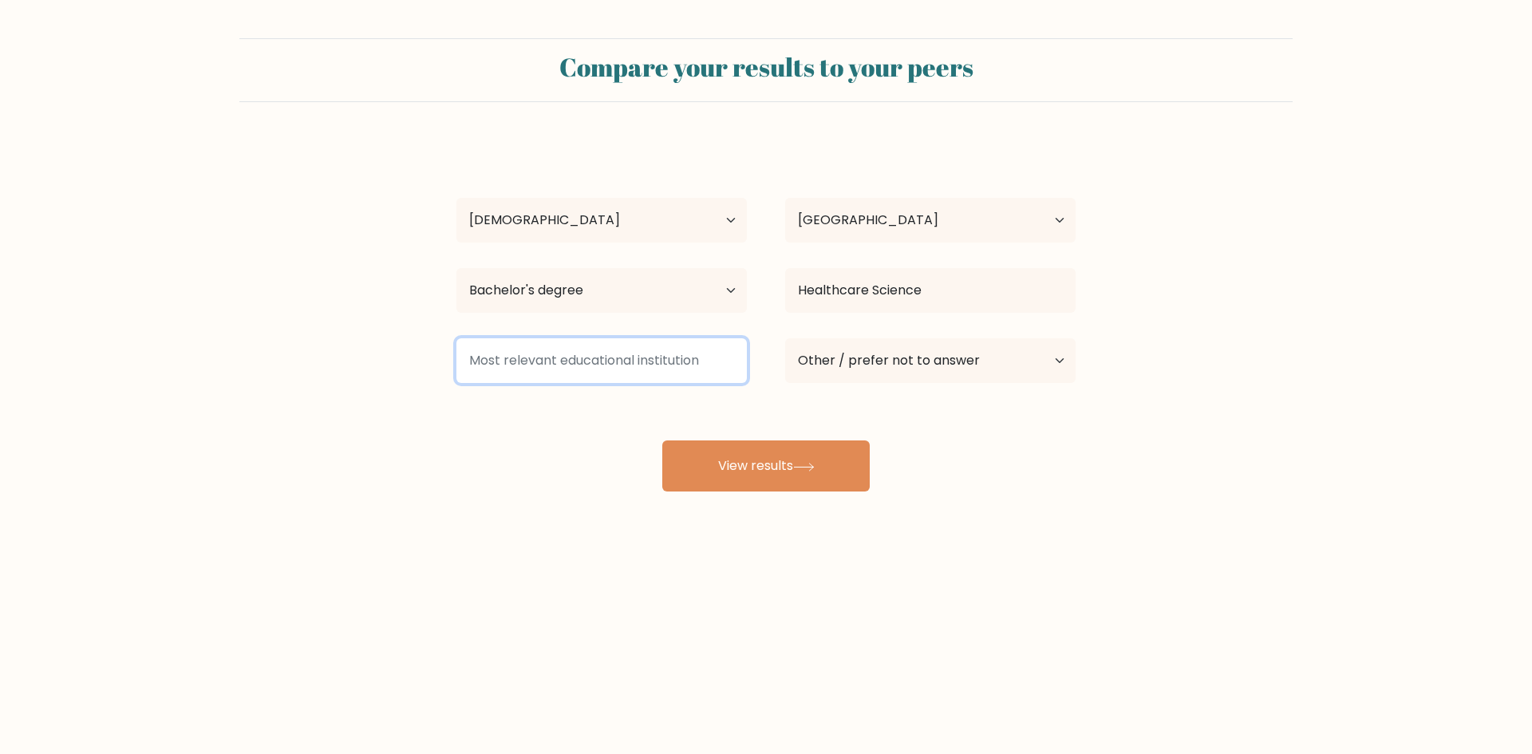
click at [647, 373] on input at bounding box center [602, 360] width 291 height 45
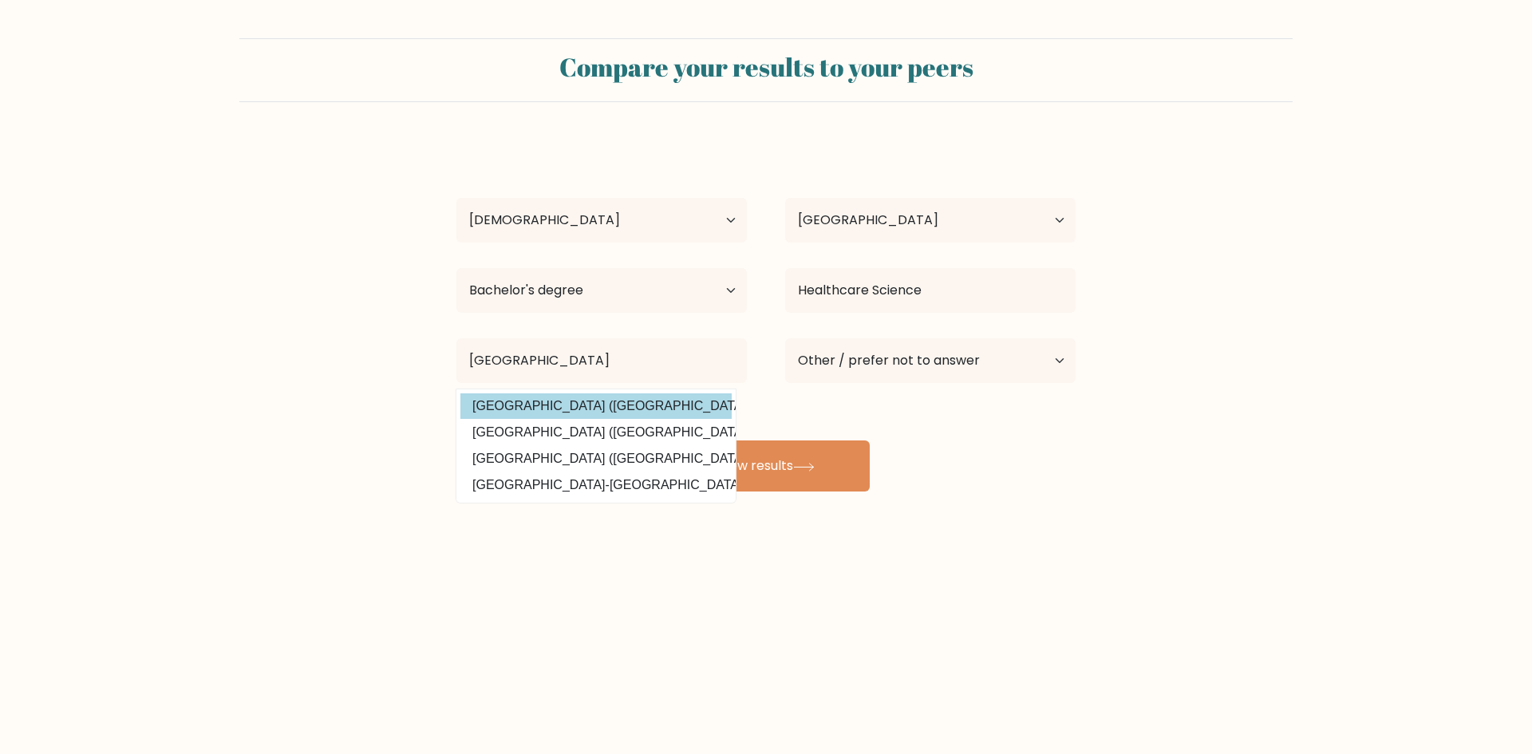
click at [650, 410] on option "Cagayan State University (Philippines)" at bounding box center [596, 406] width 271 height 26
type input "[GEOGRAPHIC_DATA]"
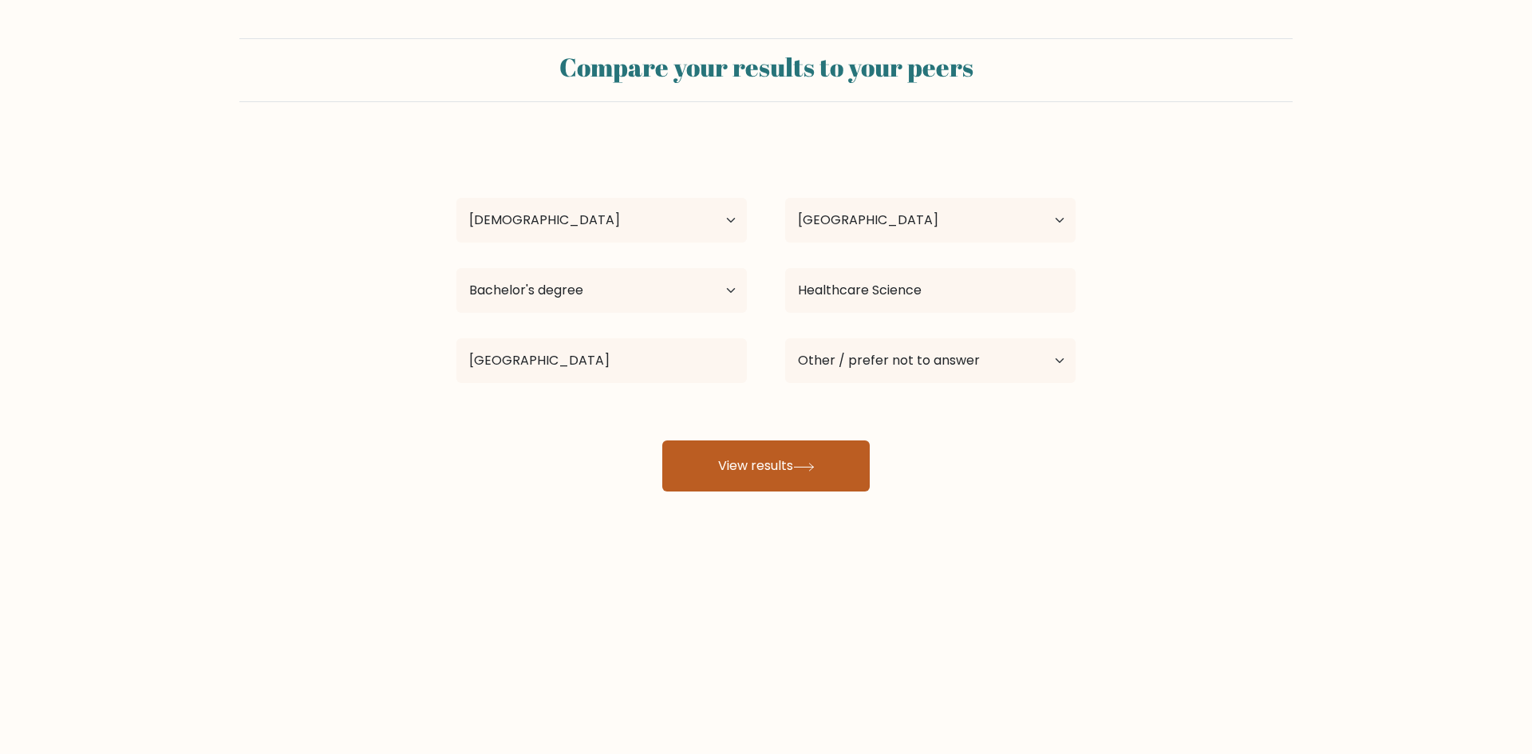
click at [716, 461] on button "View results" at bounding box center [766, 466] width 208 height 51
